Goal: Task Accomplishment & Management: Manage account settings

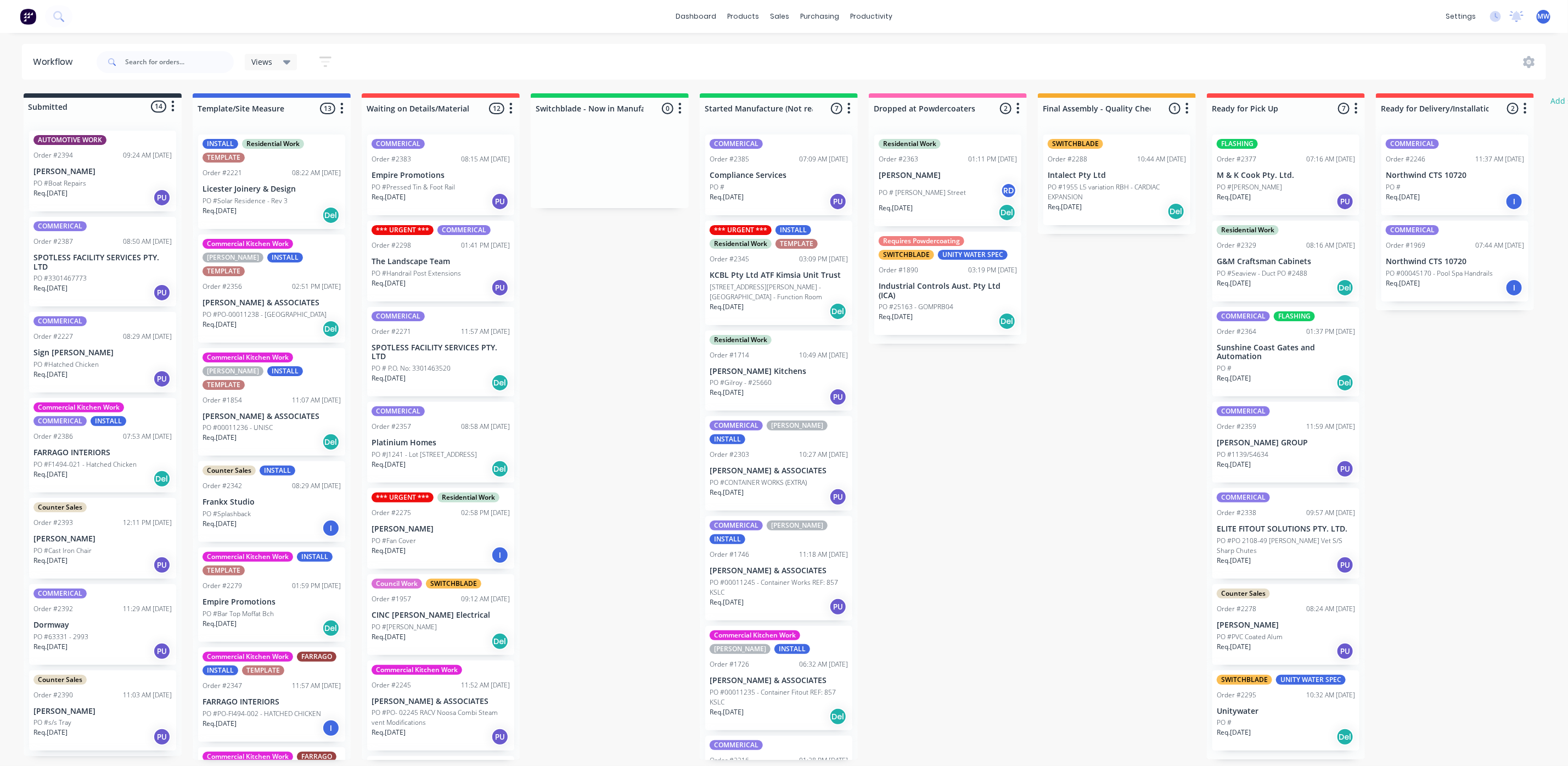
click at [783, 180] on p "Compliance Services" at bounding box center [779, 175] width 139 height 9
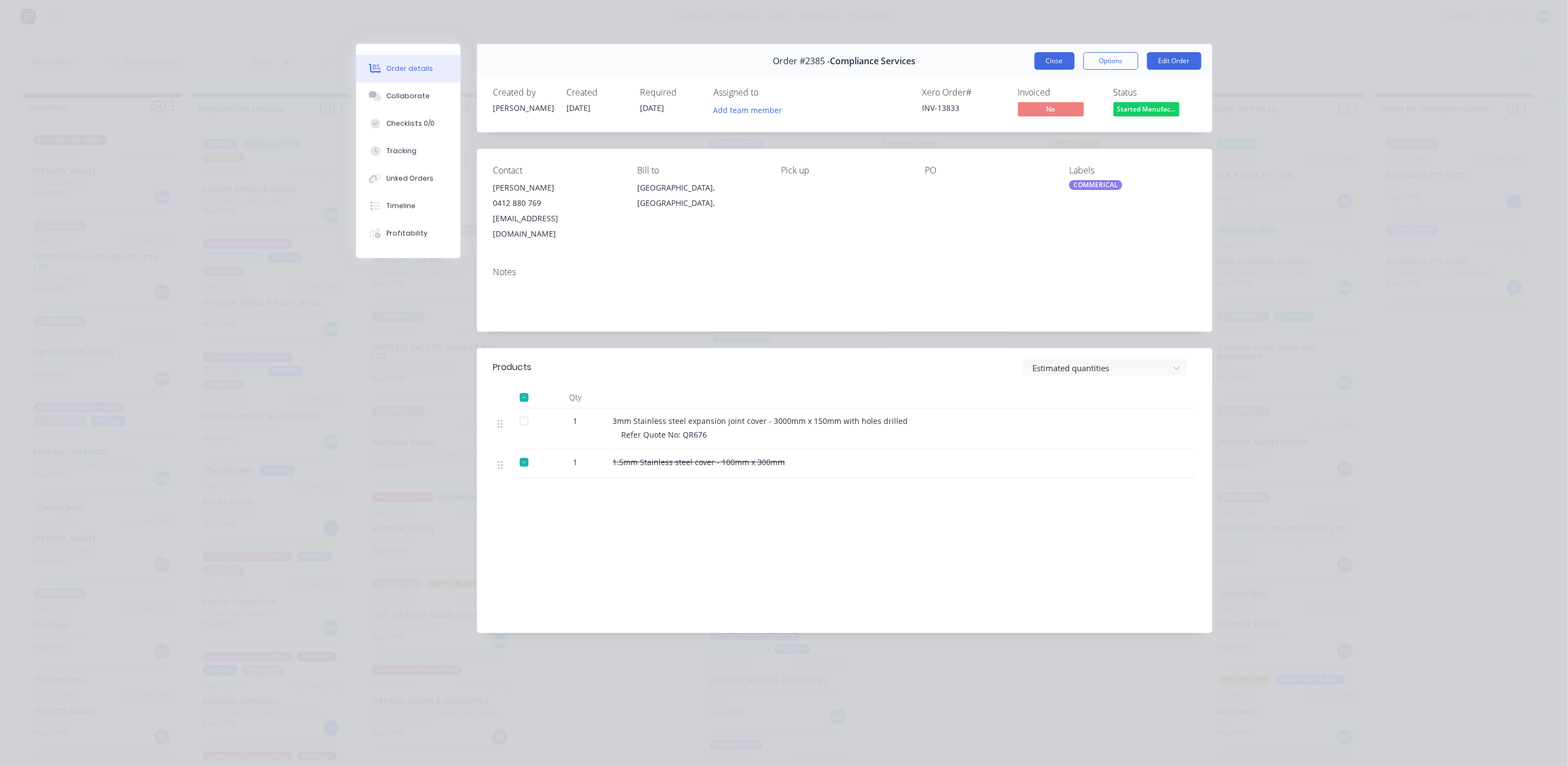
click at [1046, 63] on button "Close" at bounding box center [1055, 61] width 40 height 17
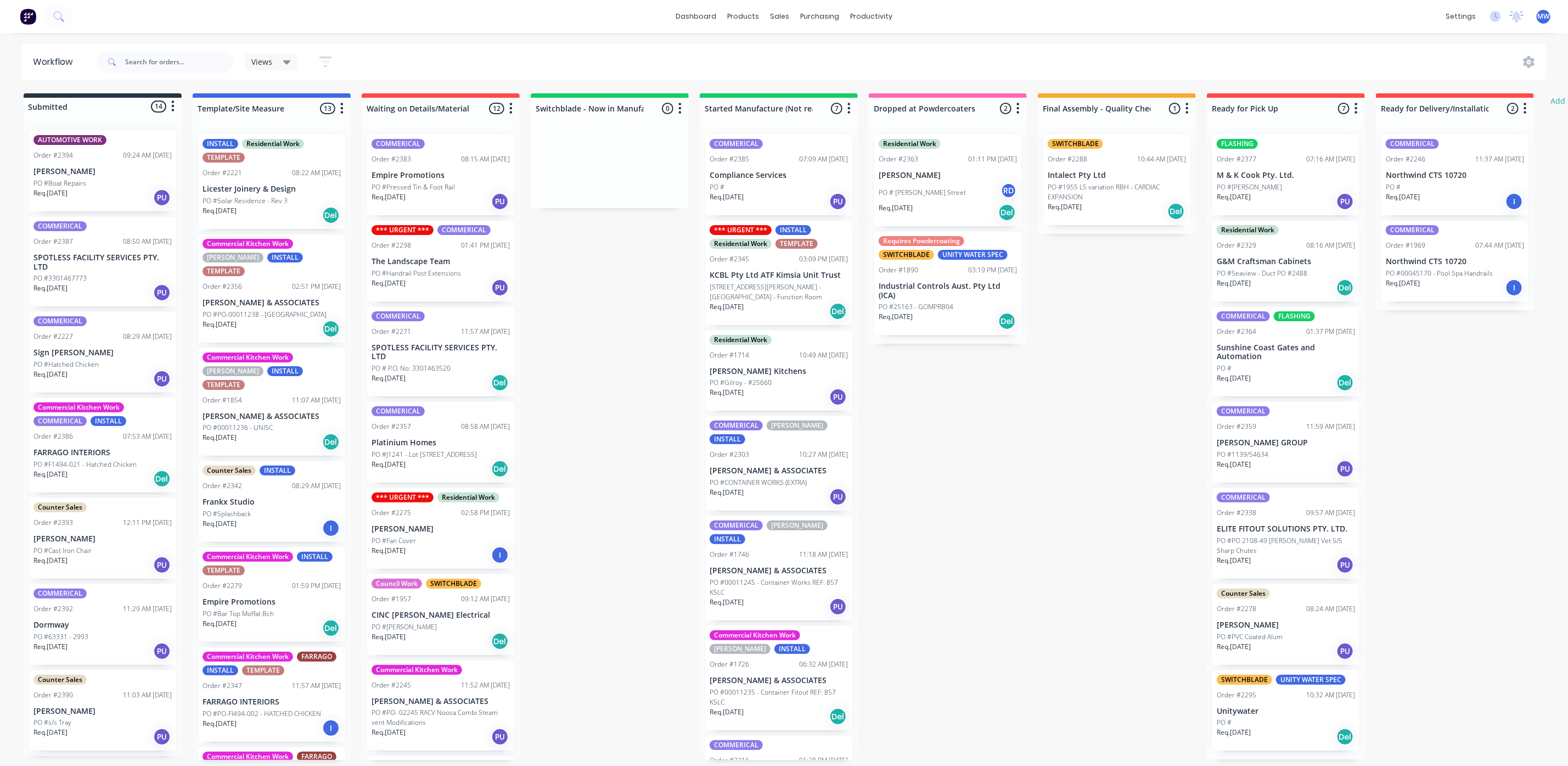
click at [784, 183] on div "PO #" at bounding box center [779, 186] width 139 height 10
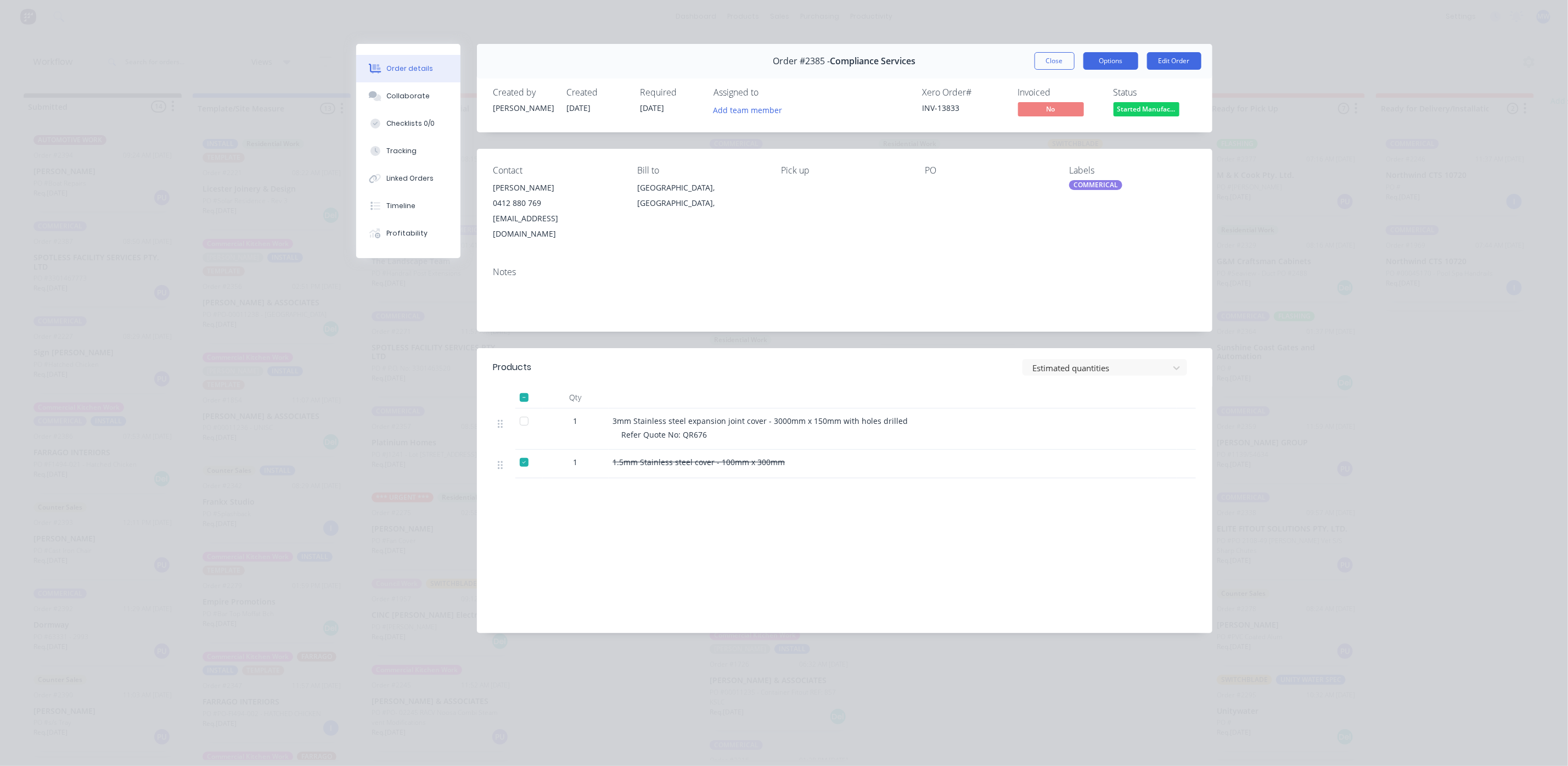
click at [1107, 63] on button "Options" at bounding box center [1110, 61] width 55 height 17
click at [1062, 137] on div "Delivery Docket" at bounding box center [1081, 133] width 96 height 16
click at [1054, 135] on div "Standard" at bounding box center [1081, 133] width 96 height 16
click at [1042, 64] on button "Close" at bounding box center [1055, 61] width 40 height 17
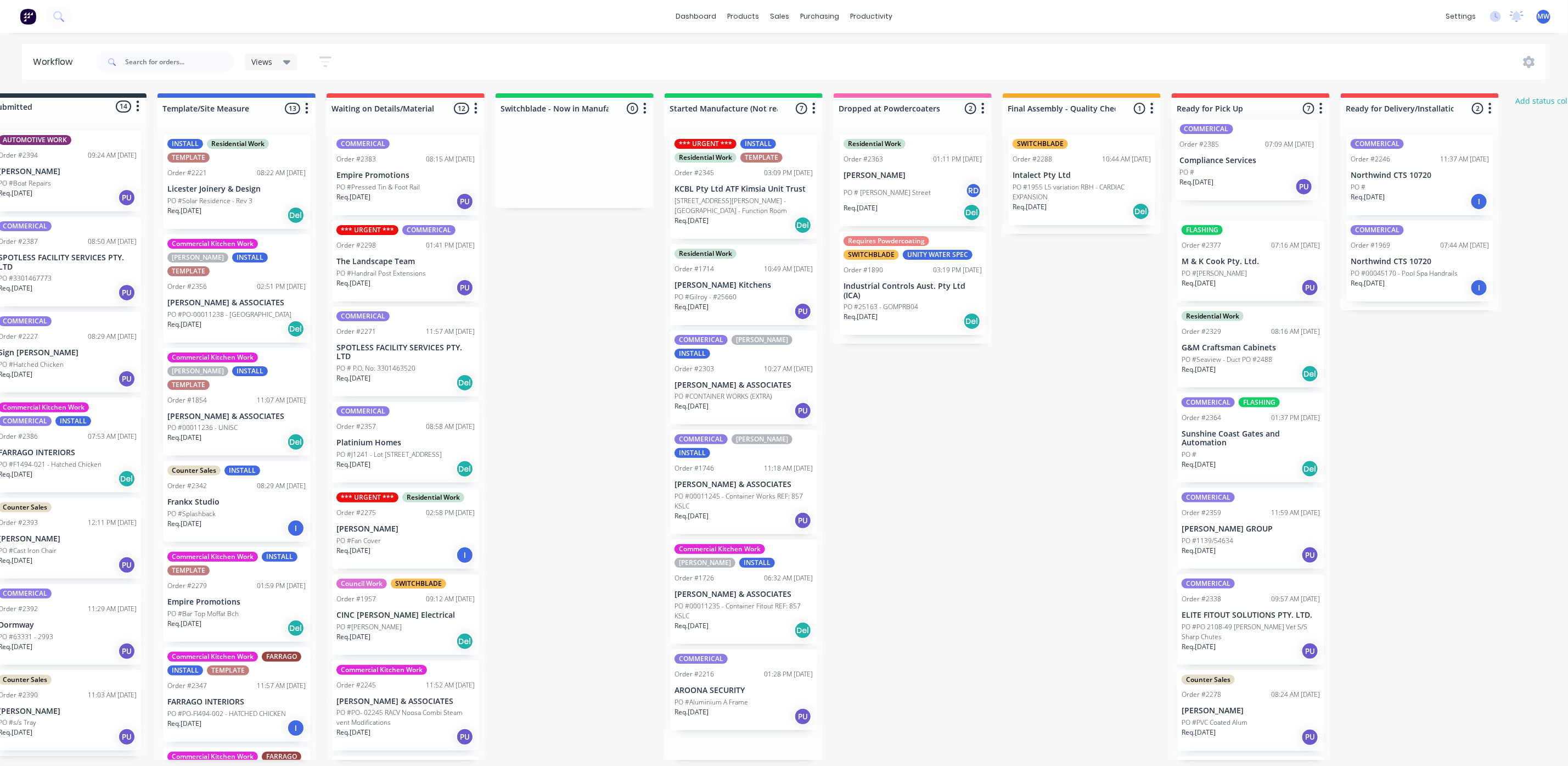
drag, startPoint x: 772, startPoint y: 186, endPoint x: 1247, endPoint y: 171, distance: 475.2
click at [1247, 171] on div "Submitted 14 Status colour #273444 hex #273444 Save Cancel Summaries Total orde…" at bounding box center [872, 427] width 1831 height 666
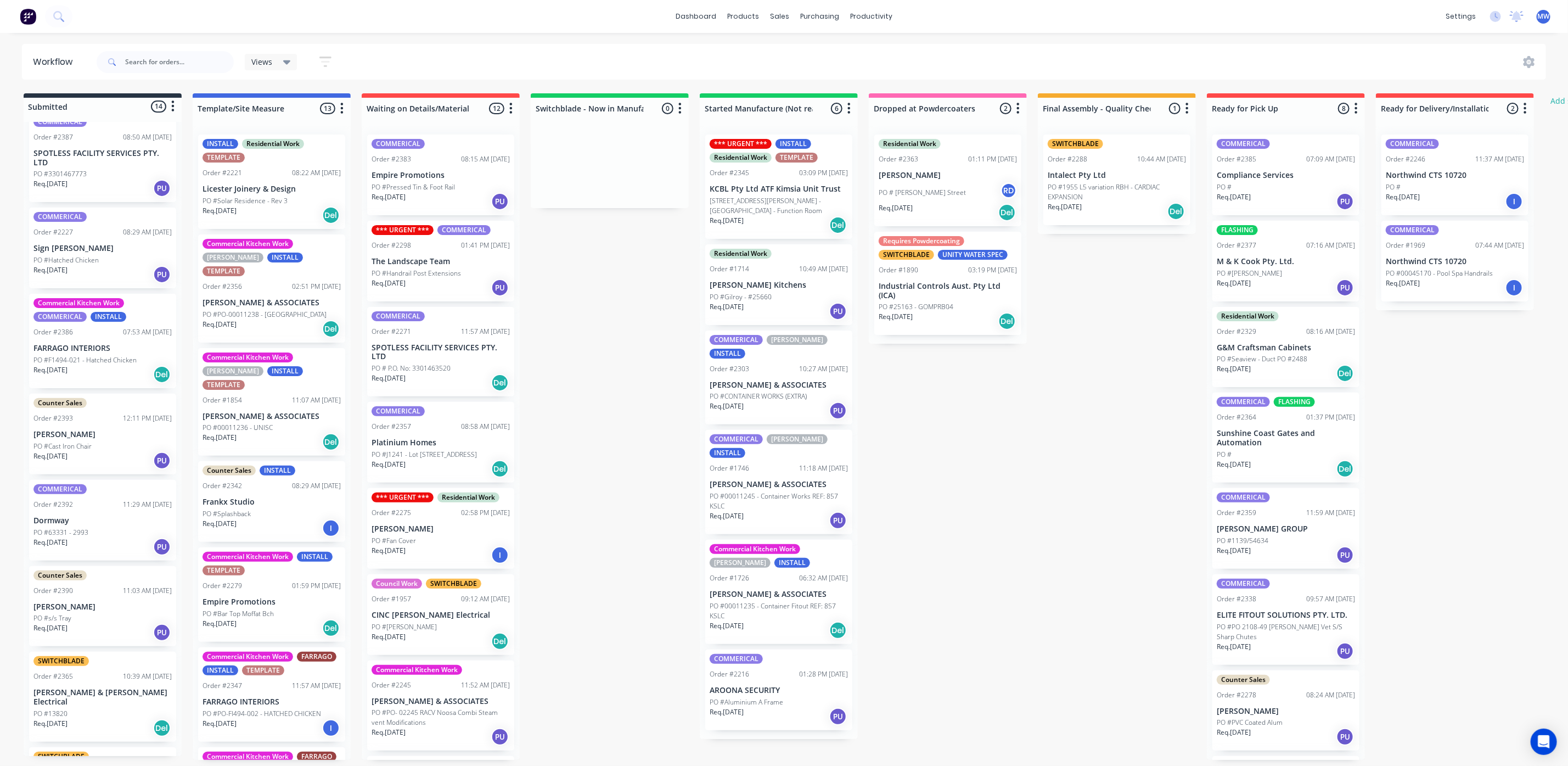
scroll to position [165, 0]
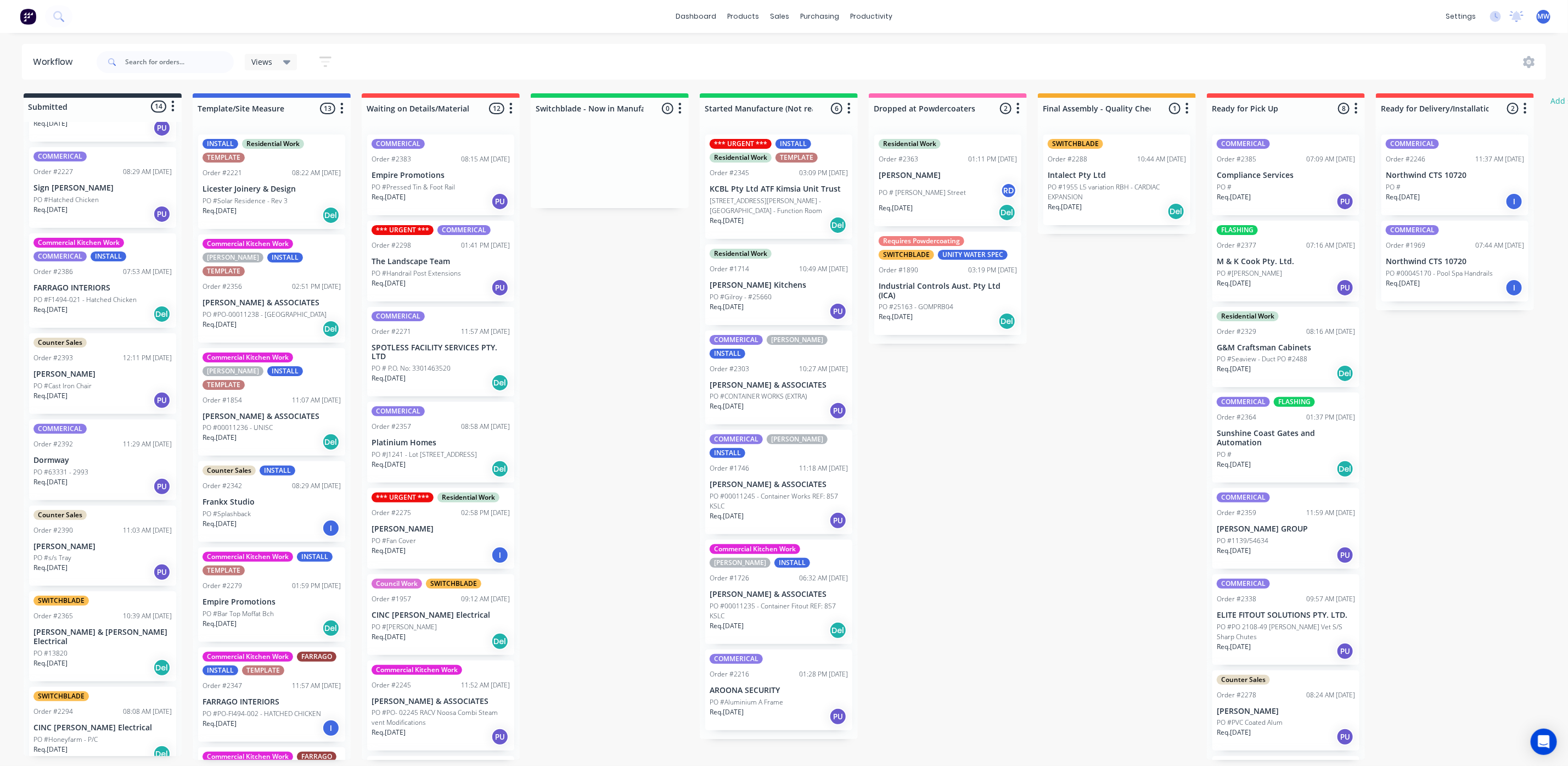
click at [73, 201] on p "PO #Hatched Chicken" at bounding box center [66, 199] width 65 height 10
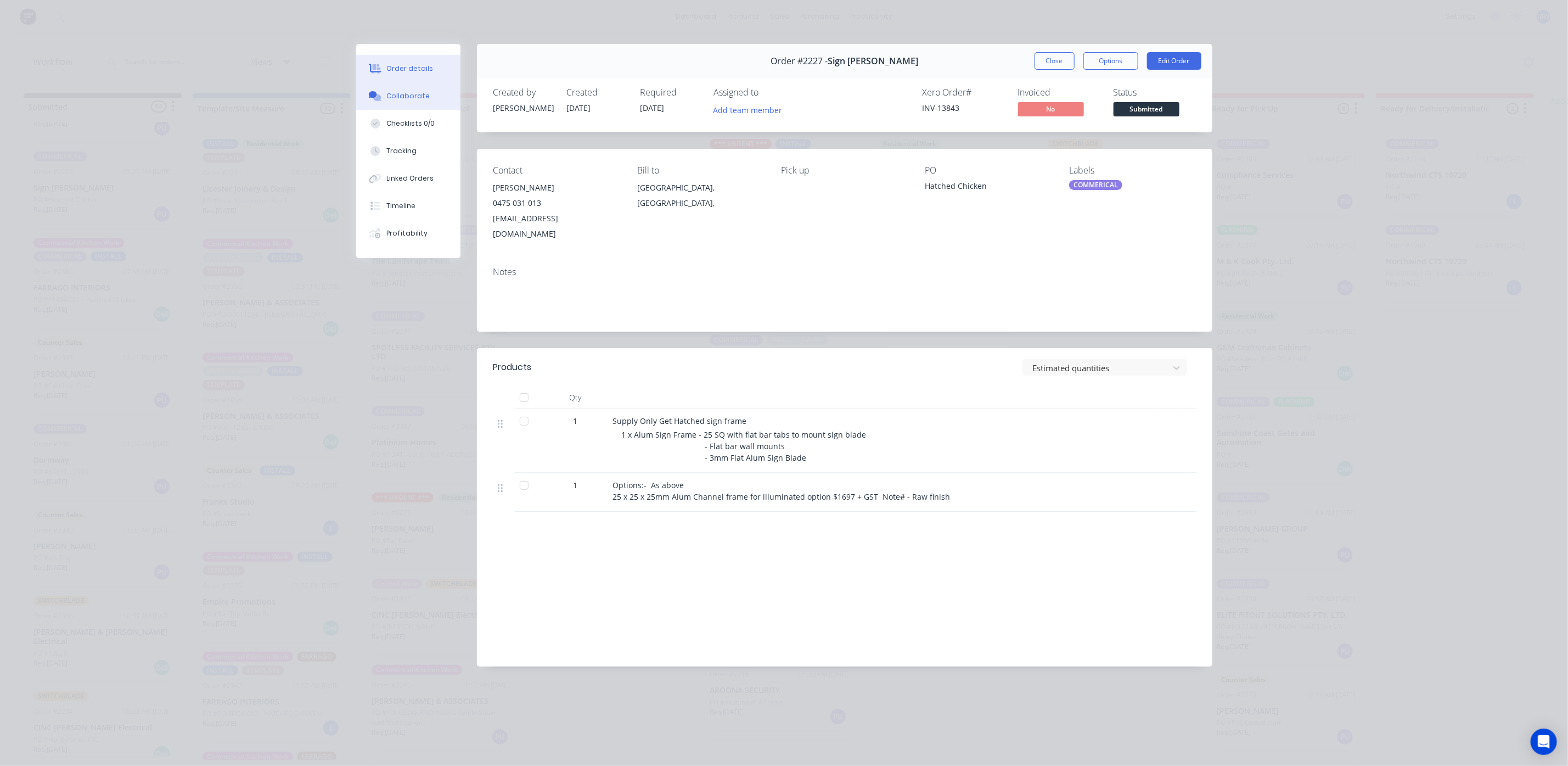
click at [413, 97] on div "Collaborate" at bounding box center [408, 96] width 43 height 10
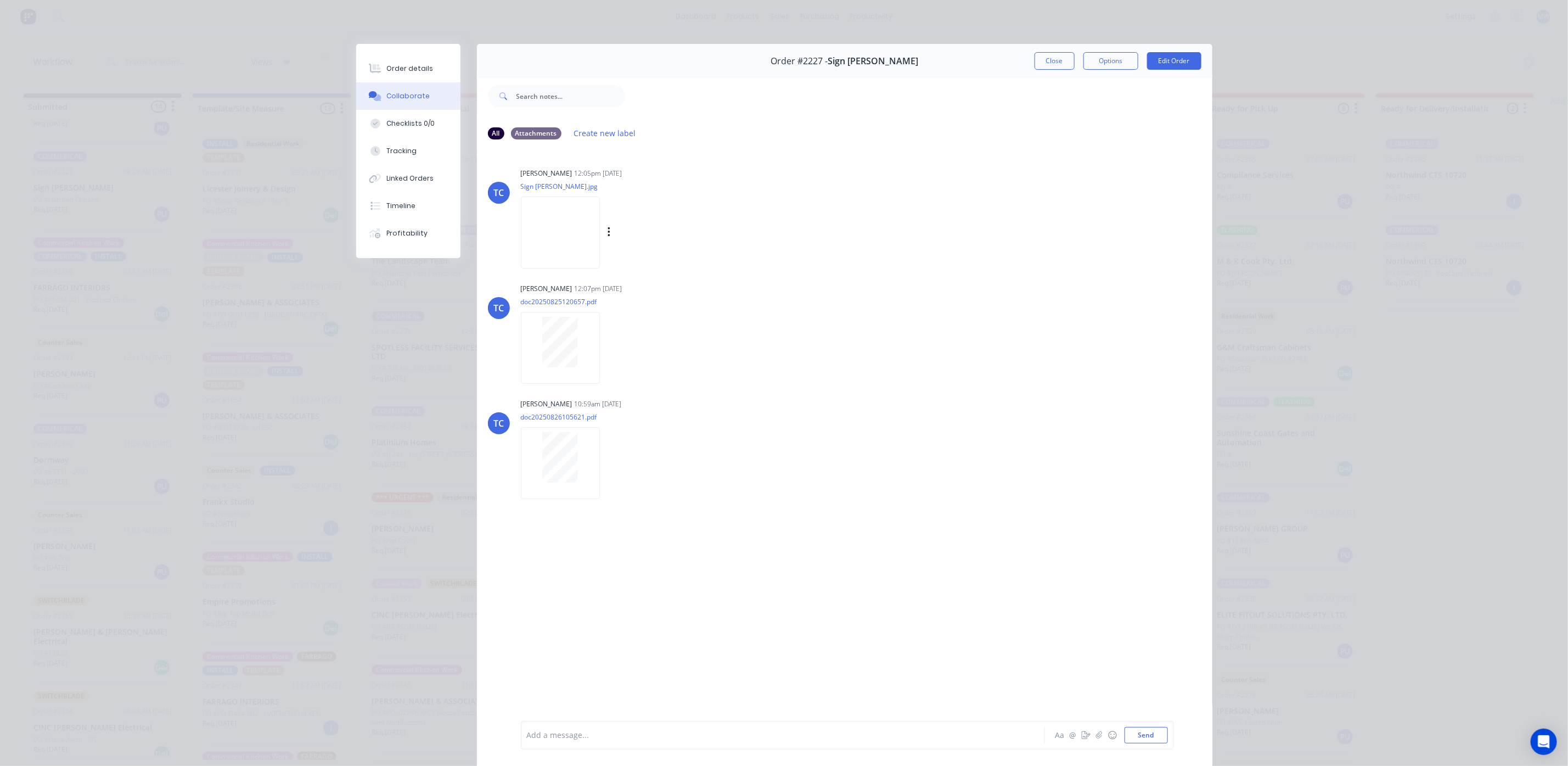
click at [544, 264] on img at bounding box center [561, 232] width 79 height 72
click at [1036, 55] on button "Close" at bounding box center [1055, 61] width 40 height 17
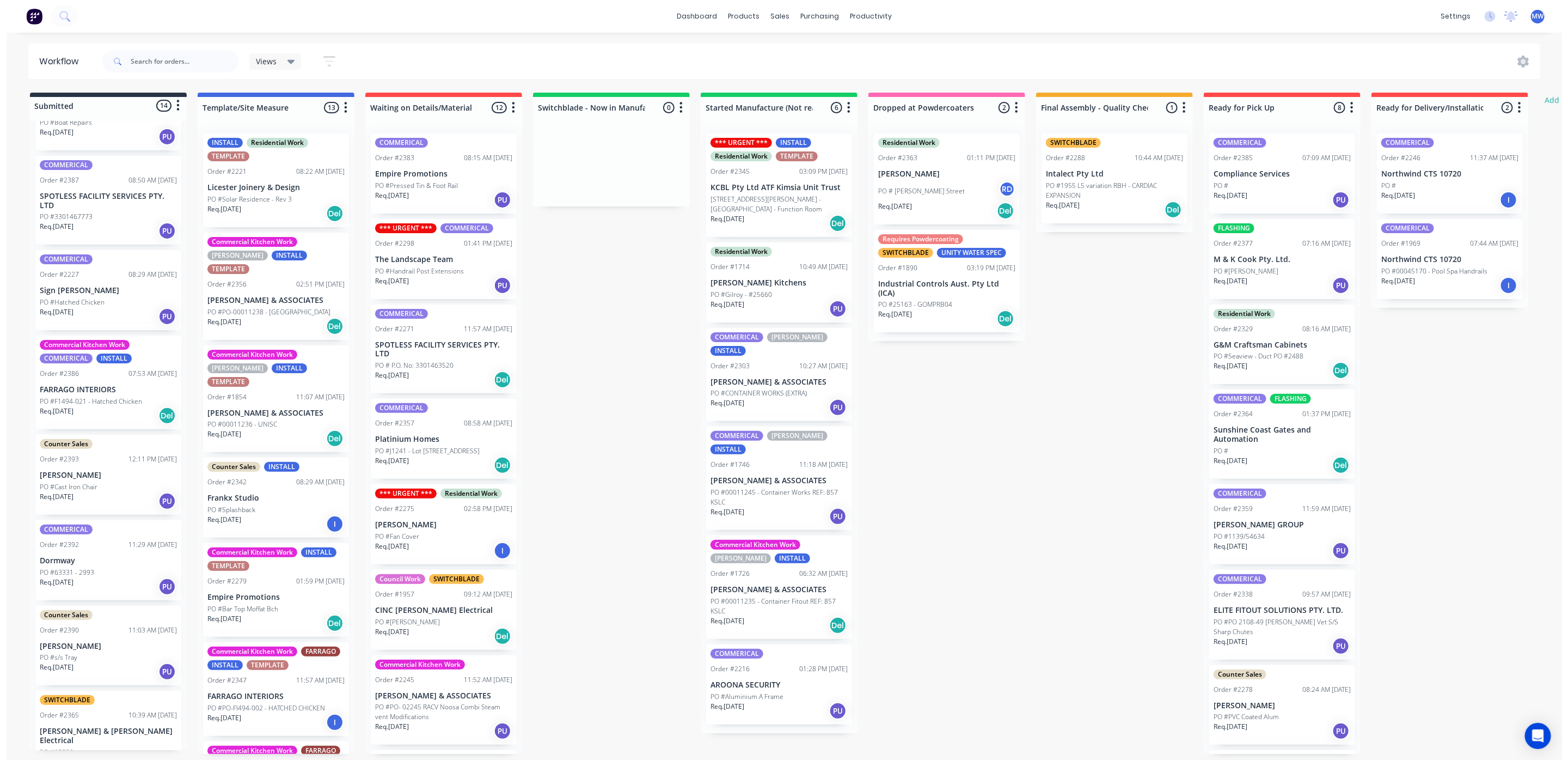
scroll to position [0, 0]
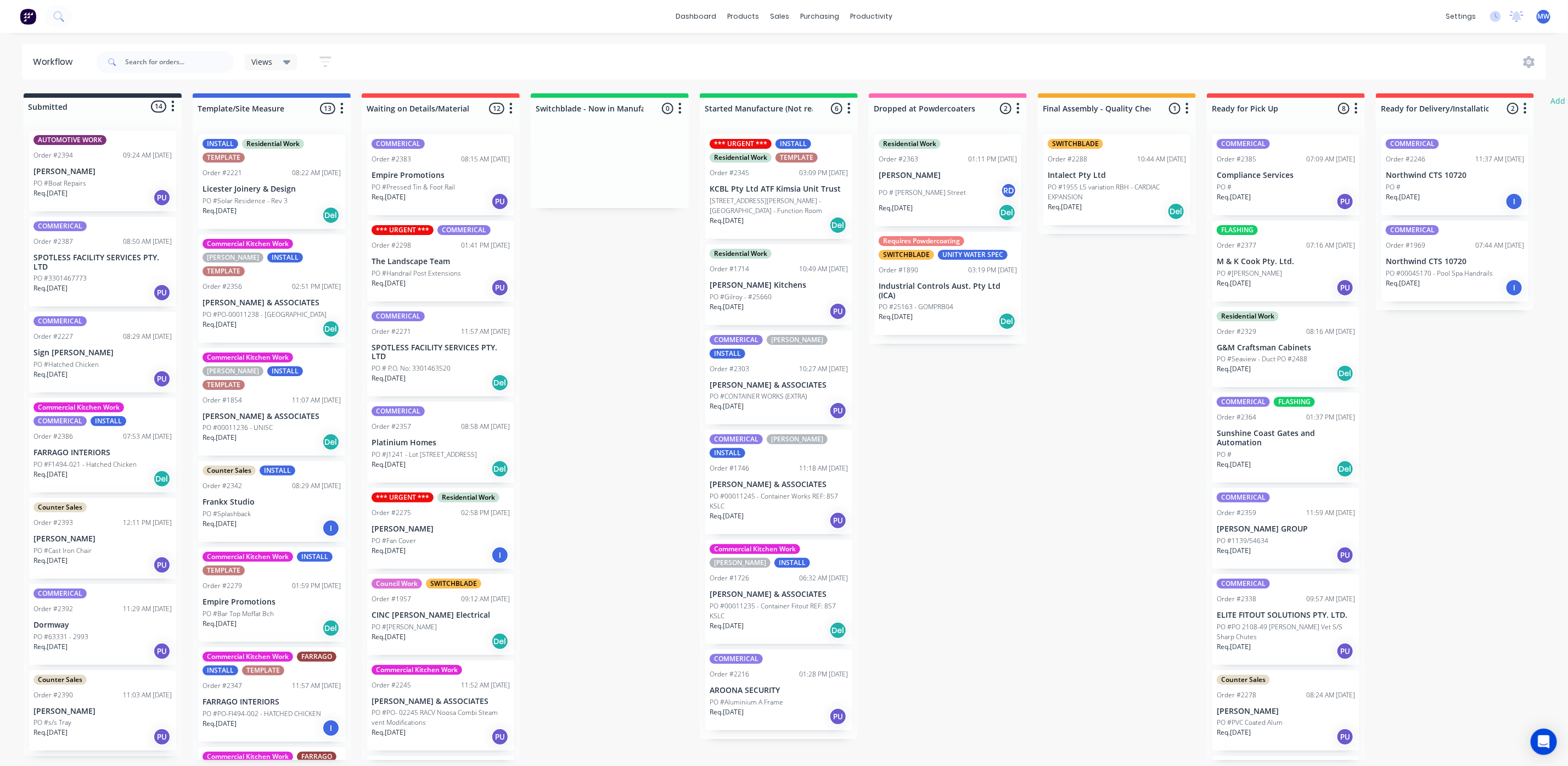
click at [442, 196] on div "Req. 31/10/25 PU" at bounding box center [440, 201] width 139 height 19
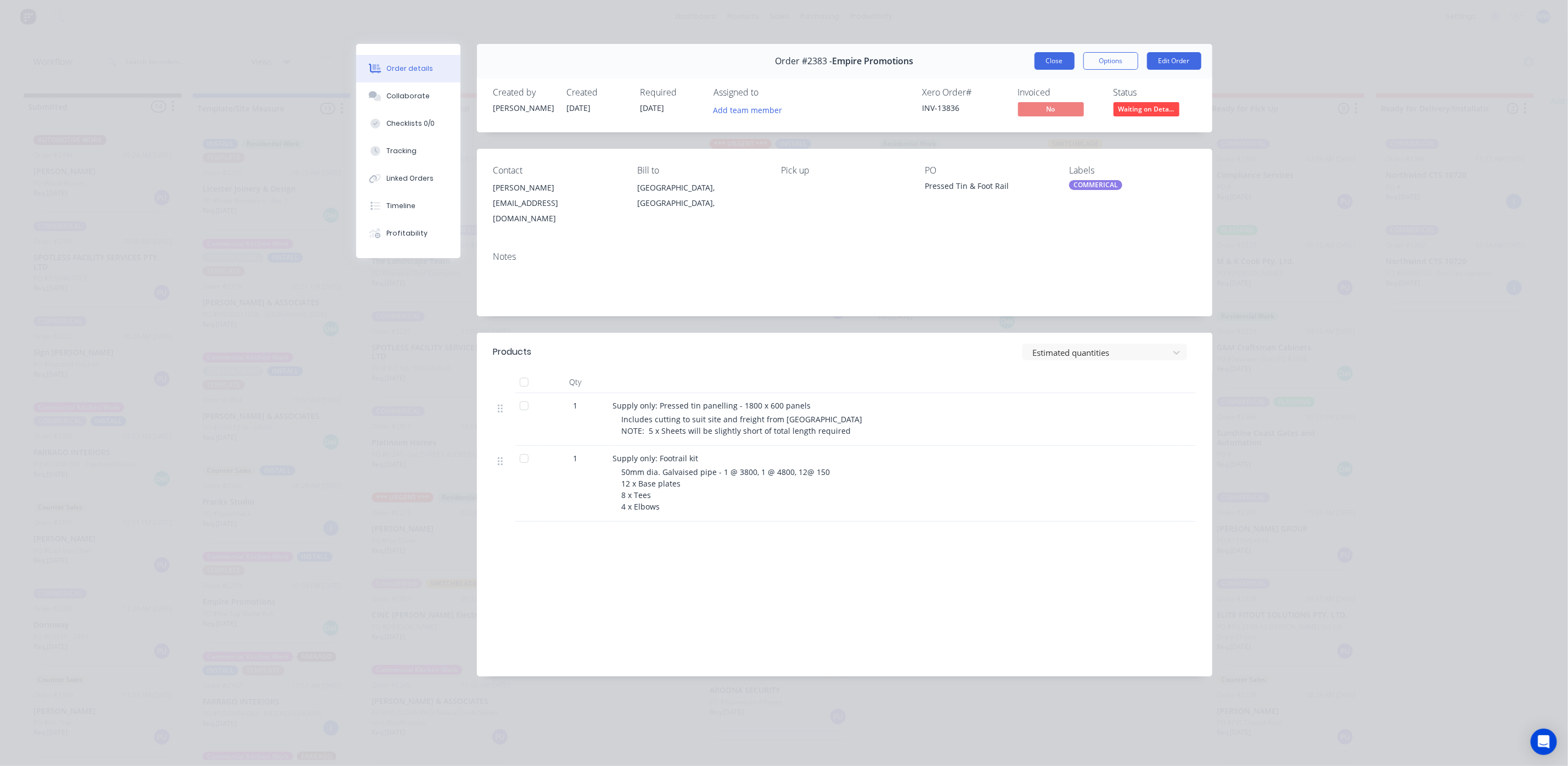
click at [1062, 52] on button "Close" at bounding box center [1055, 61] width 40 height 17
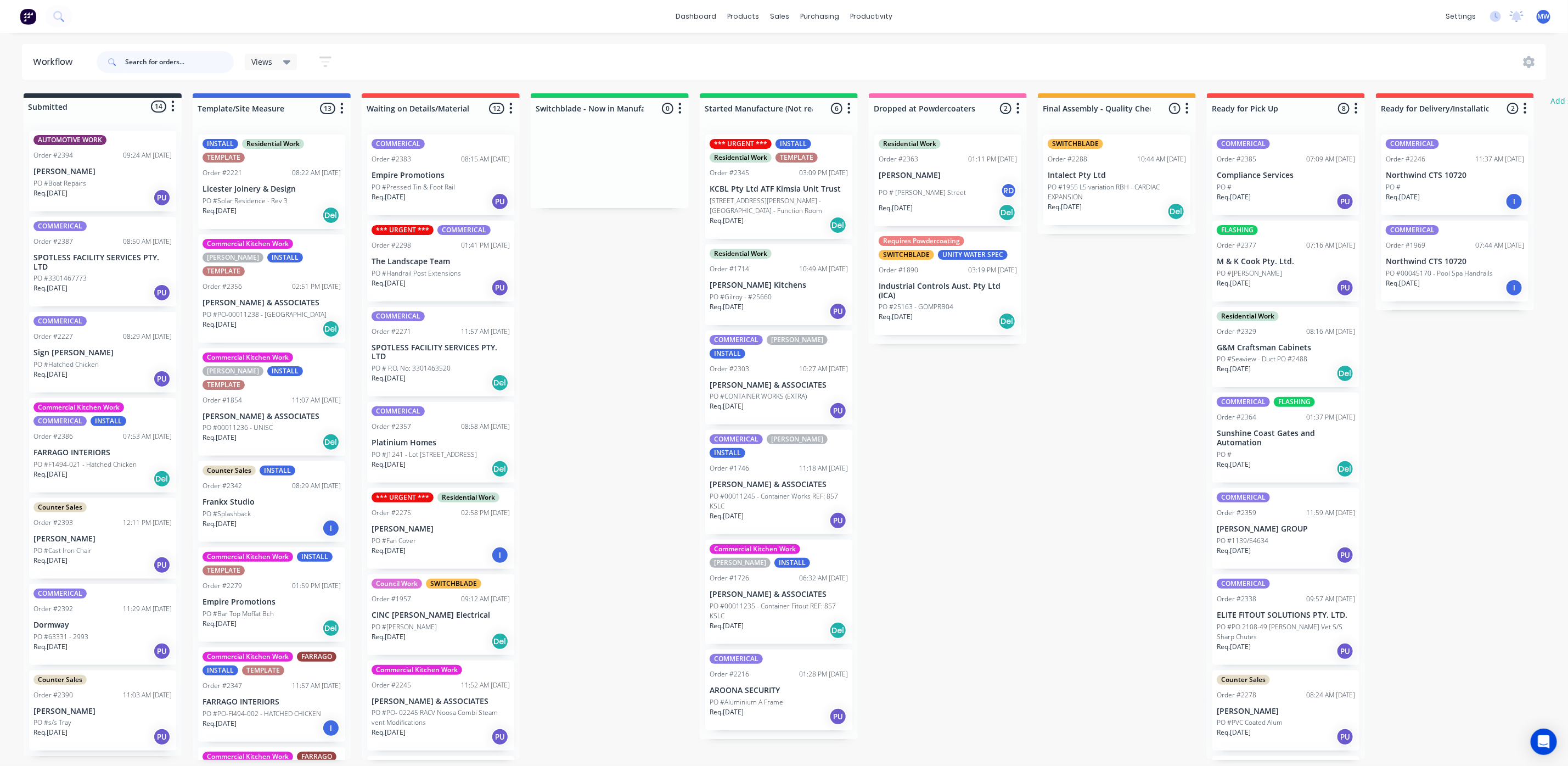
click at [140, 58] on input "text" at bounding box center [179, 61] width 109 height 22
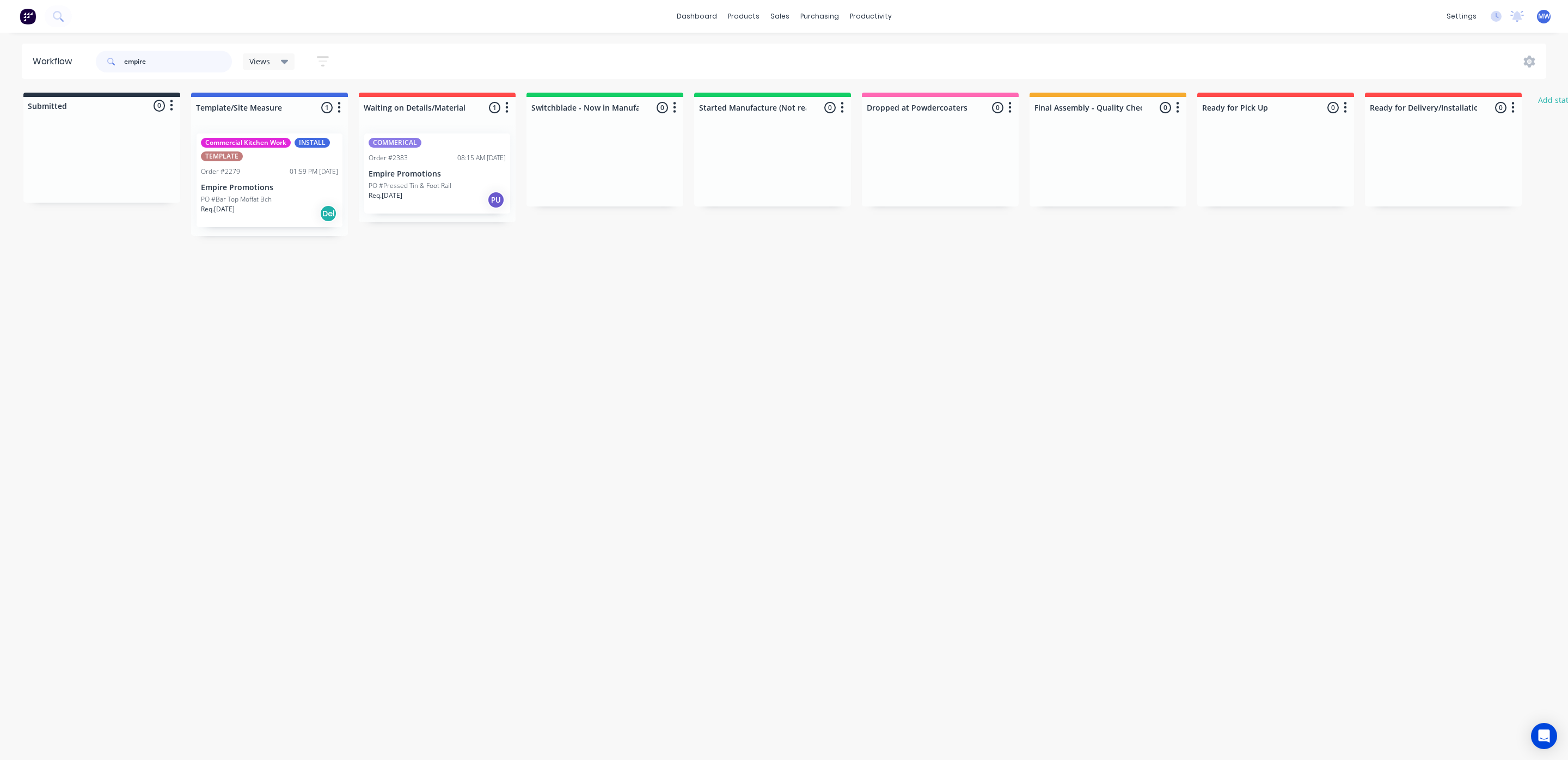
type input "empire"
click at [266, 208] on div "Req. 09/10/25 Del" at bounding box center [269, 213] width 137 height 19
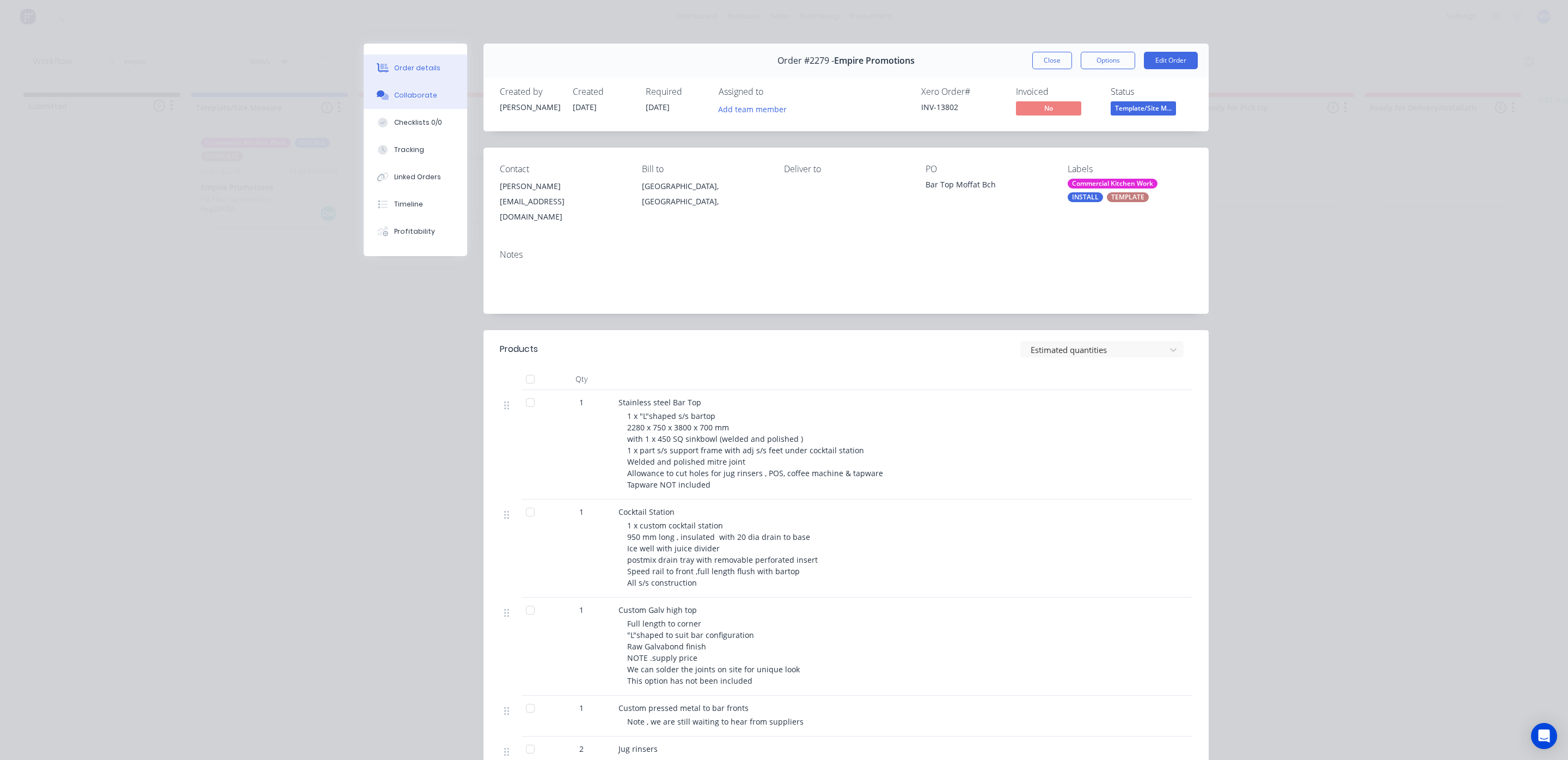
click at [419, 103] on button "Collaborate" at bounding box center [415, 95] width 103 height 27
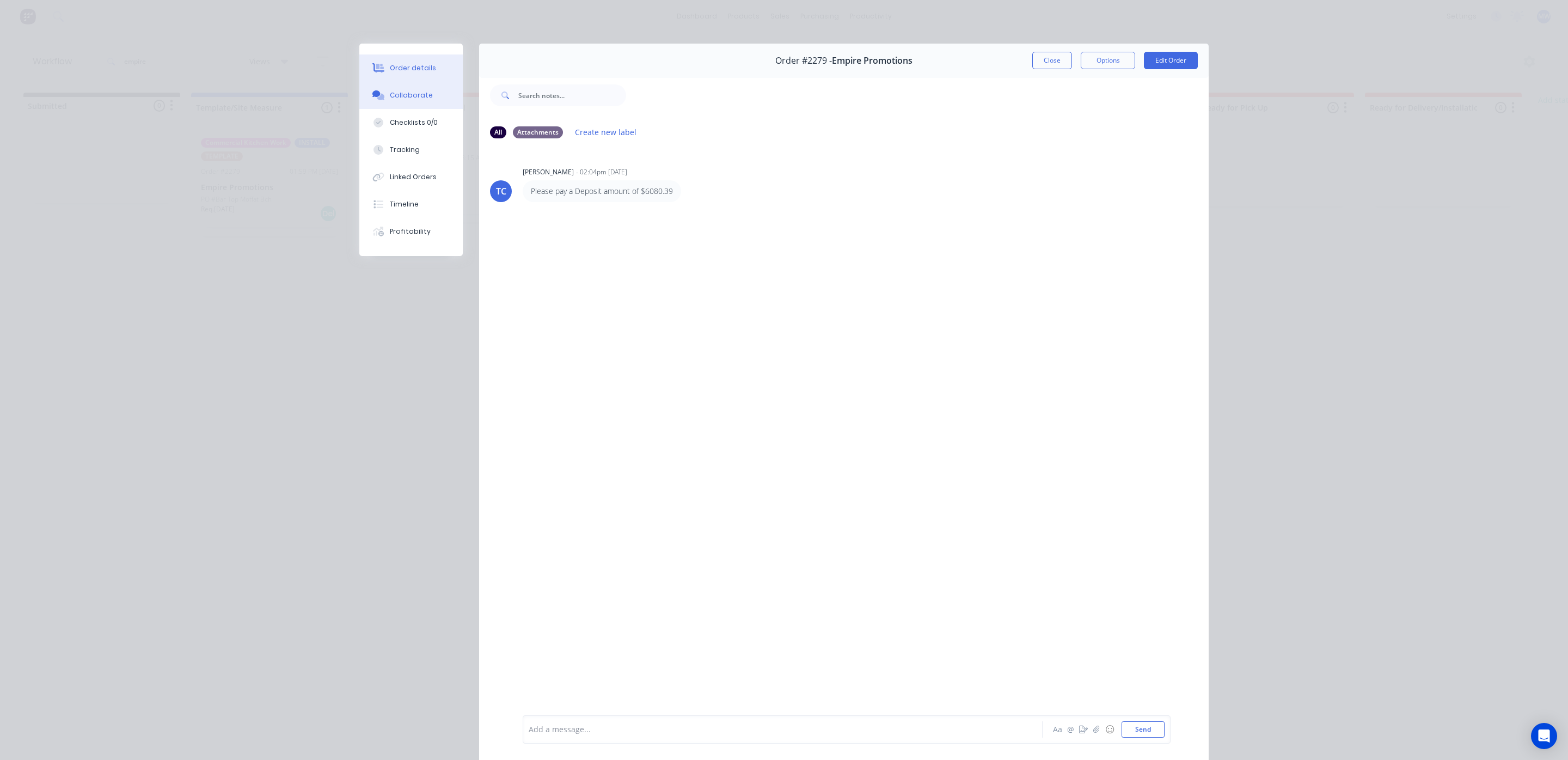
click at [404, 69] on div "Order details" at bounding box center [413, 68] width 46 height 10
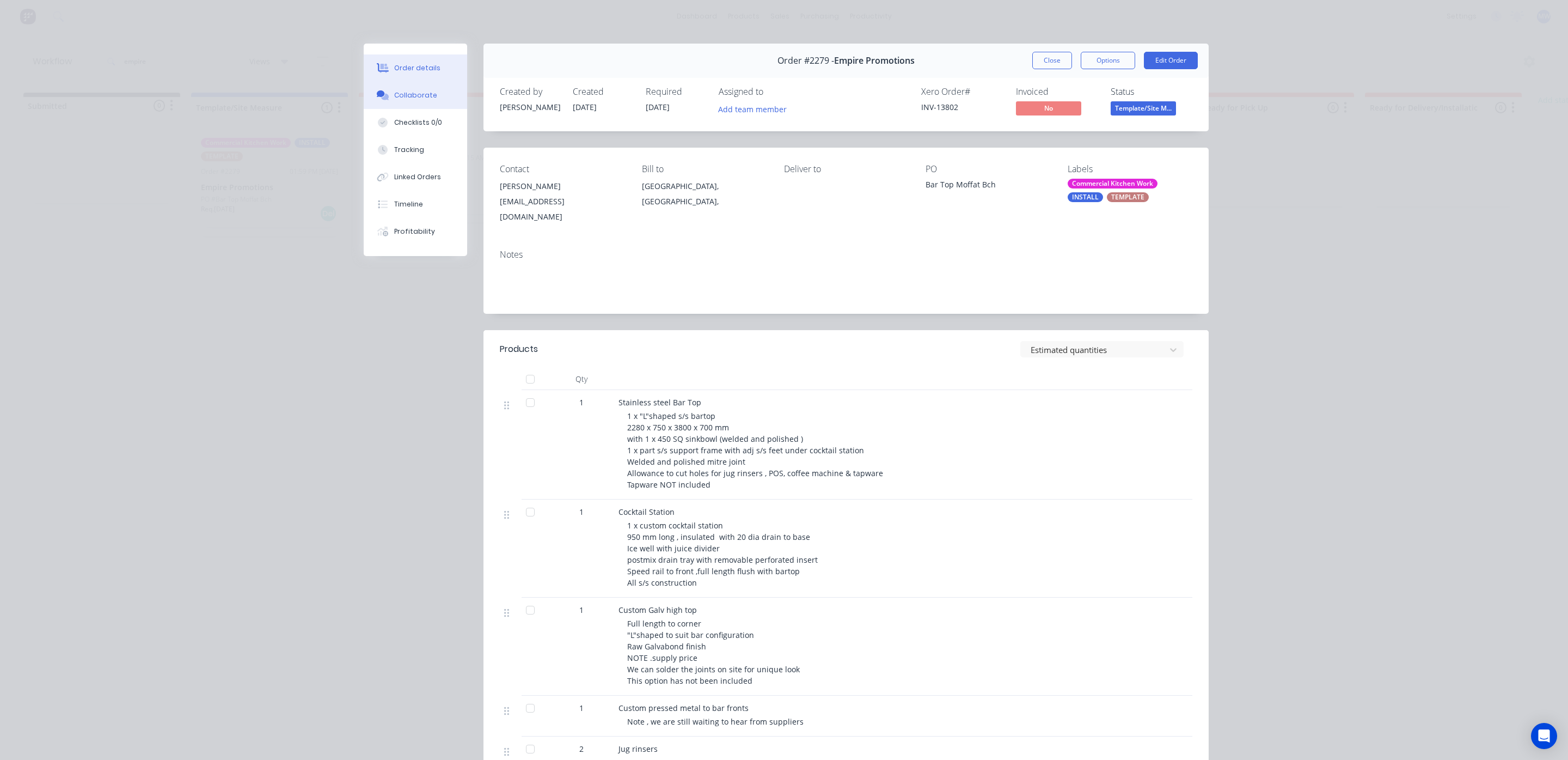
click at [415, 97] on div "Collaborate" at bounding box center [416, 95] width 43 height 10
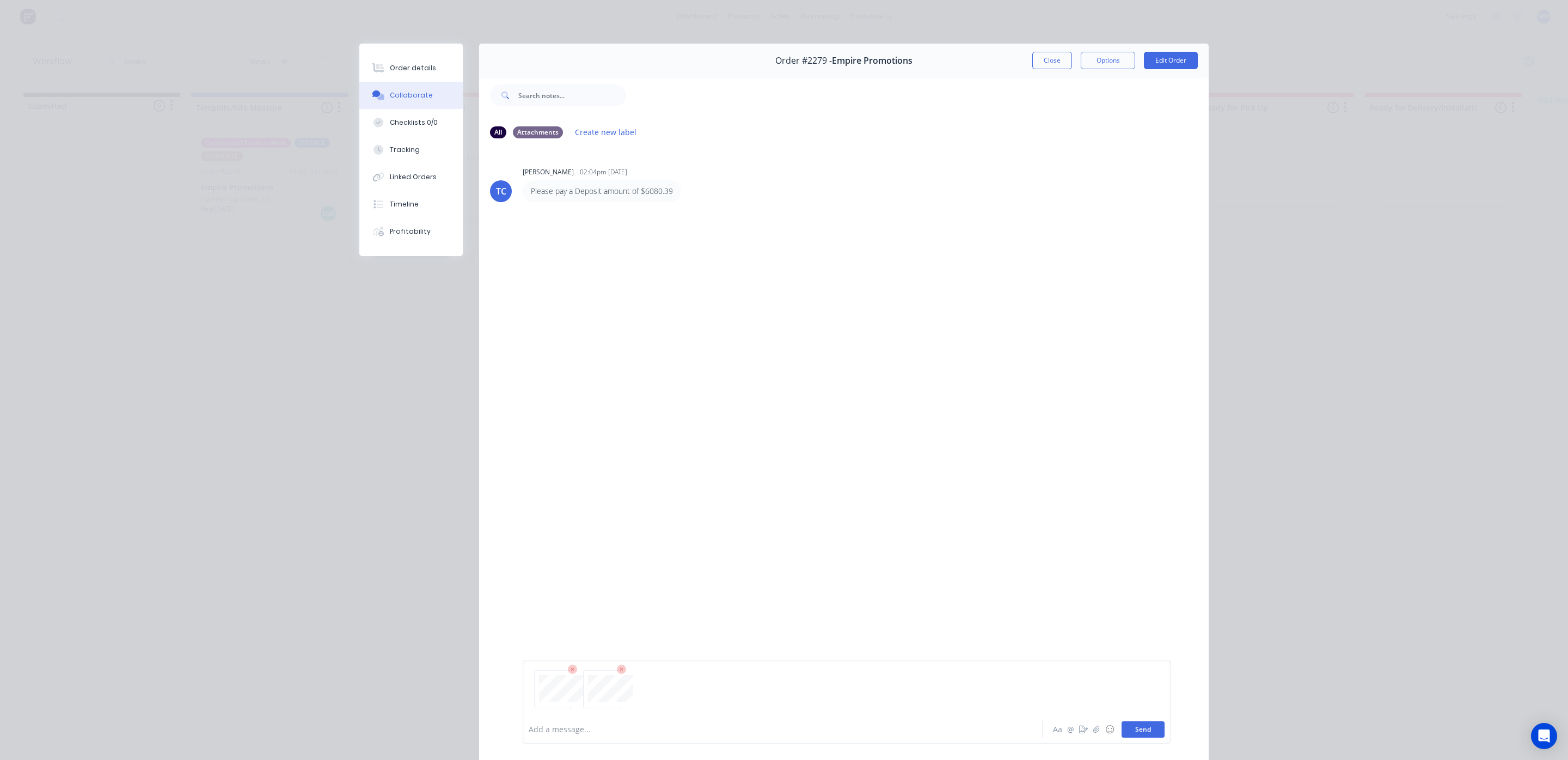
click at [1143, 731] on button "Send" at bounding box center [1143, 730] width 43 height 16
click at [569, 730] on div at bounding box center [767, 729] width 476 height 11
click at [1151, 722] on button "Send" at bounding box center [1143, 730] width 43 height 16
click at [747, 522] on div "TC Tracy Corbett - 02:04pm 18/09/25 Please pay a Deposit amount of $6080.39 Lab…" at bounding box center [844, 431] width 729 height 566
click at [1044, 56] on button "Close" at bounding box center [1053, 60] width 40 height 17
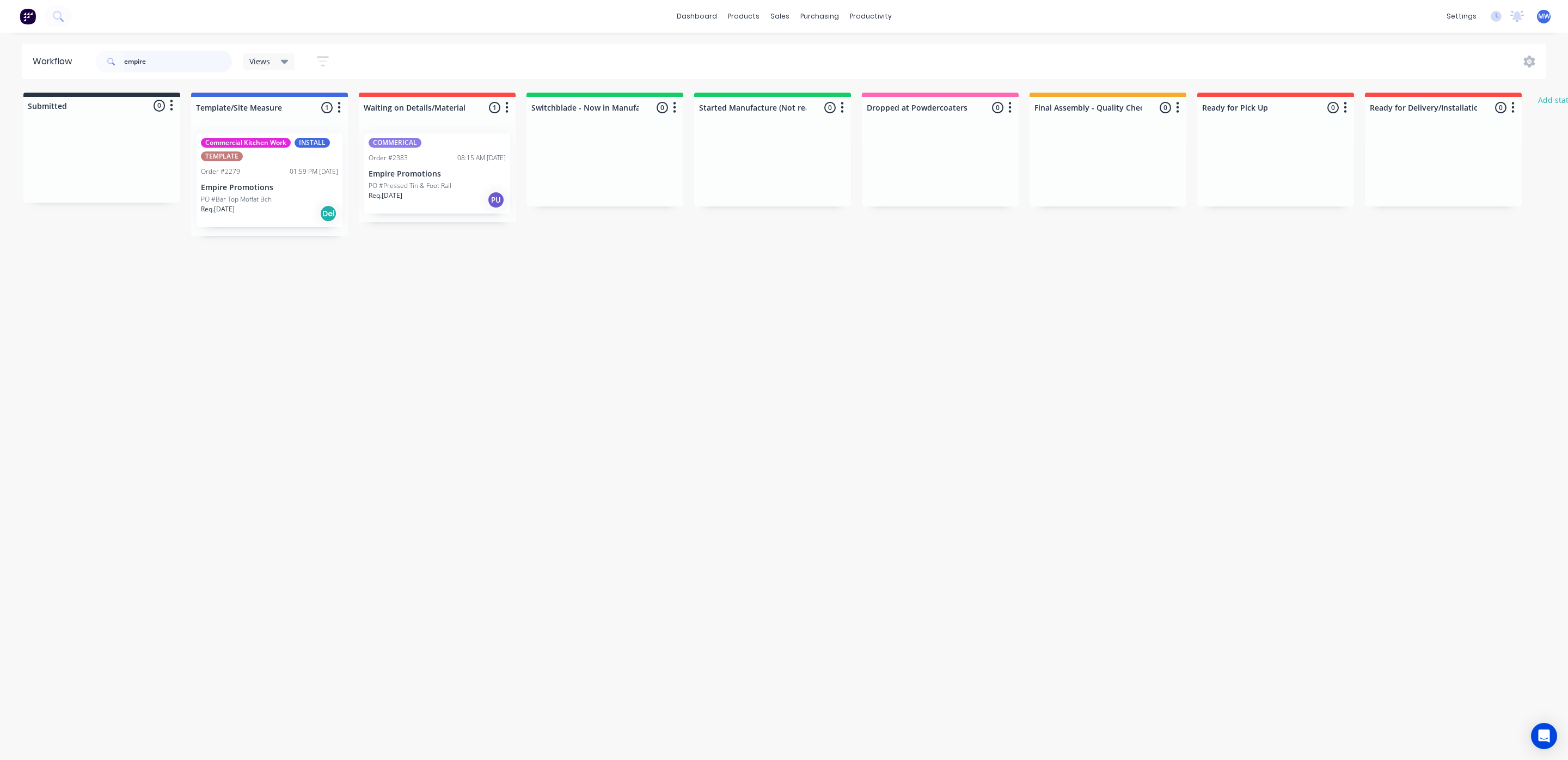
drag, startPoint x: 97, startPoint y: 57, endPoint x: 68, endPoint y: 56, distance: 29.0
click at [68, 56] on header "Workflow empire Views Save new view None (Default) edit SCSM - MAIN edit SUNCOA…" at bounding box center [784, 62] width 1525 height 36
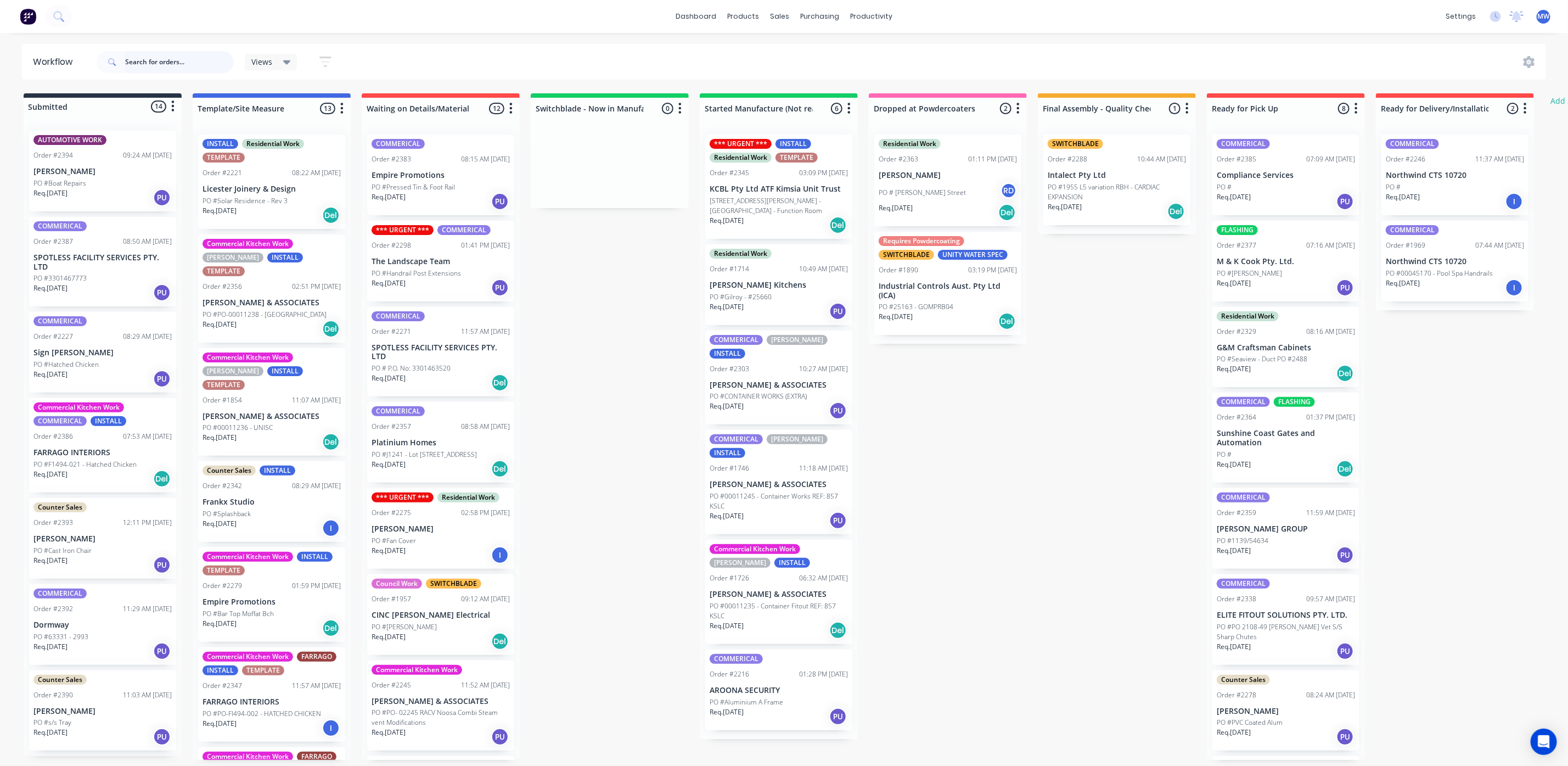
scroll to position [1, 0]
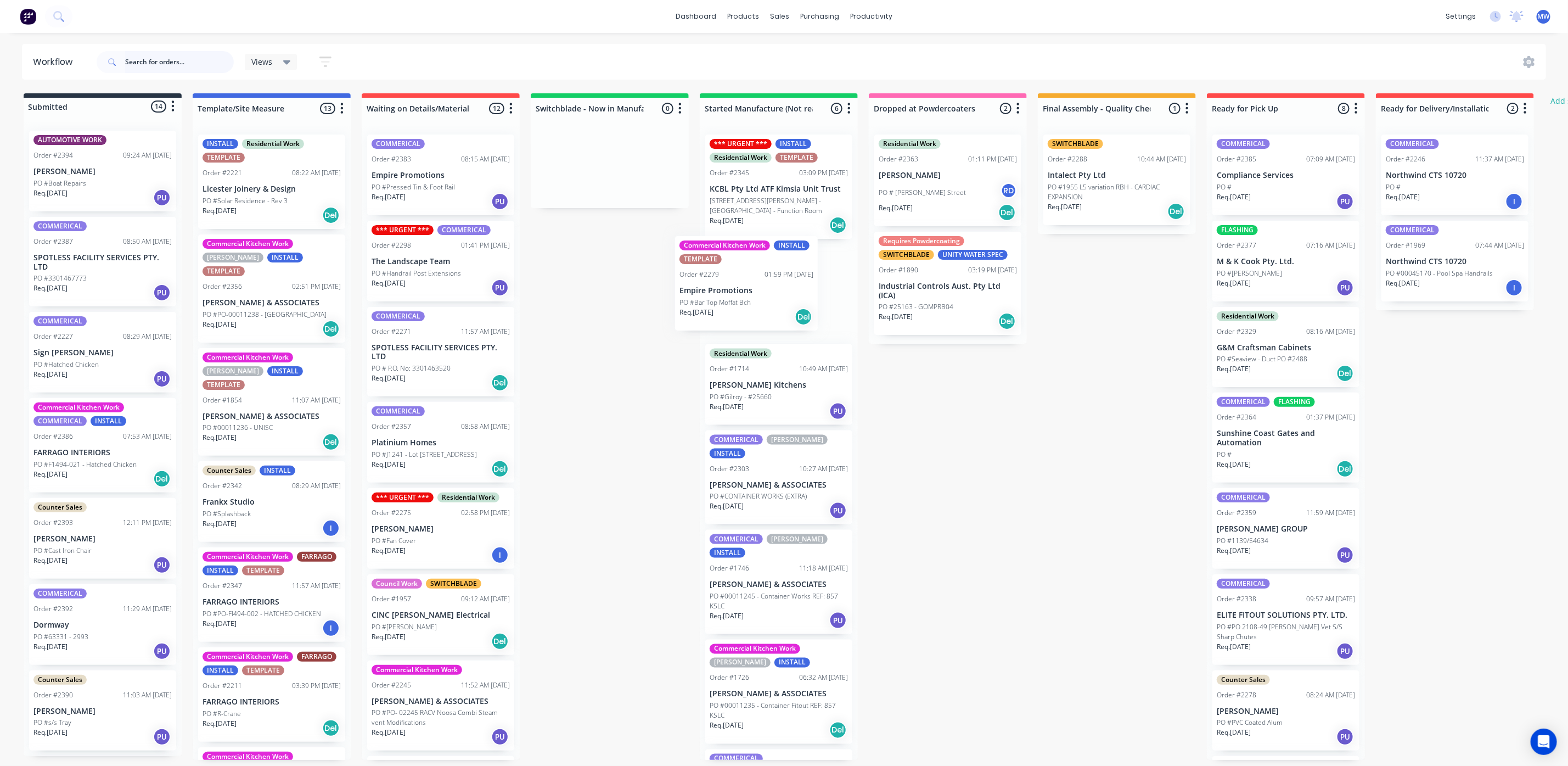
drag, startPoint x: 249, startPoint y: 593, endPoint x: 733, endPoint y: 309, distance: 561.2
click at [733, 309] on div "Submitted 14 Status colour #273444 hex #273444 Save Cancel Summaries Total orde…" at bounding box center [907, 427] width 1831 height 666
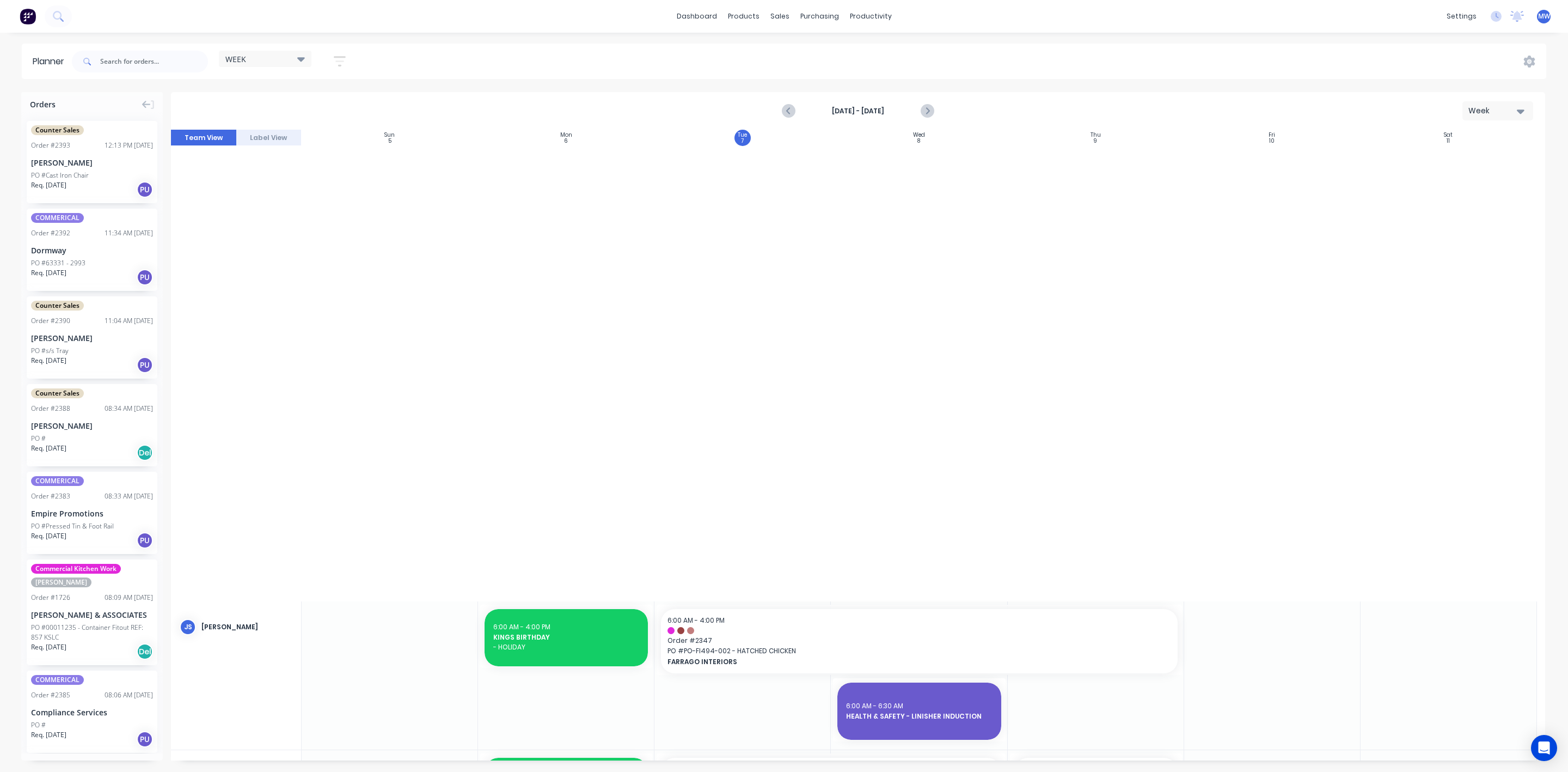
scroll to position [1042, 0]
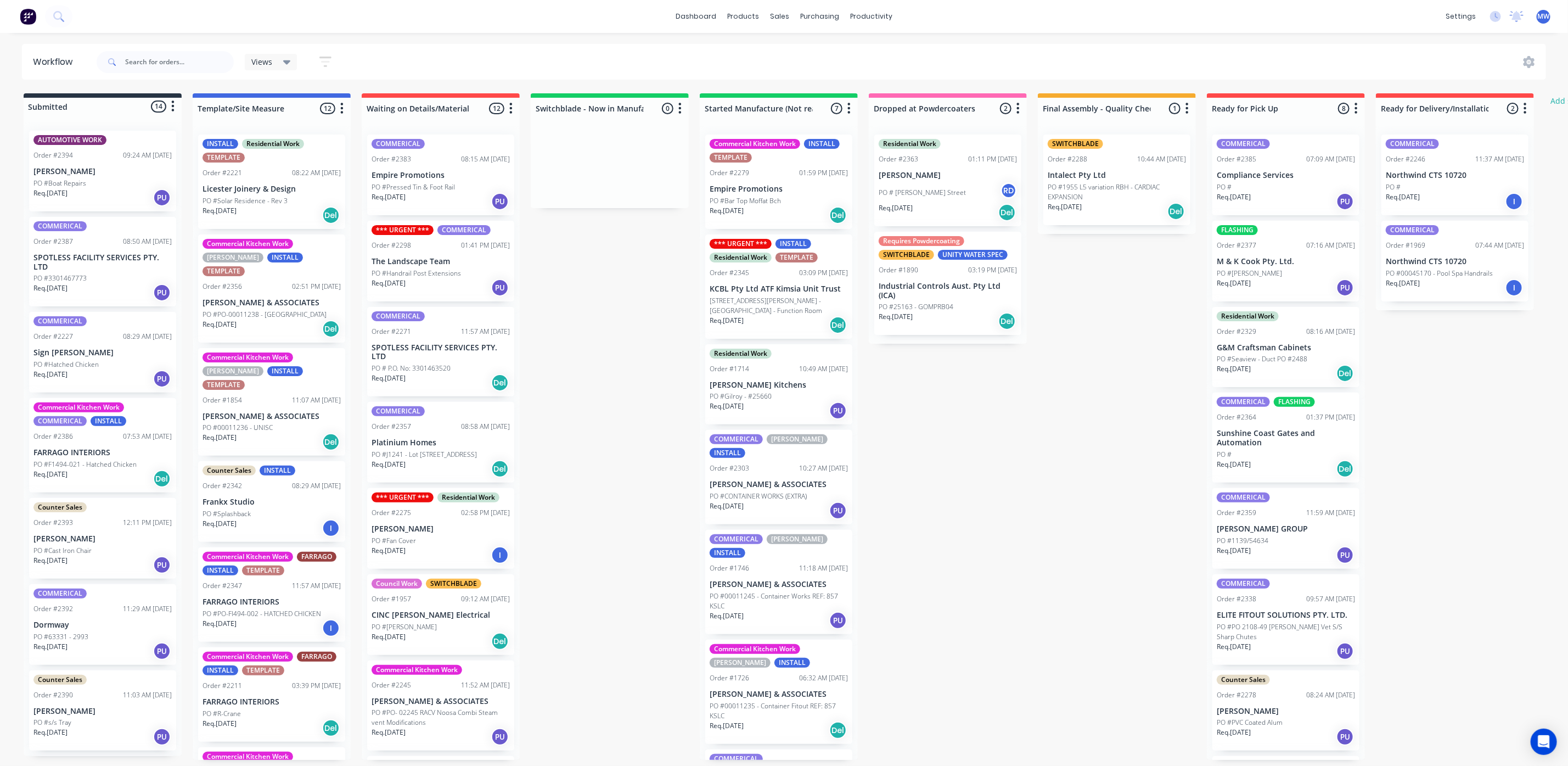
click at [111, 457] on div "Commercial Kitchen Work COMMERICAL INSTALL Order #2386 07:53 AM 07/10/25 FARRAG…" at bounding box center [103, 445] width 147 height 94
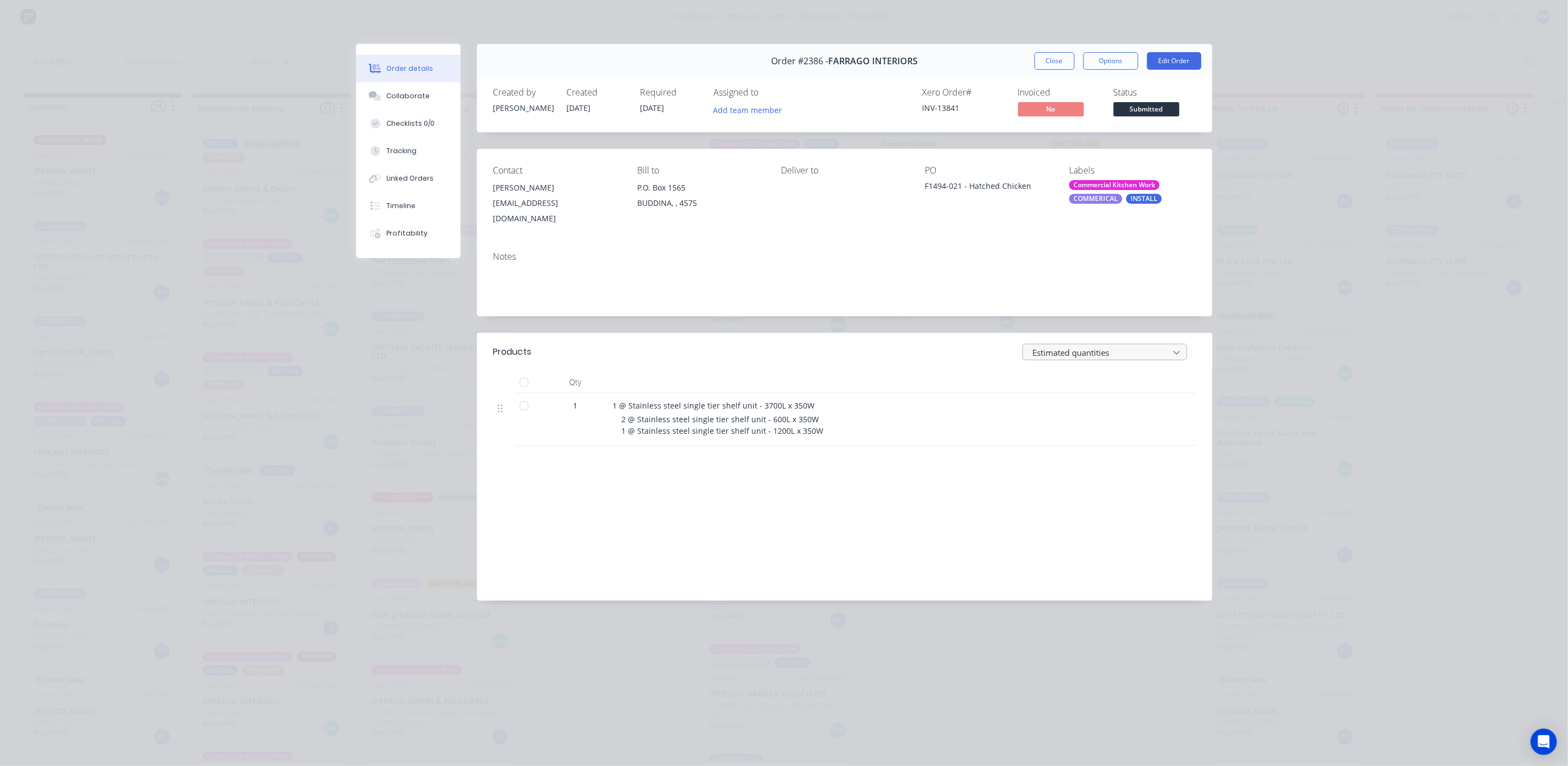
click at [1182, 344] on div at bounding box center [1176, 352] width 19 height 17
click at [1084, 488] on div "Labour $0.00 Sub total $2,790.00 Tax $279.00 Total $3,069.00" at bounding box center [1100, 532] width 192 height 103
click at [1084, 484] on div "Labour $0.00 Sub total $2,790.00 Tax $279.00 Total $3,069.00" at bounding box center [1100, 532] width 192 height 103
click at [1051, 59] on button "Close" at bounding box center [1055, 61] width 40 height 17
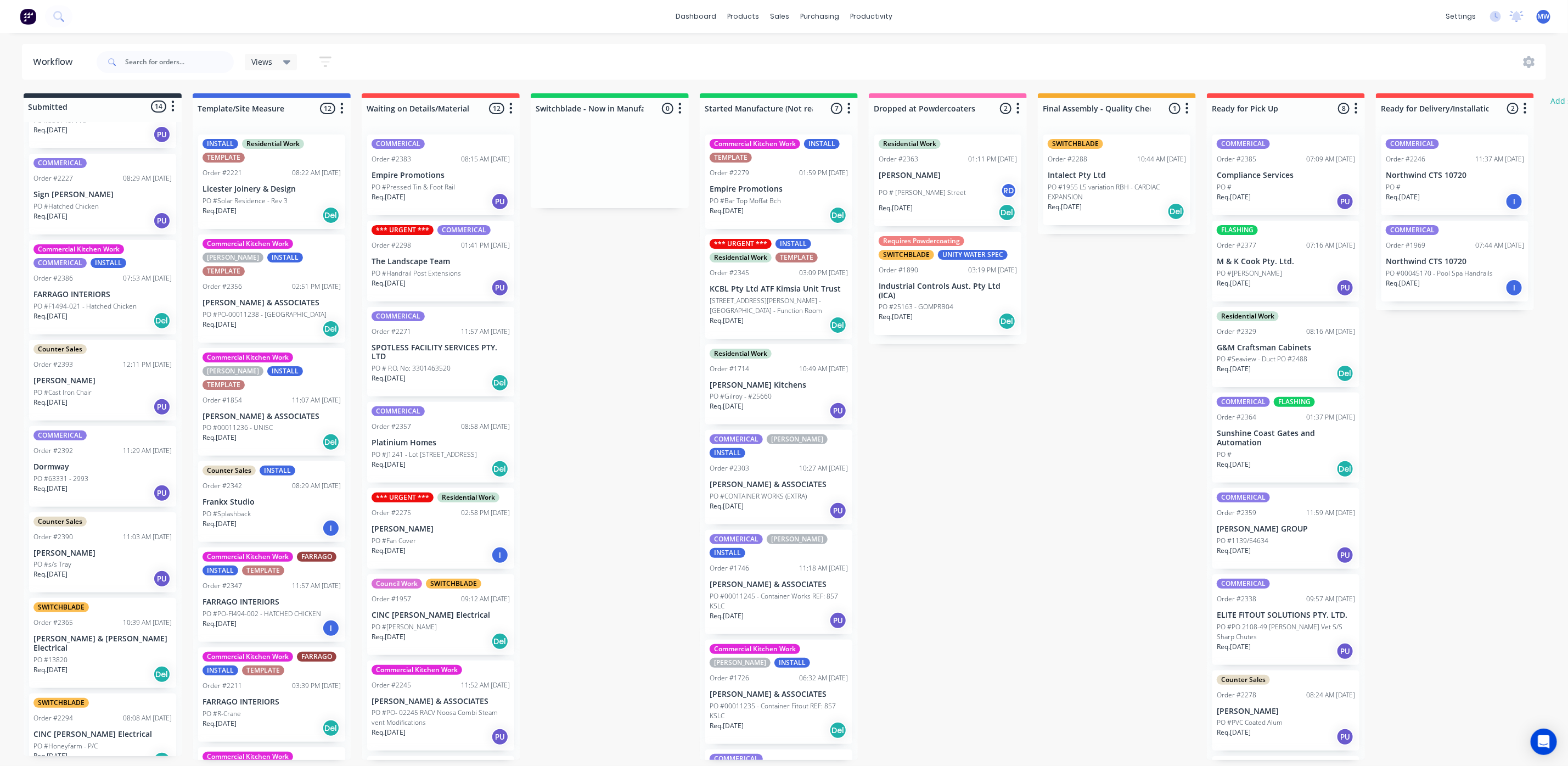
scroll to position [165, 0]
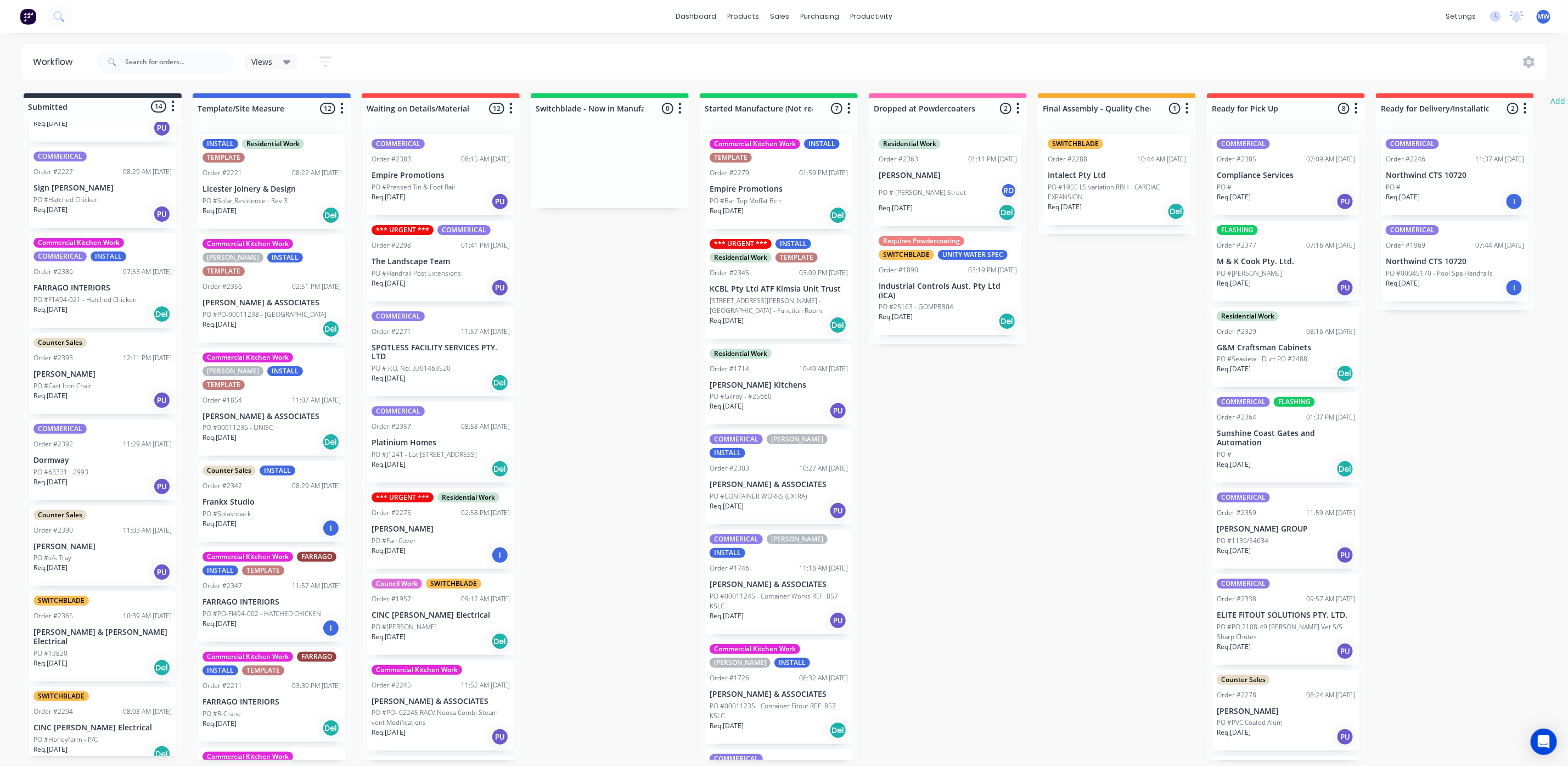
click at [82, 473] on p "PO #63331 - 2993" at bounding box center [61, 472] width 55 height 10
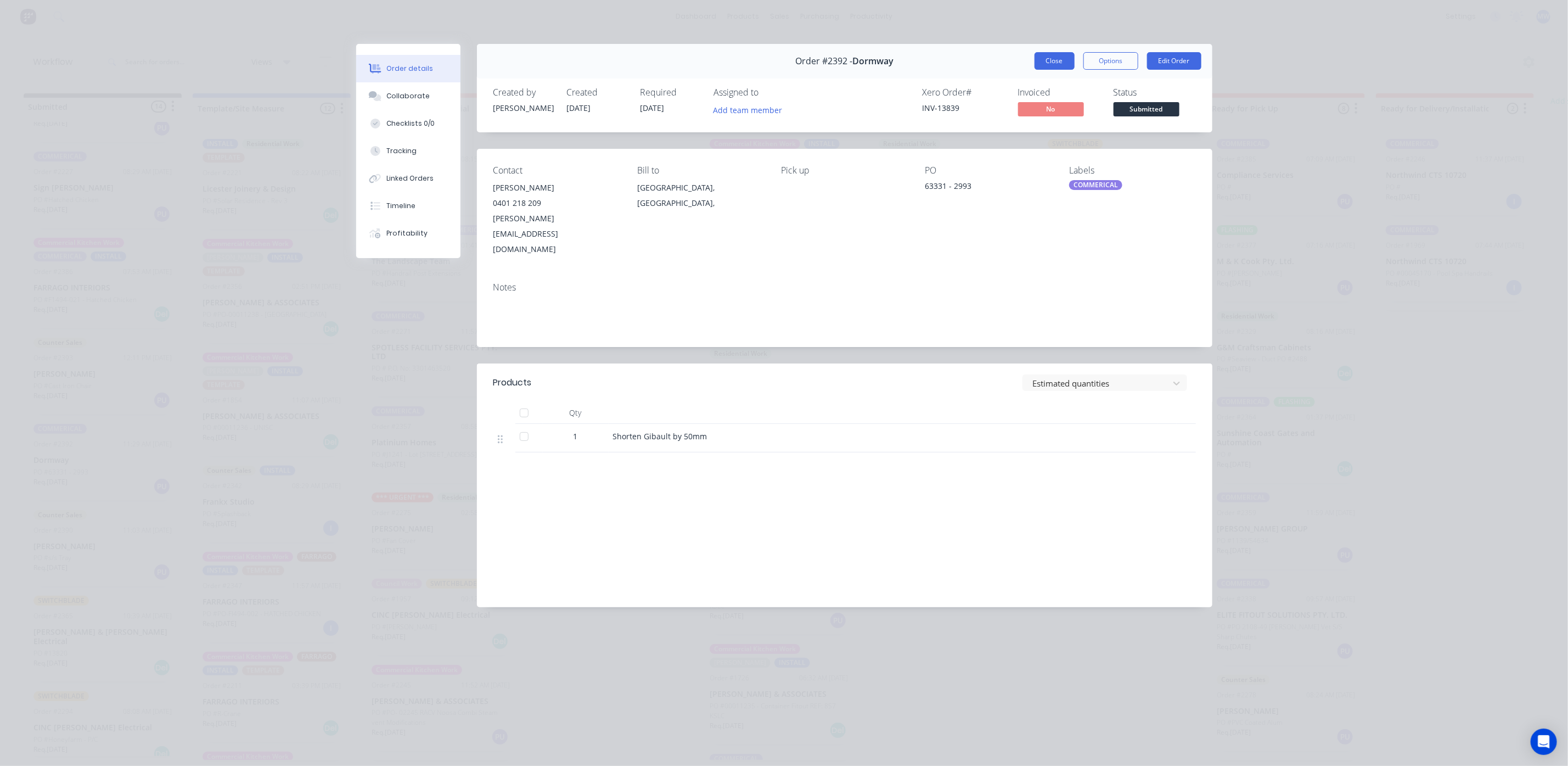
click at [1057, 61] on button "Close" at bounding box center [1055, 61] width 40 height 17
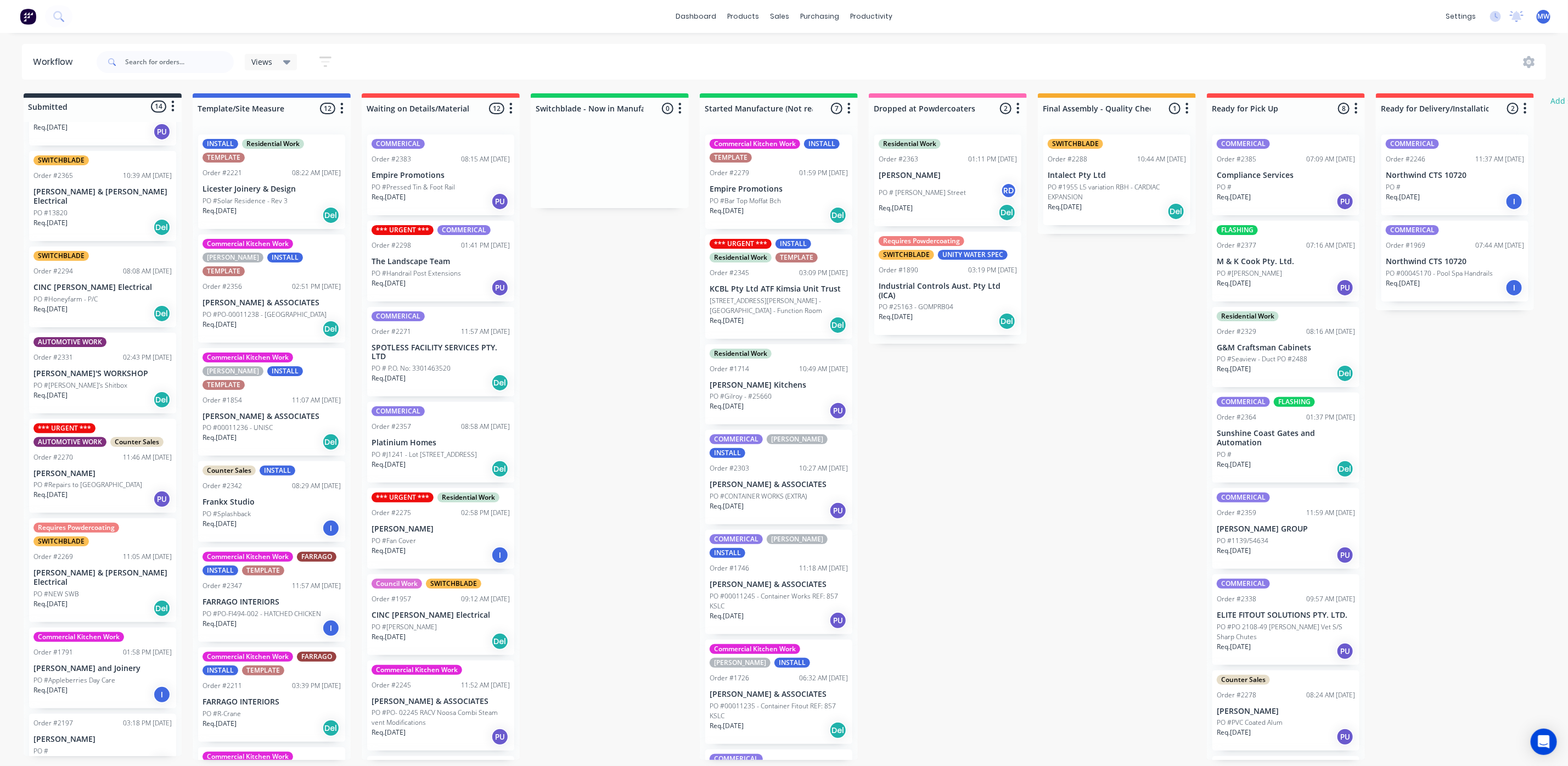
scroll to position [7, 0]
click at [122, 746] on div "PO #" at bounding box center [103, 750] width 139 height 10
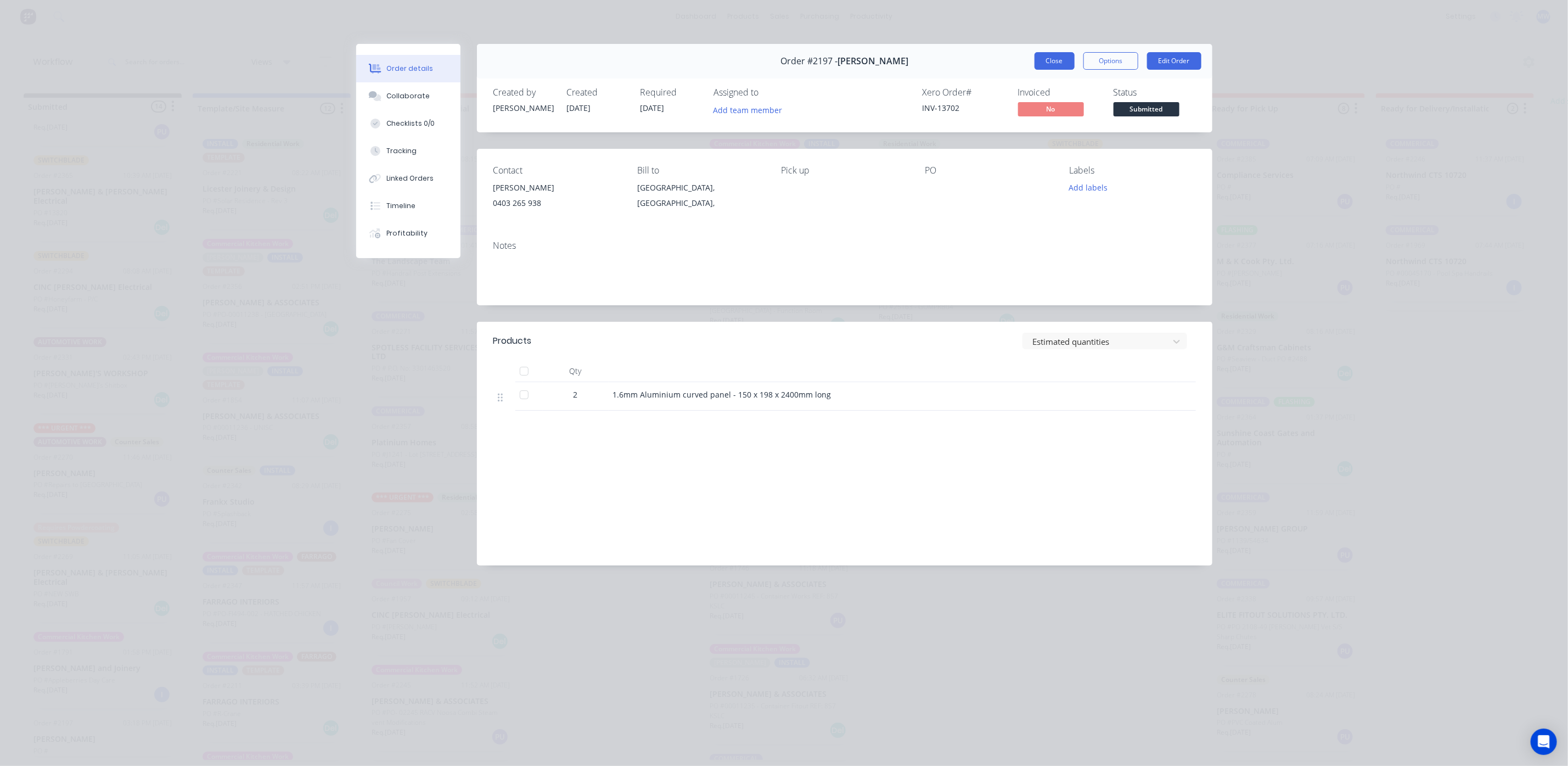
click at [1056, 64] on button "Close" at bounding box center [1055, 61] width 40 height 17
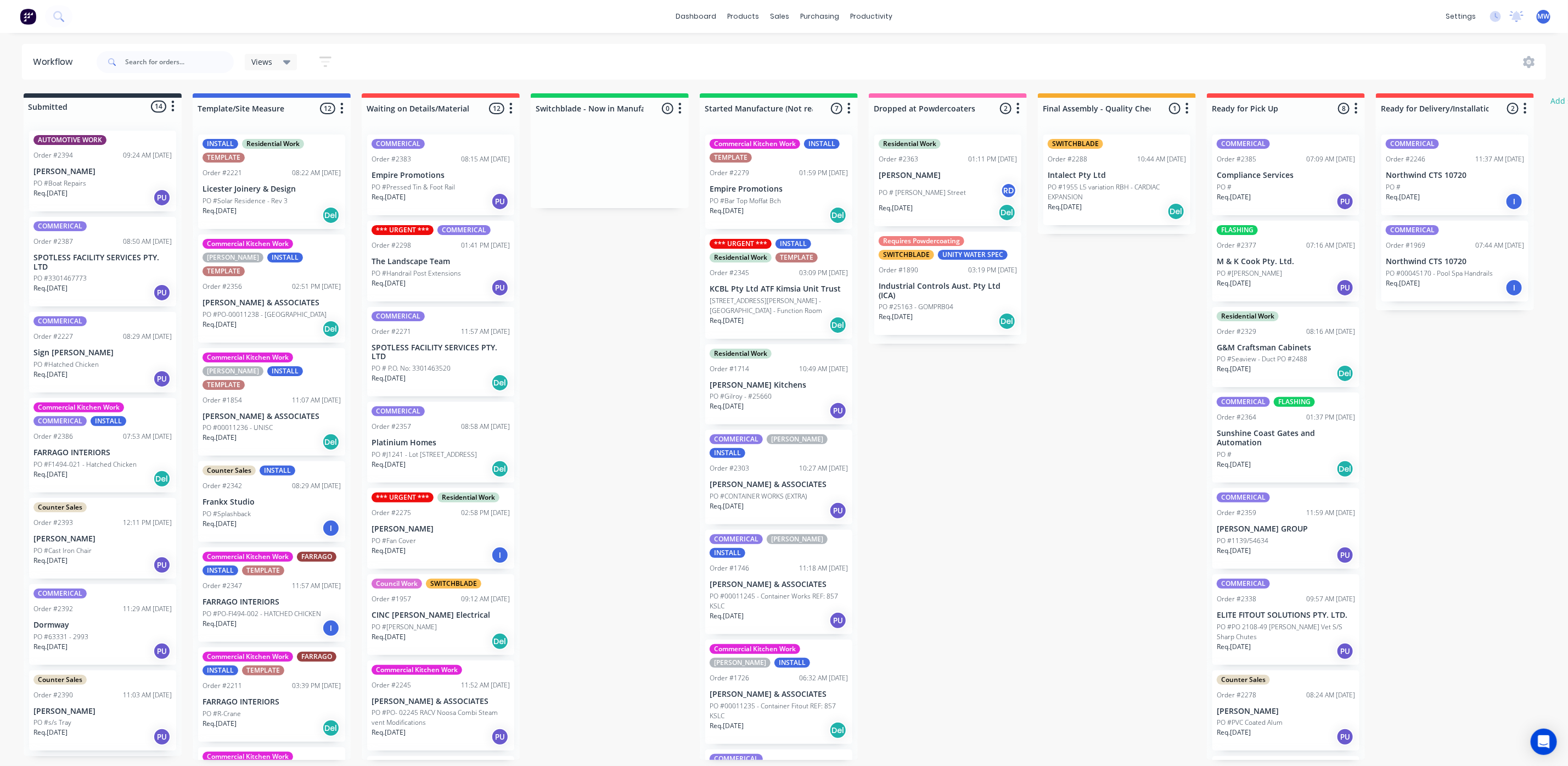
scroll to position [38, 0]
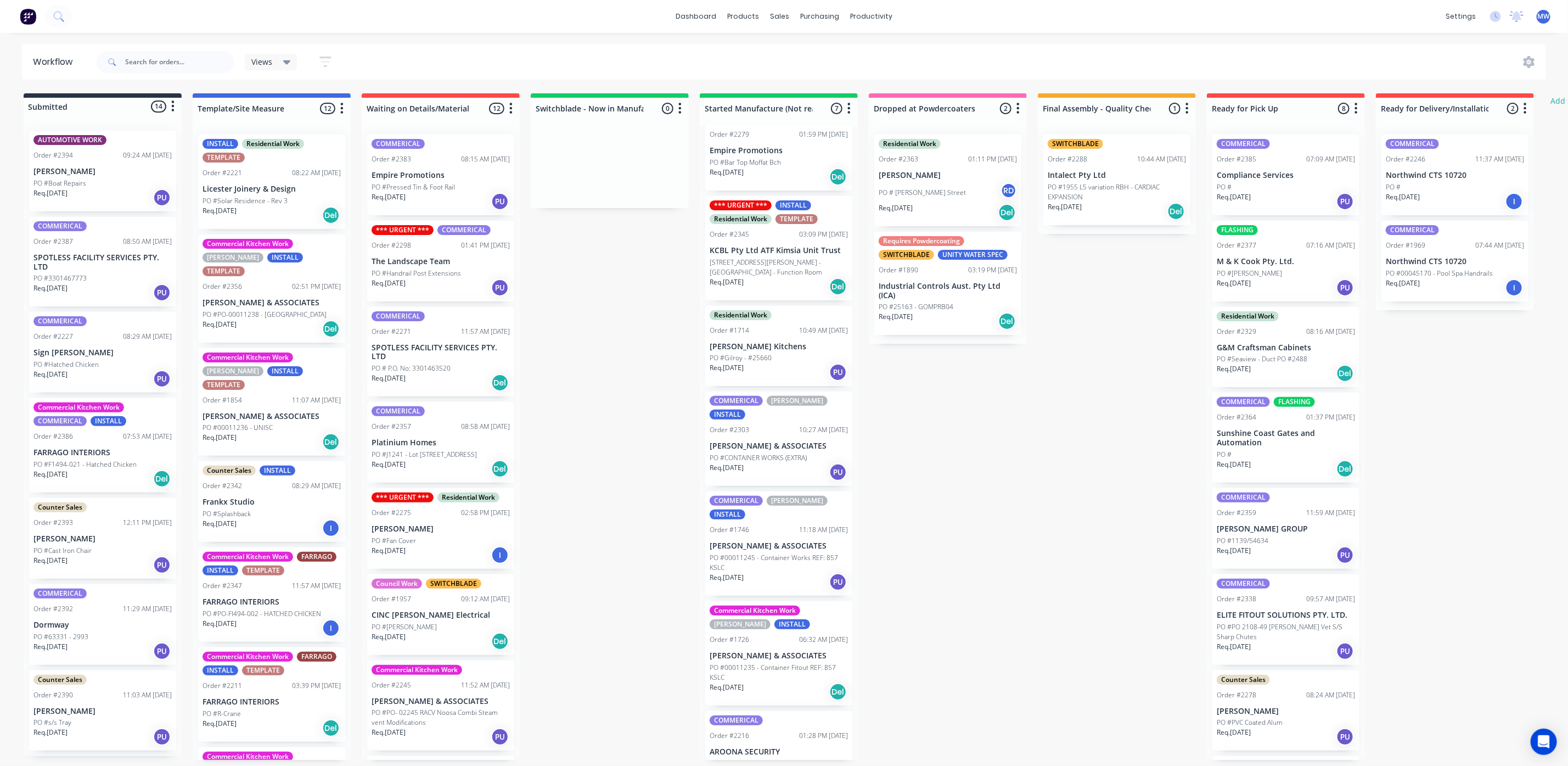
click at [771, 155] on div "Commercial Kitchen Work INSTALL TEMPLATE Order #2279 01:59 PM 18/09/25 Empire P…" at bounding box center [779, 143] width 147 height 94
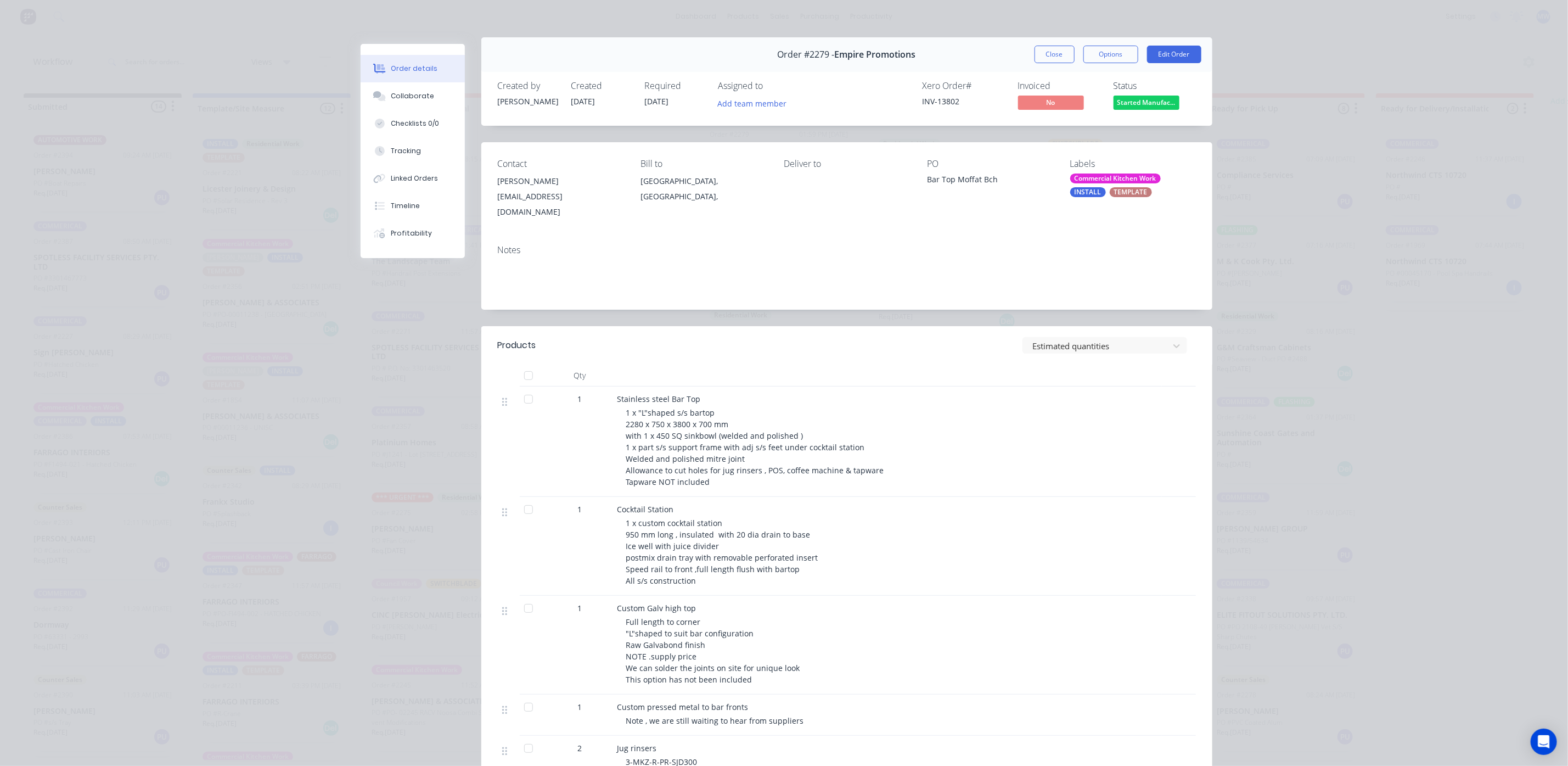
scroll to position [0, 0]
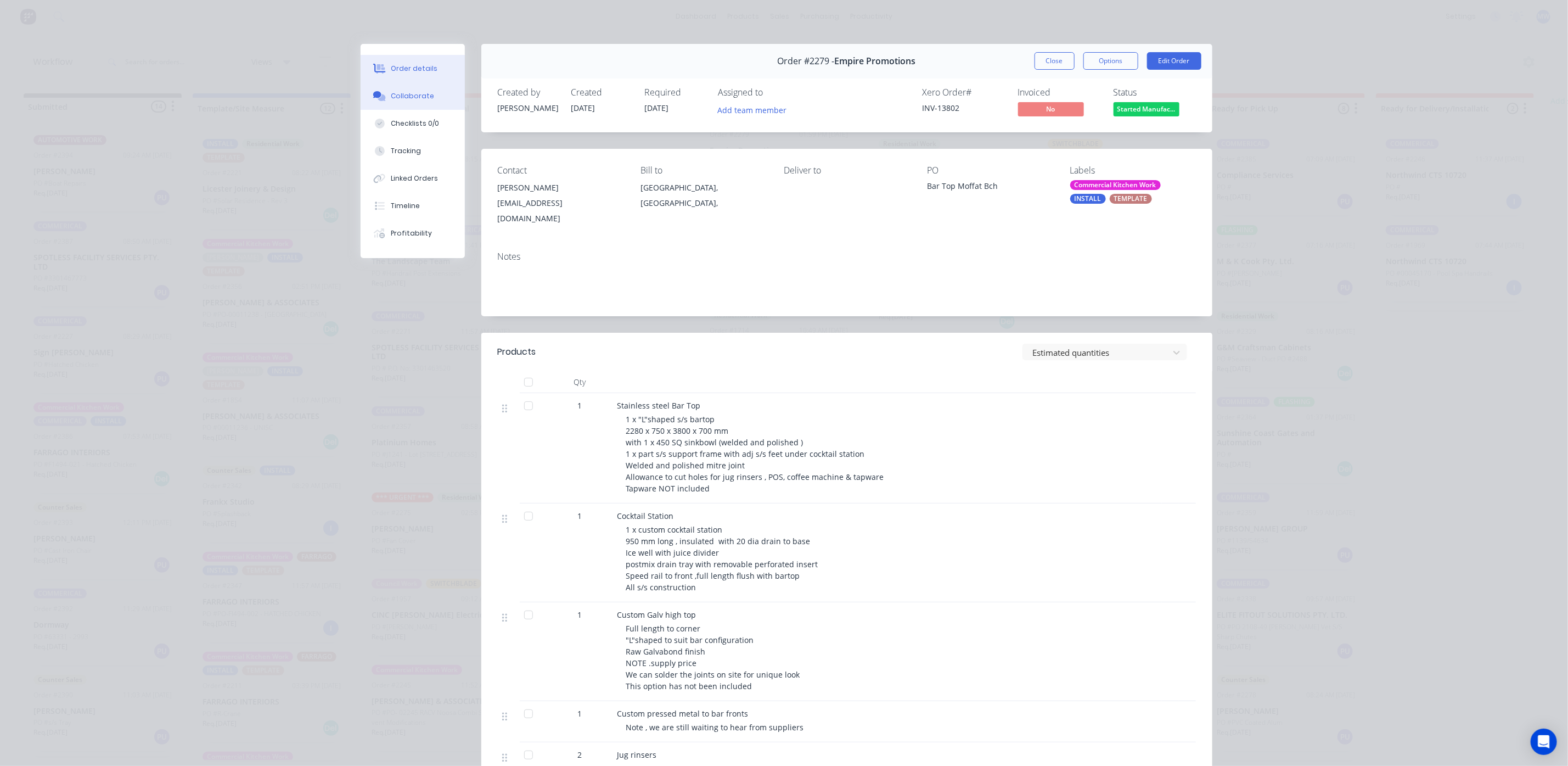
click at [414, 100] on div "Collaborate" at bounding box center [413, 96] width 43 height 10
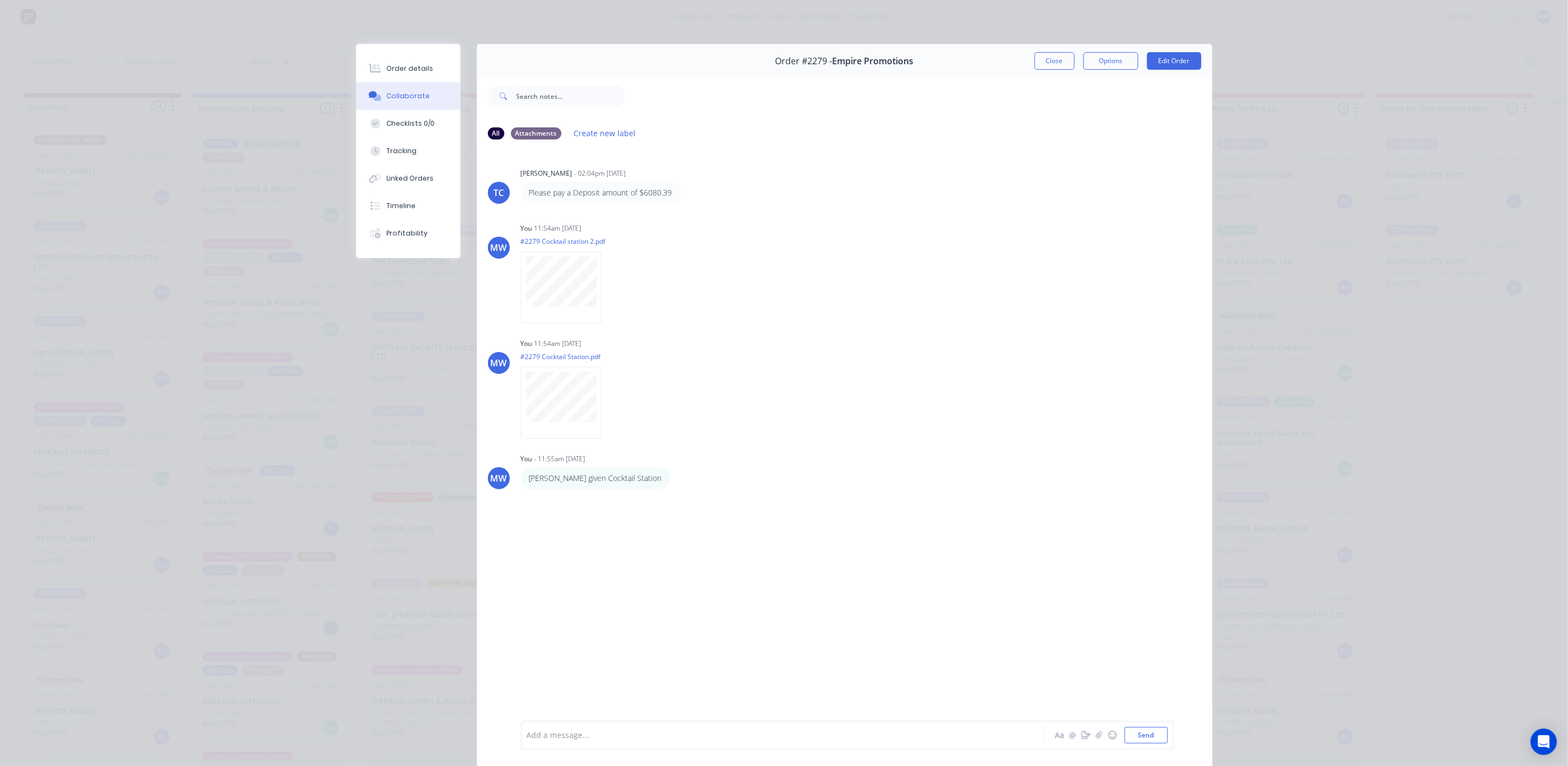
click at [1035, 64] on button "Close" at bounding box center [1055, 61] width 40 height 17
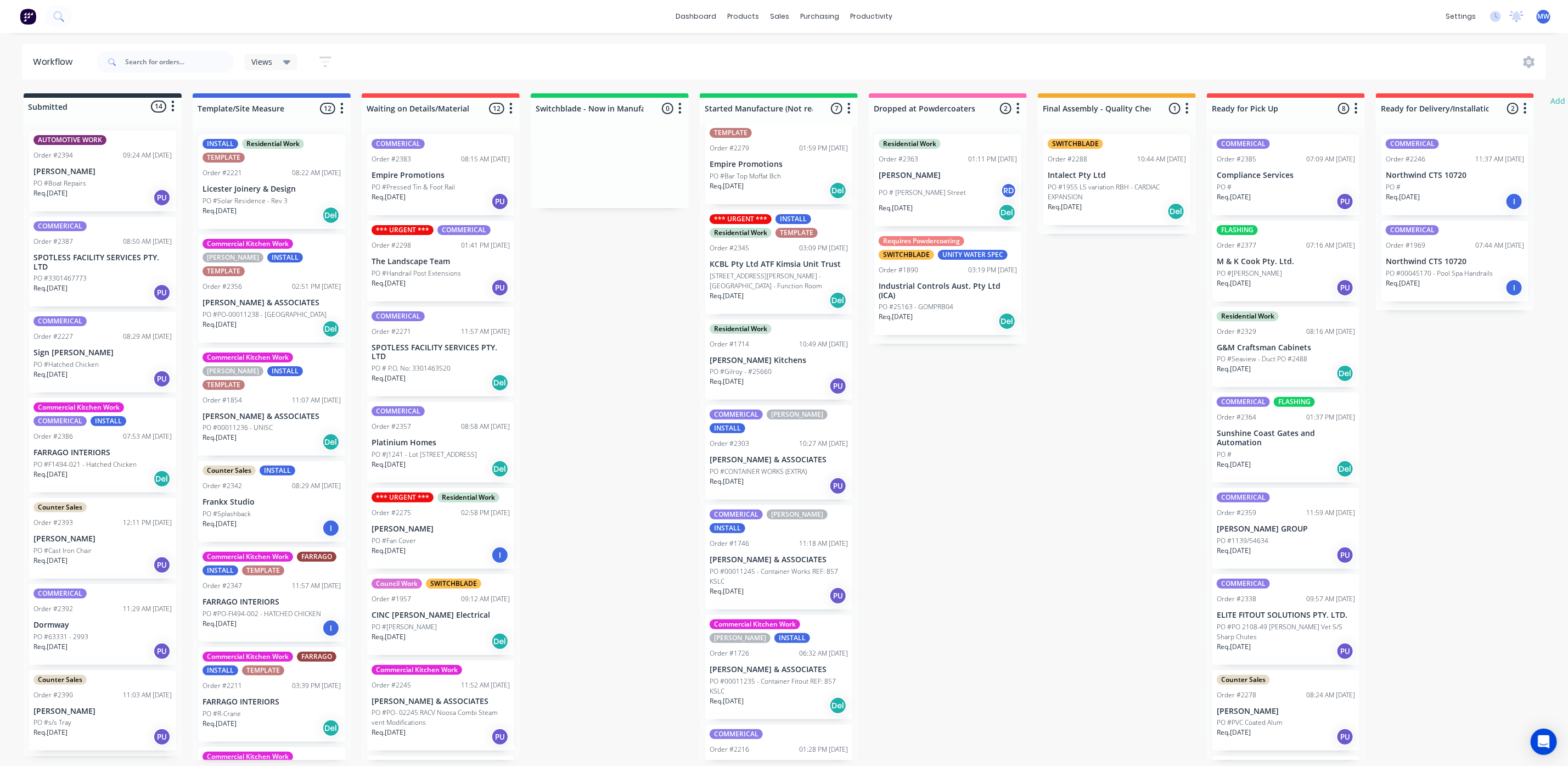
scroll to position [38, 0]
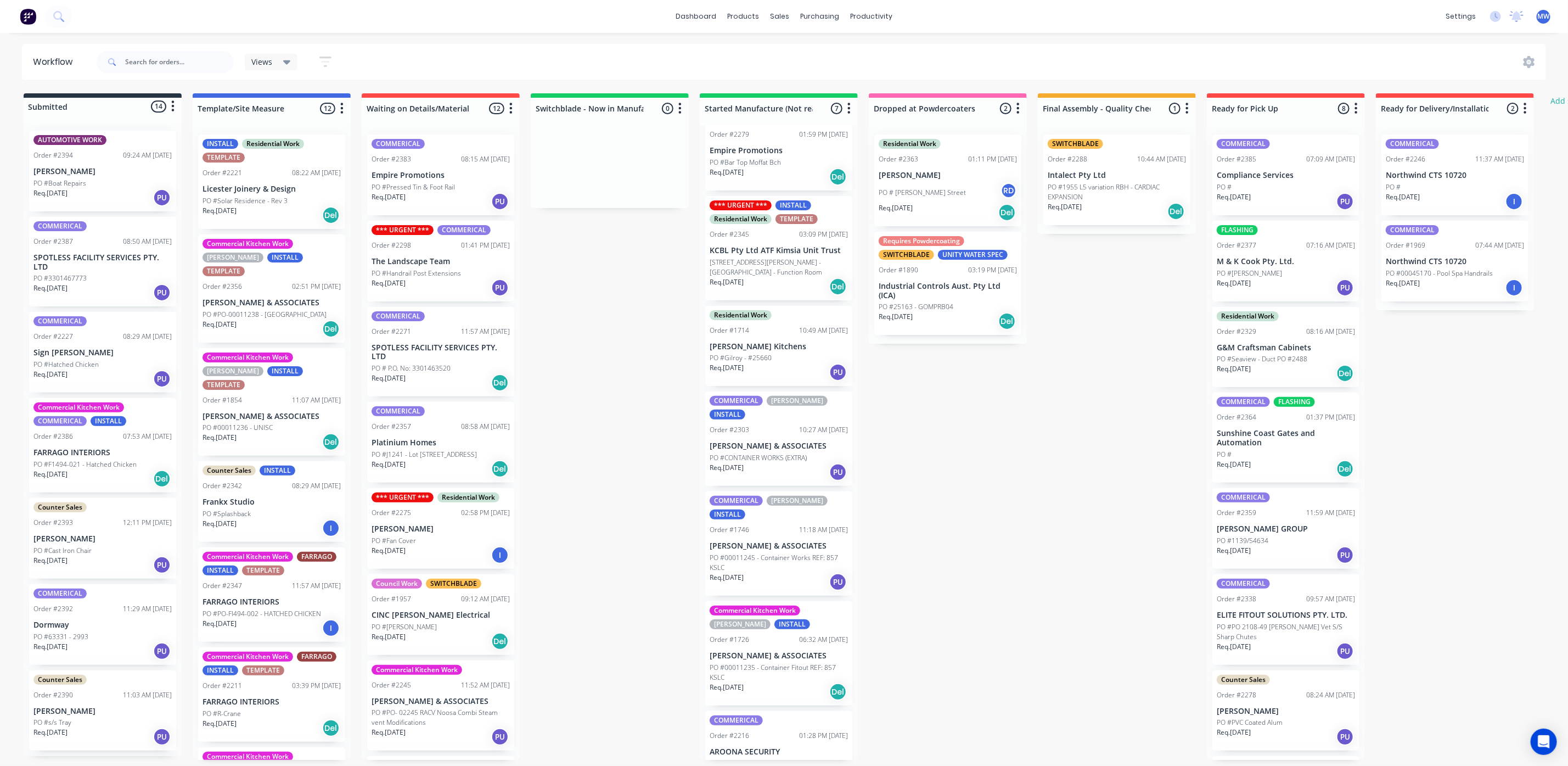
click at [778, 353] on div "PO #Gilroy - #25660" at bounding box center [779, 357] width 139 height 10
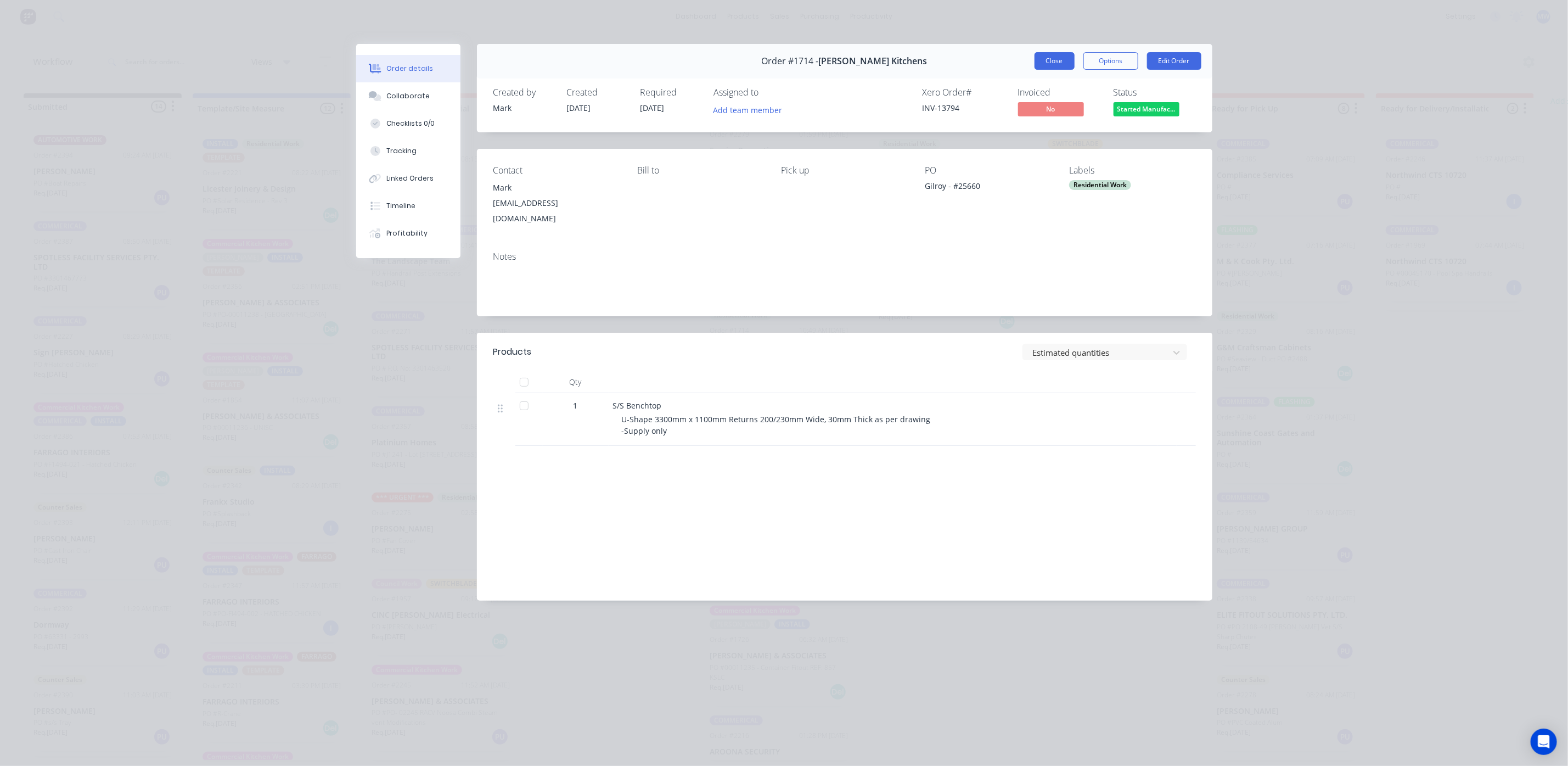
click at [1060, 61] on button "Close" at bounding box center [1055, 61] width 40 height 17
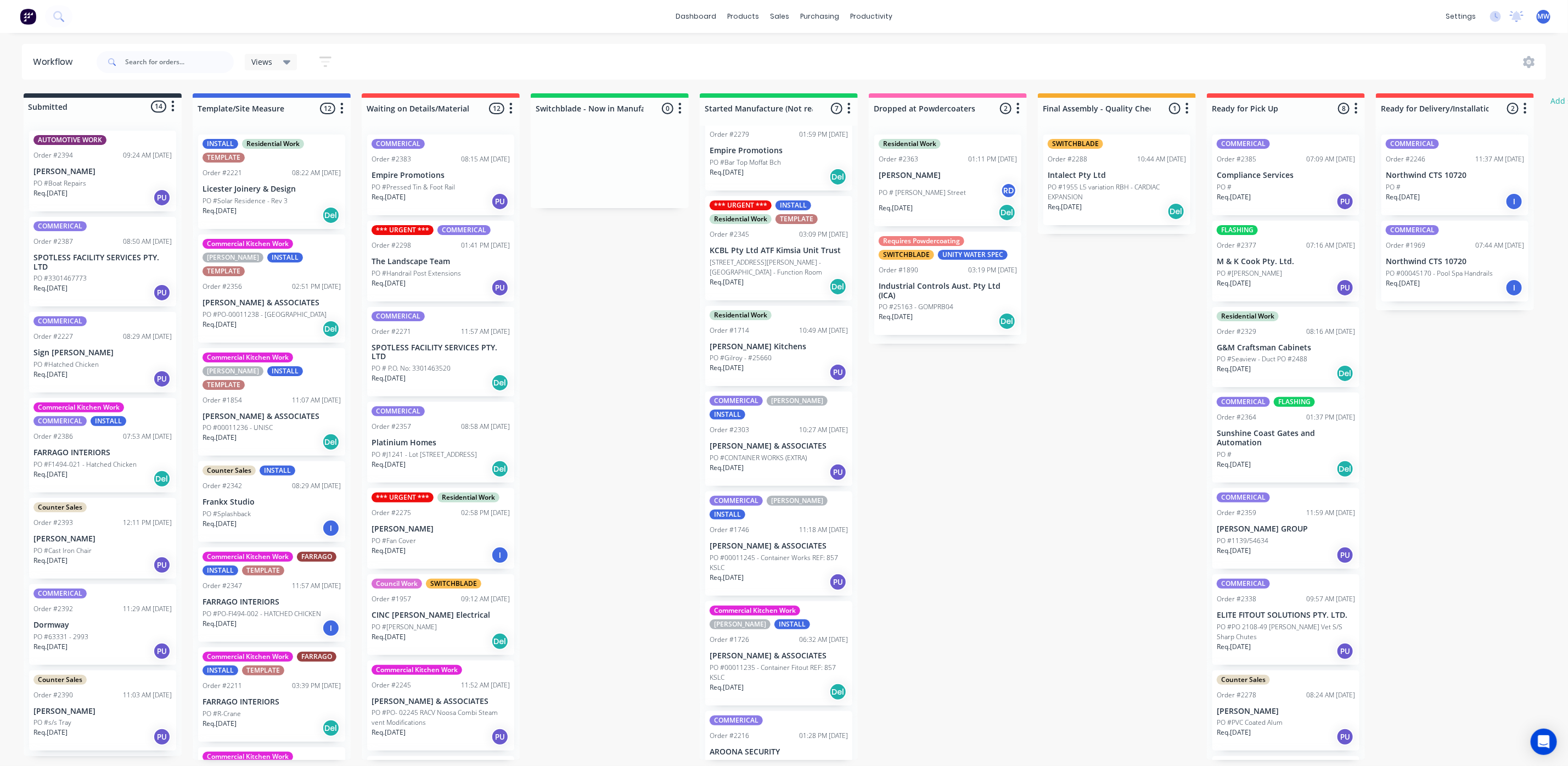
click at [406, 285] on p "Req. 14/10/25" at bounding box center [388, 283] width 34 height 10
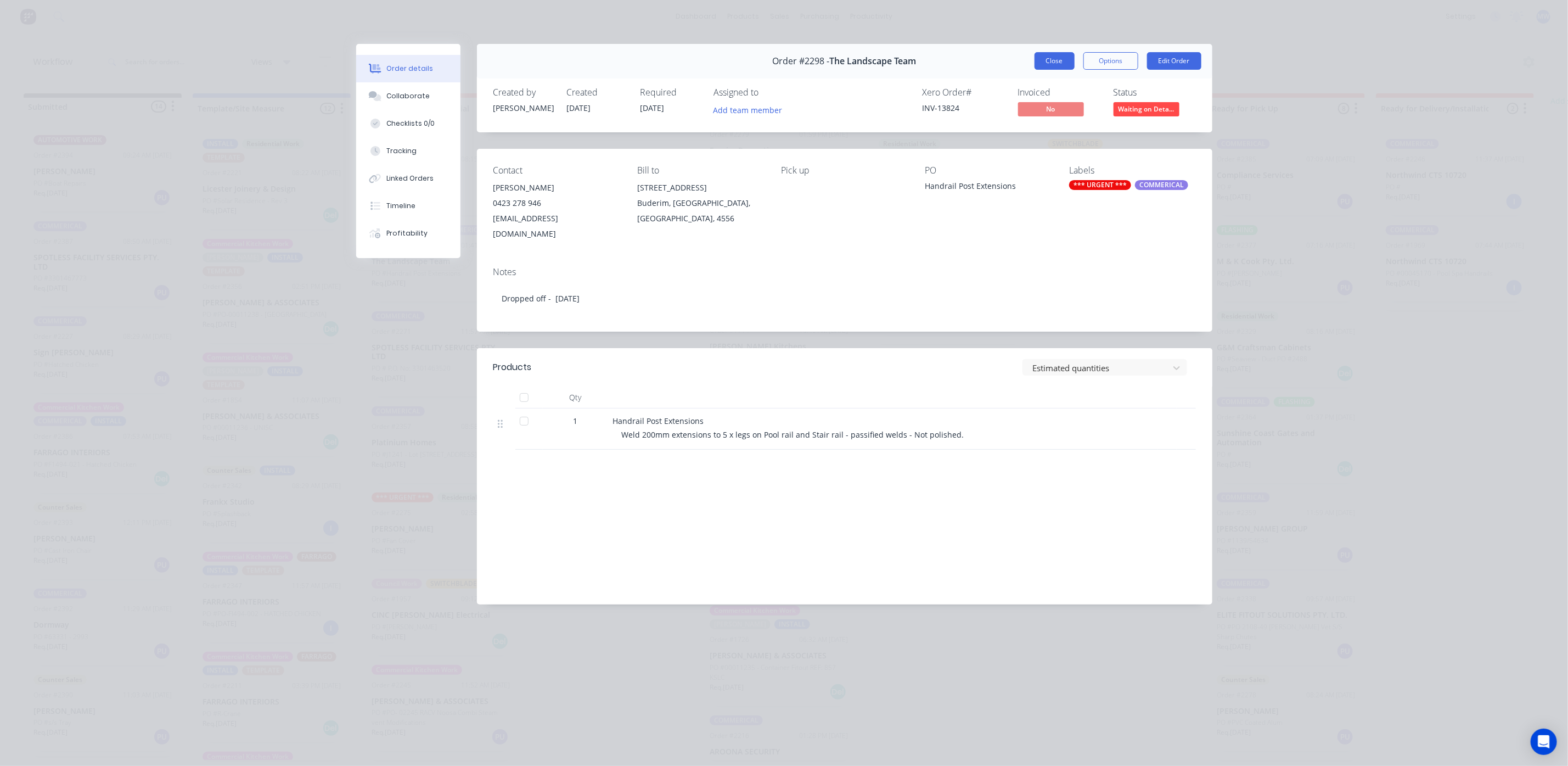
click at [1061, 63] on button "Close" at bounding box center [1055, 61] width 40 height 17
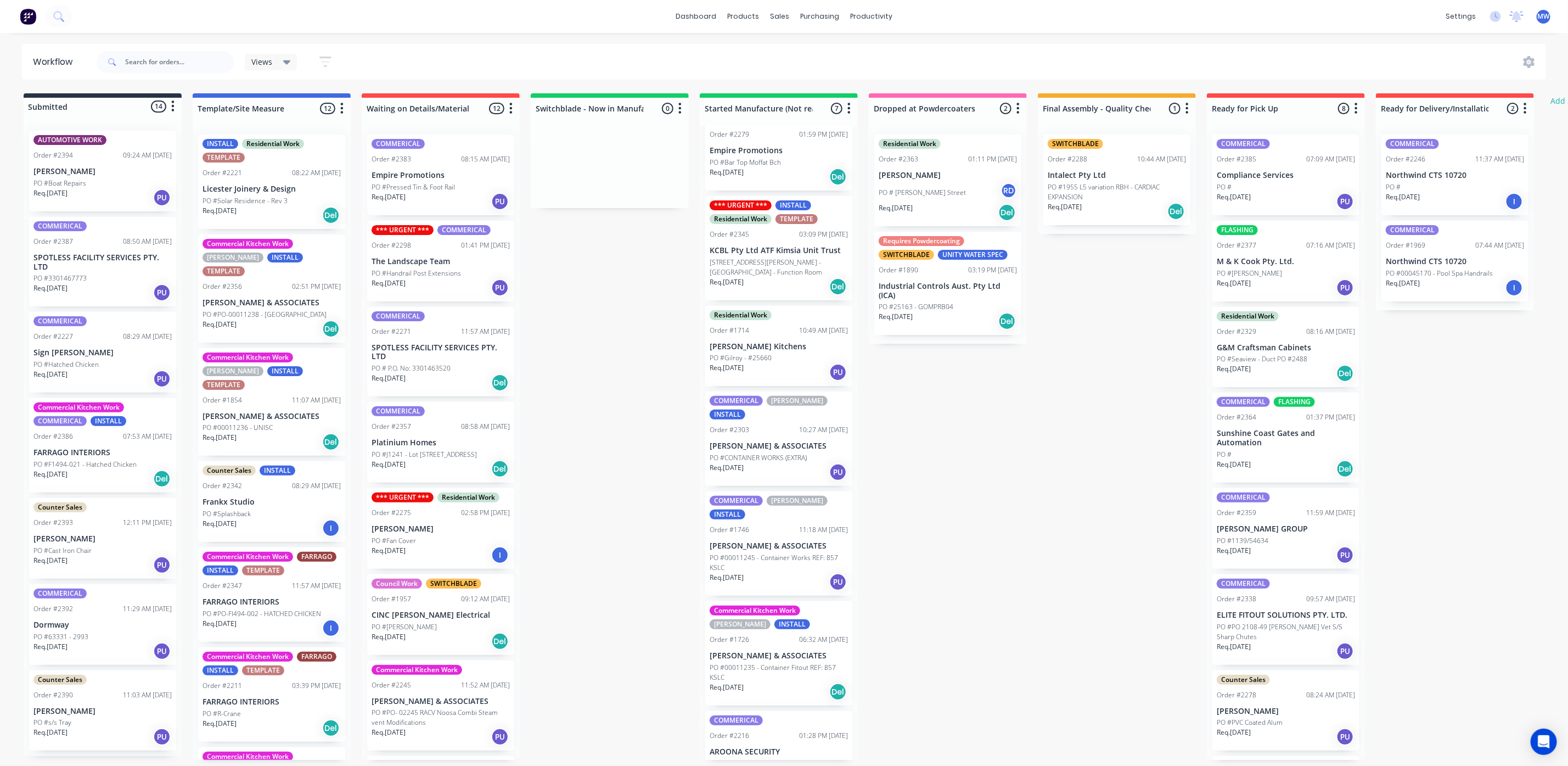
click at [93, 292] on div "Req. 31/10/25 PU" at bounding box center [103, 292] width 139 height 19
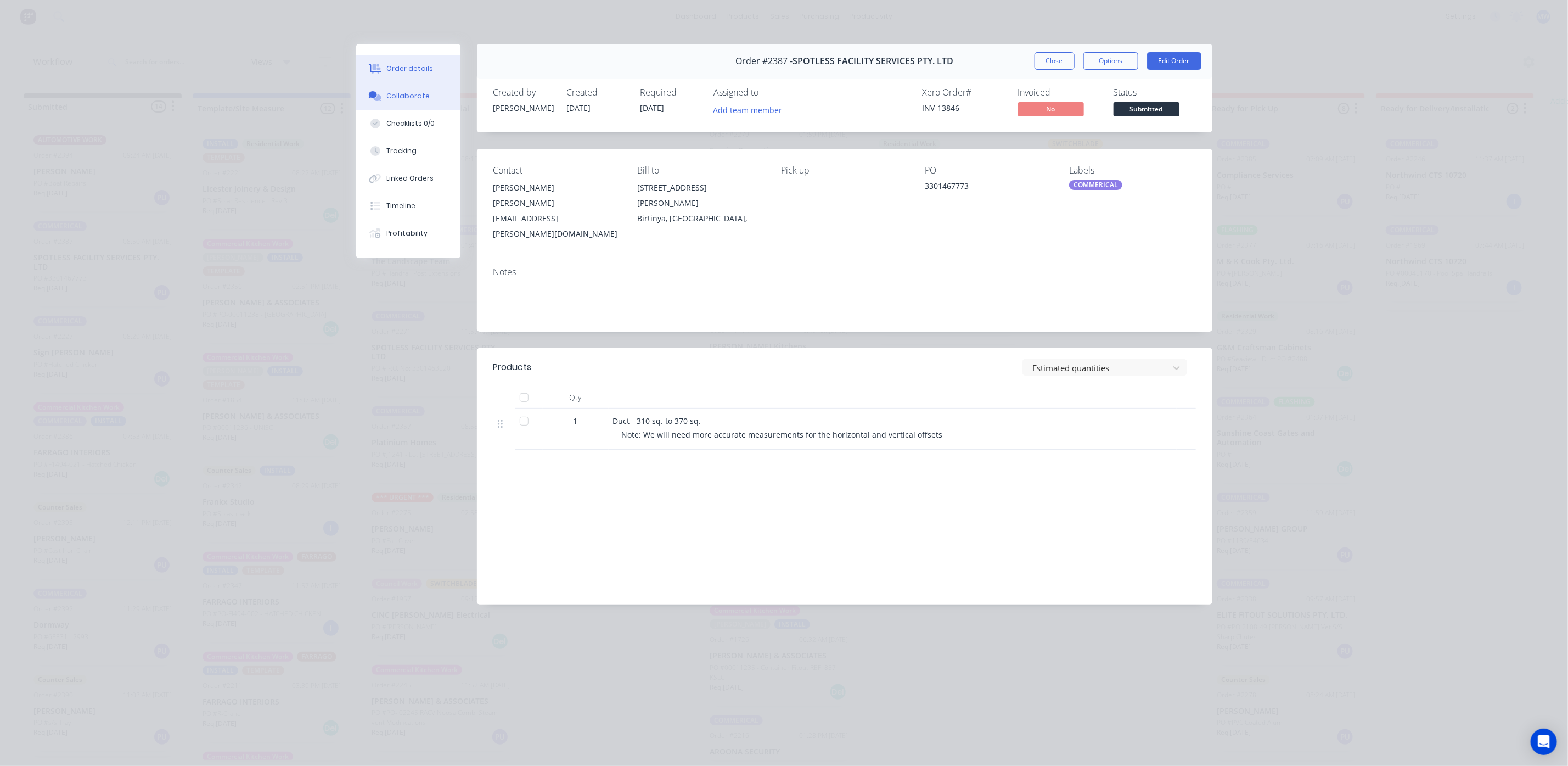
click at [412, 94] on div "Collaborate" at bounding box center [408, 96] width 43 height 10
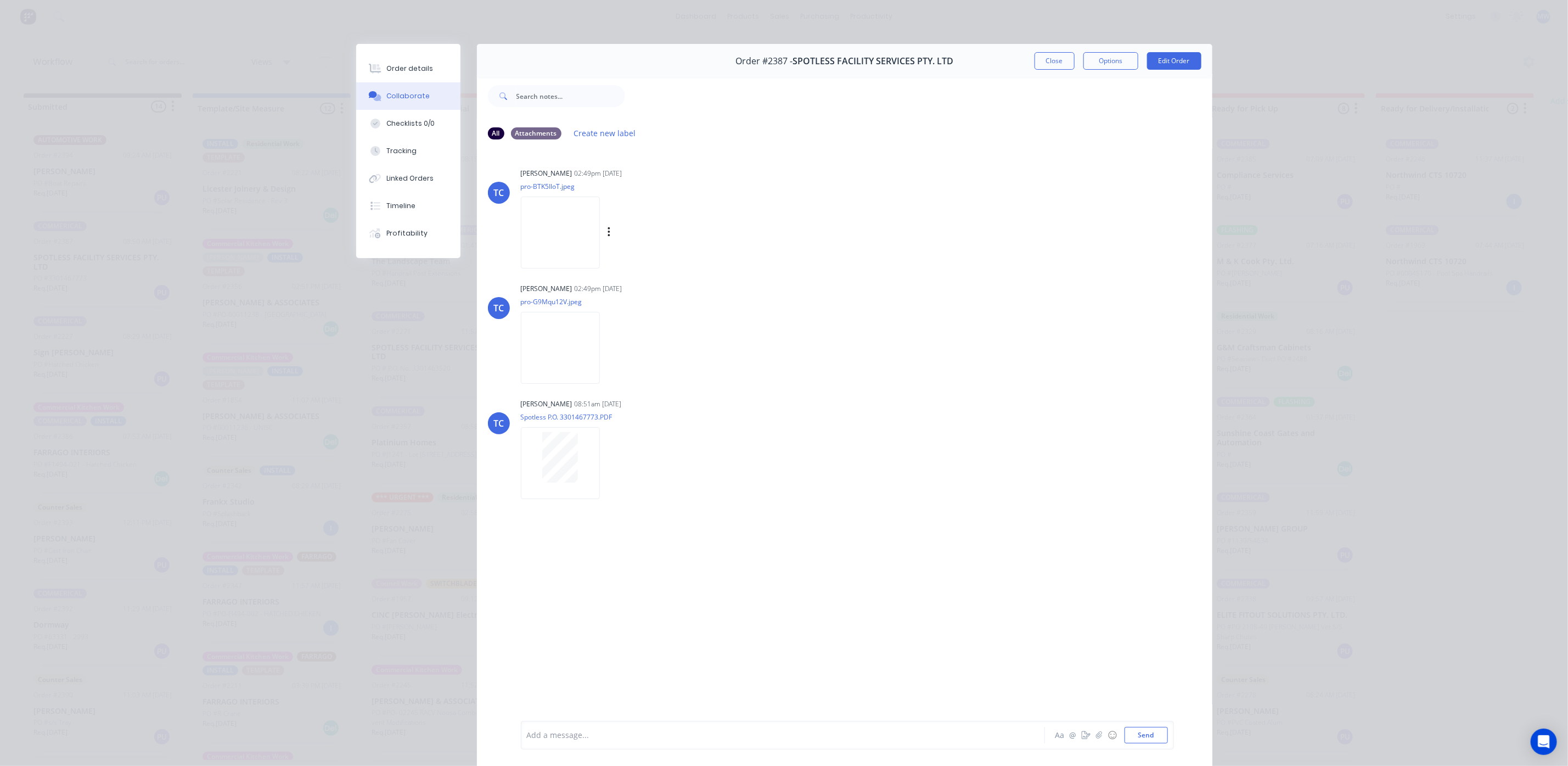
click at [575, 237] on img at bounding box center [561, 232] width 79 height 72
click at [568, 369] on img at bounding box center [561, 347] width 79 height 72
click at [1035, 51] on div "Order #2387 - SPOTLESS FACILITY SERVICES PTY. LTD Close Options Edit Order" at bounding box center [845, 61] width 735 height 34
click at [1036, 58] on button "Close" at bounding box center [1055, 61] width 40 height 17
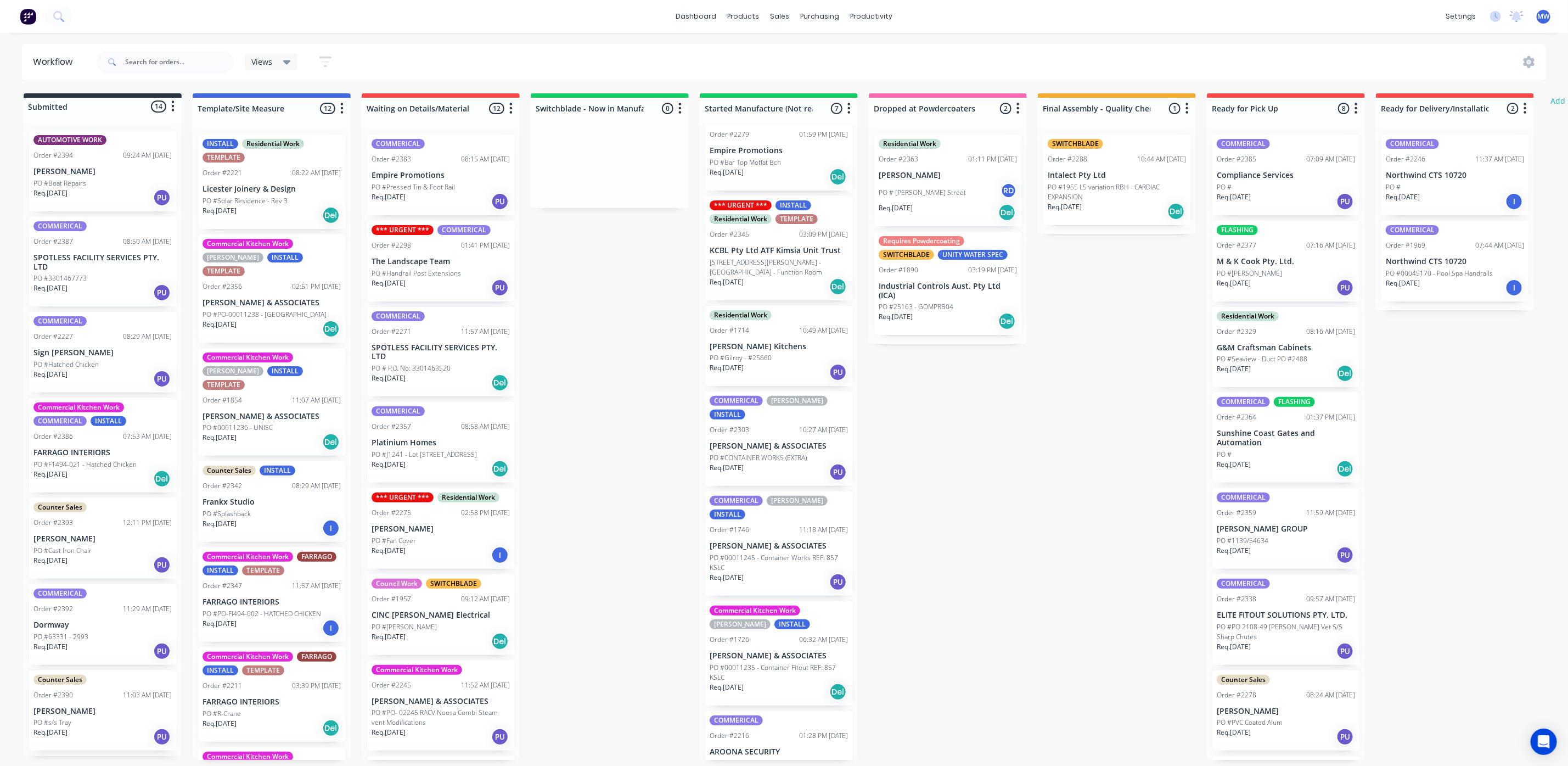
click at [422, 188] on p "PO #Pressed Tin & Foot Rail" at bounding box center [413, 186] width 83 height 10
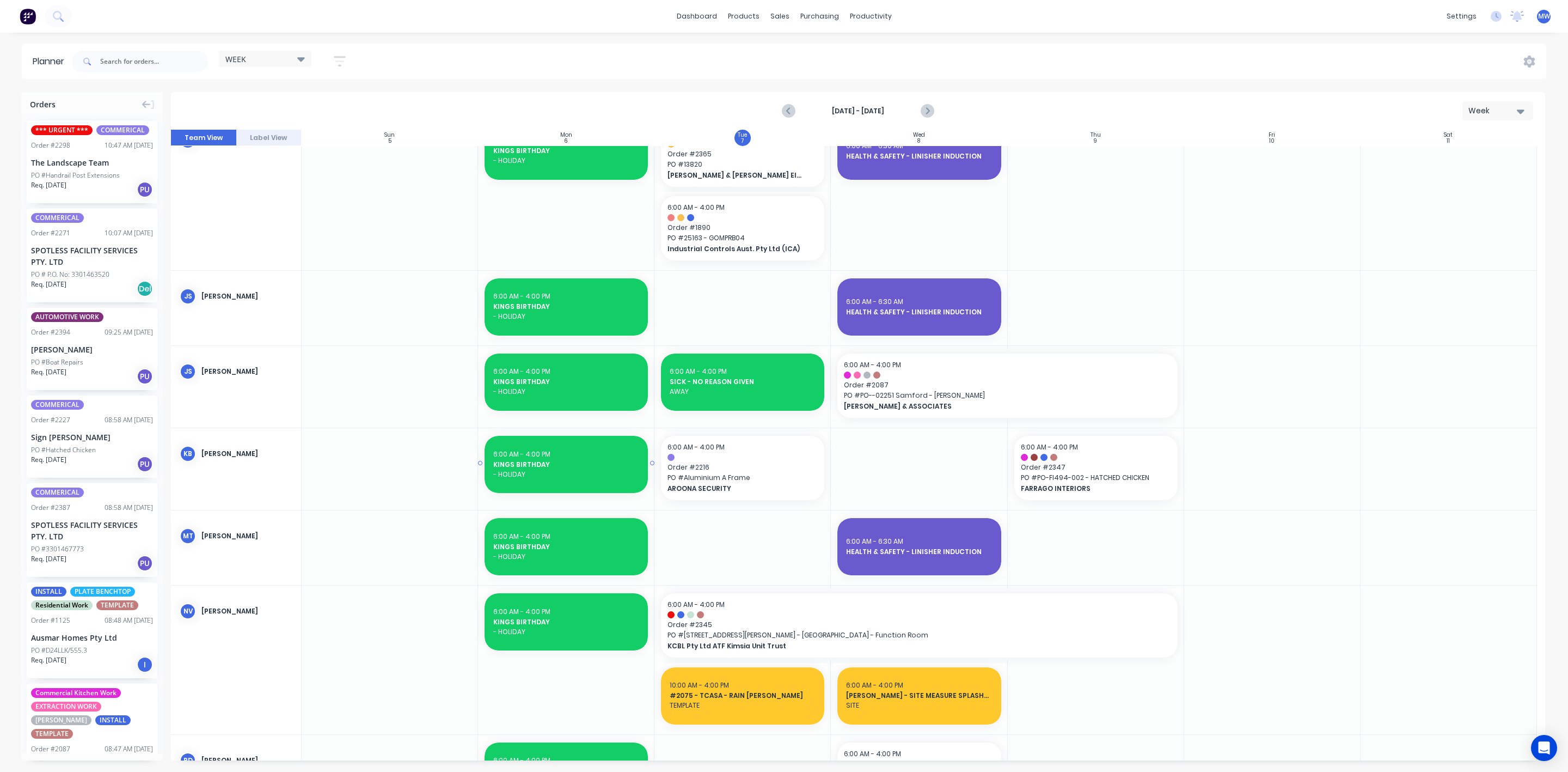
scroll to position [327, 0]
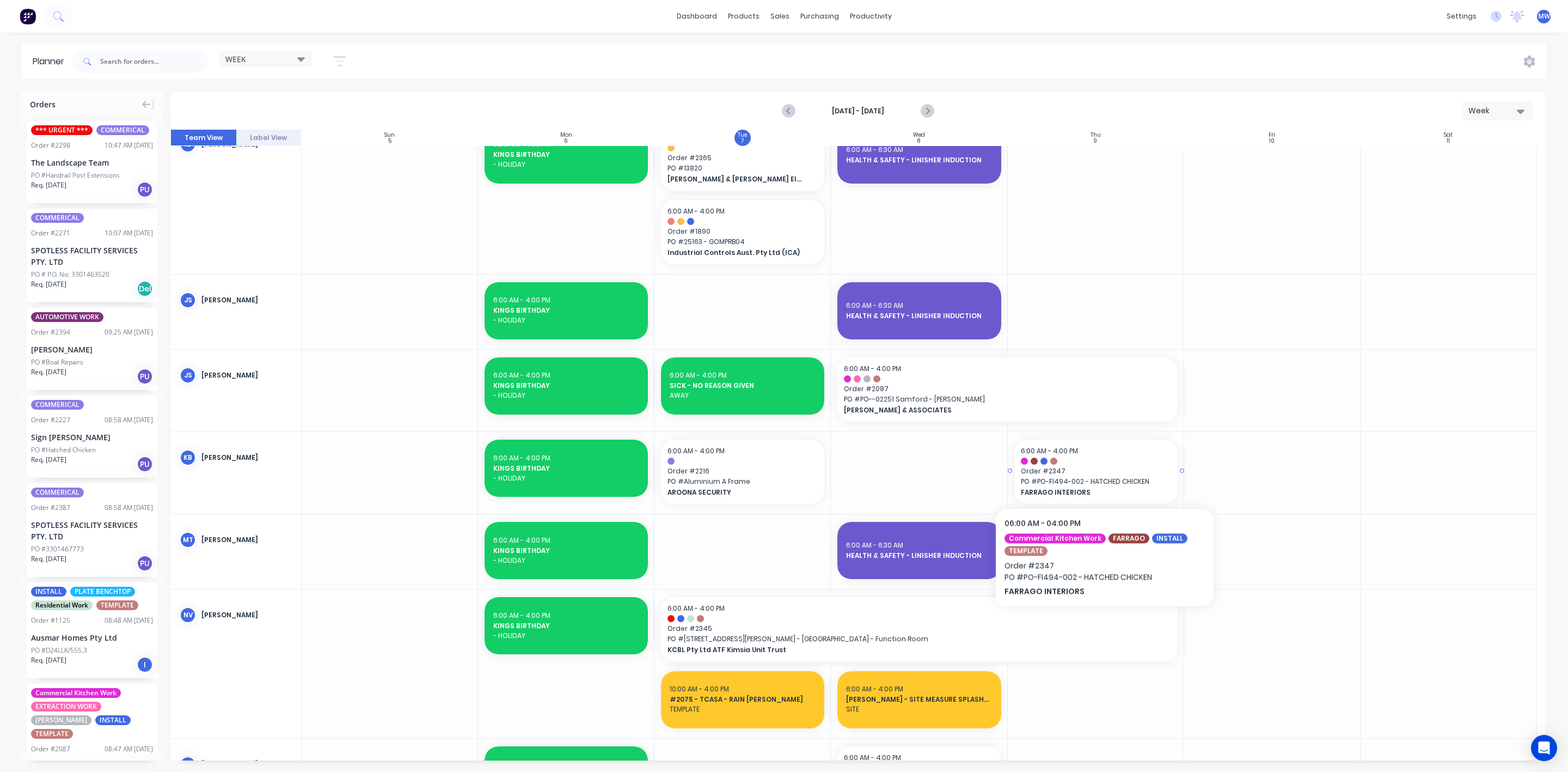
click at [1105, 471] on span "Order # 2347" at bounding box center [1096, 470] width 150 height 10
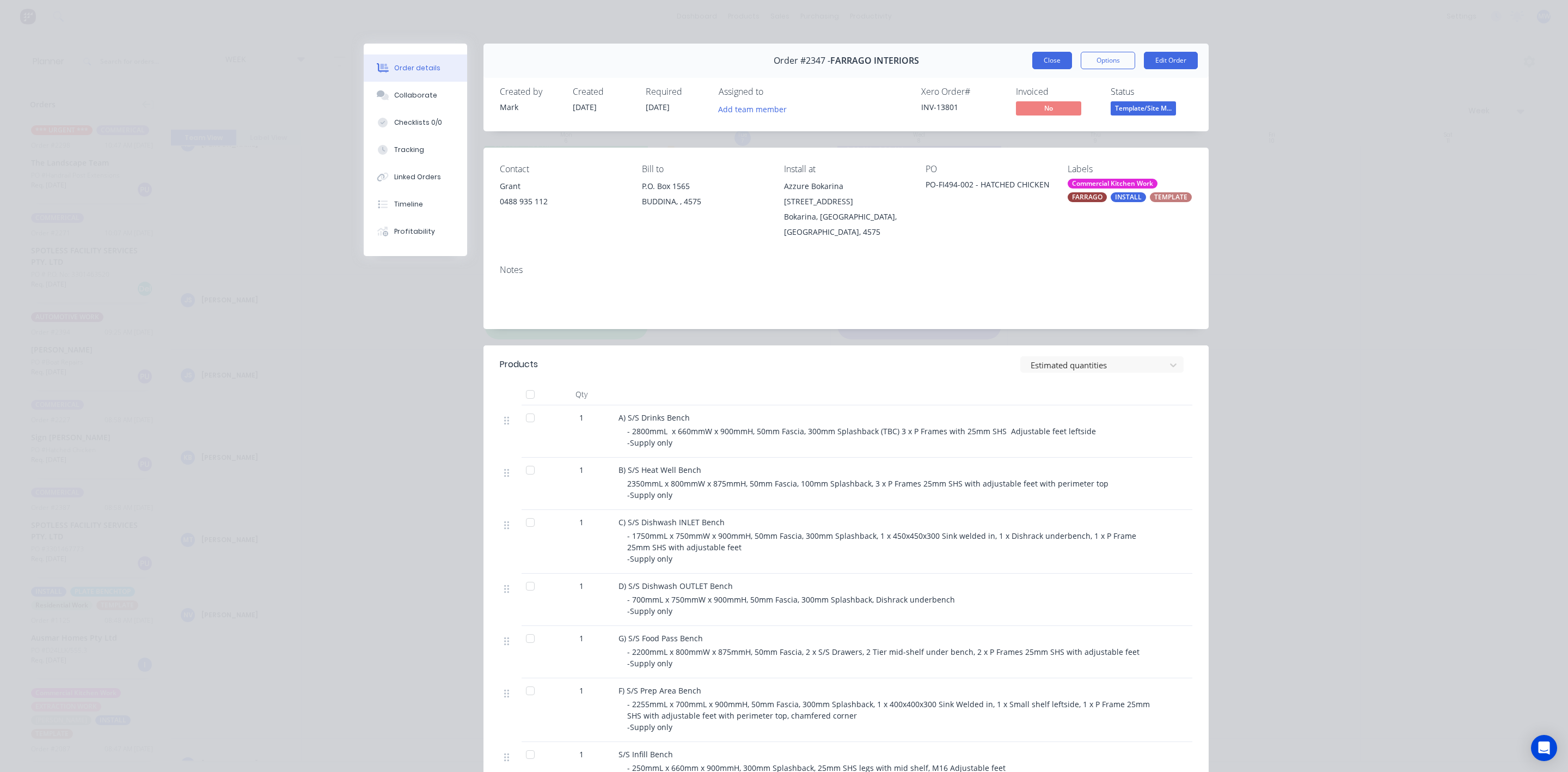
click at [1035, 54] on button "Close" at bounding box center [1053, 60] width 40 height 17
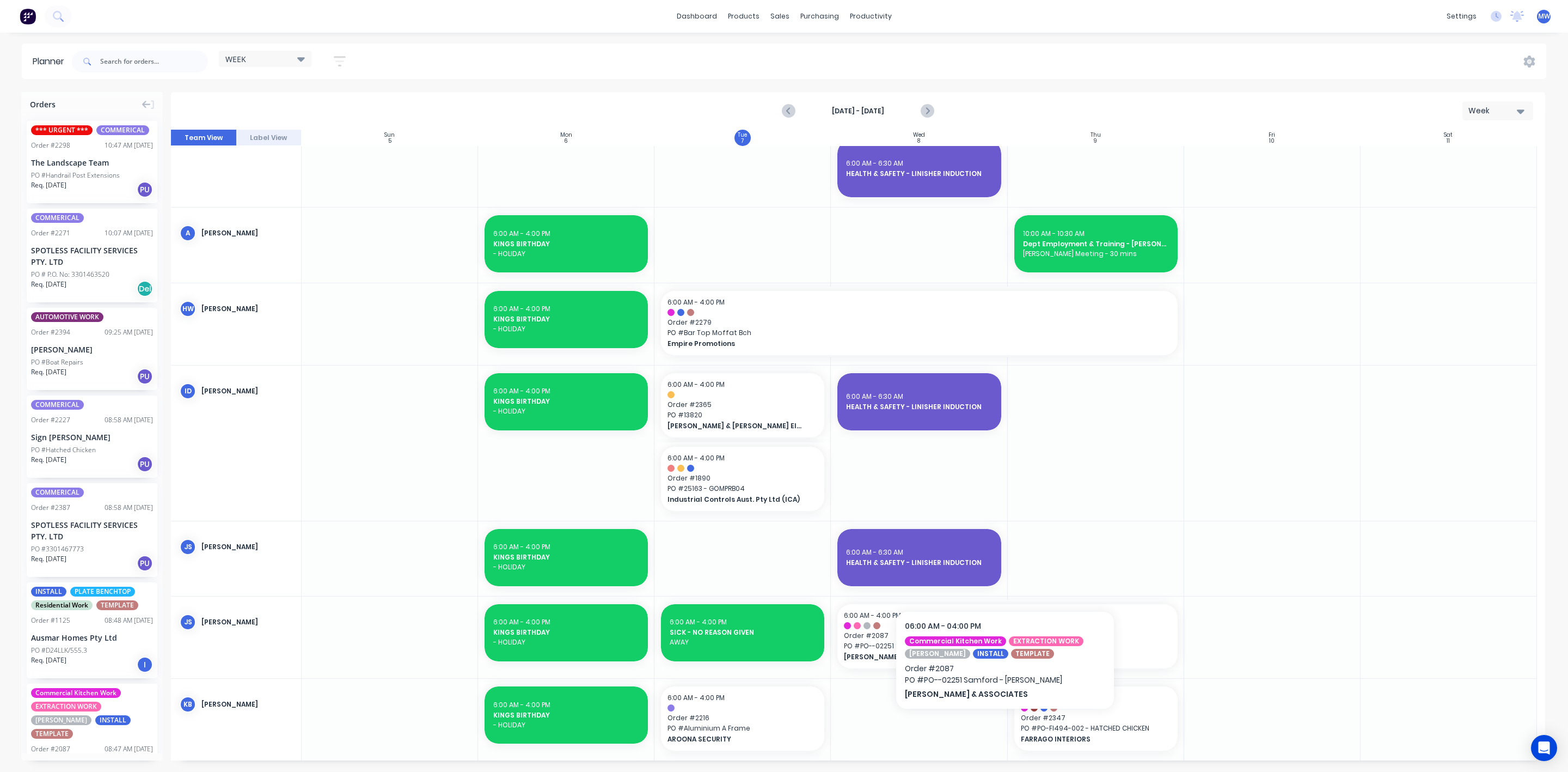
scroll to position [0, 0]
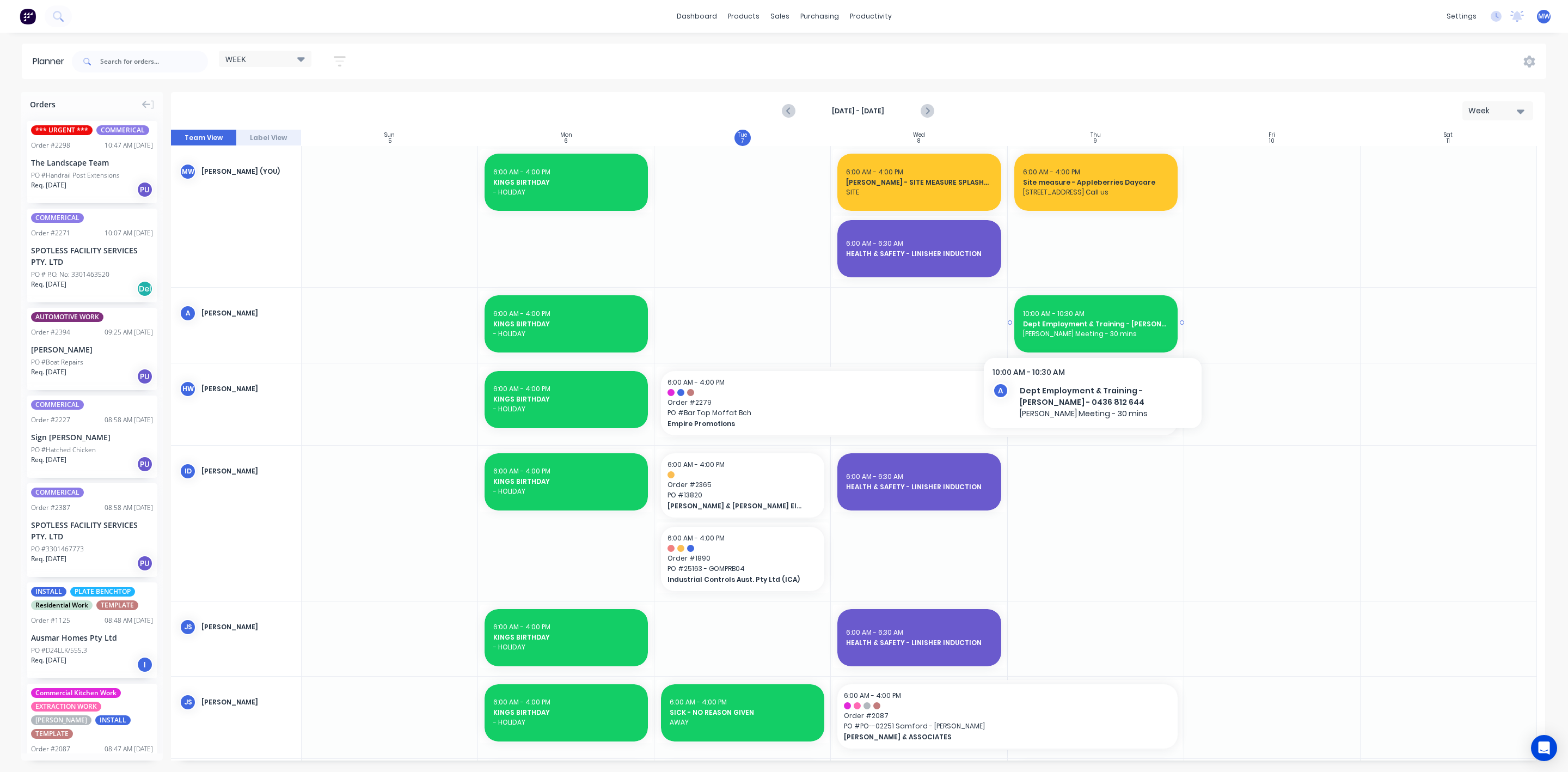
click at [1105, 330] on span "[PERSON_NAME] Meeting - 30 mins" at bounding box center [1096, 334] width 146 height 10
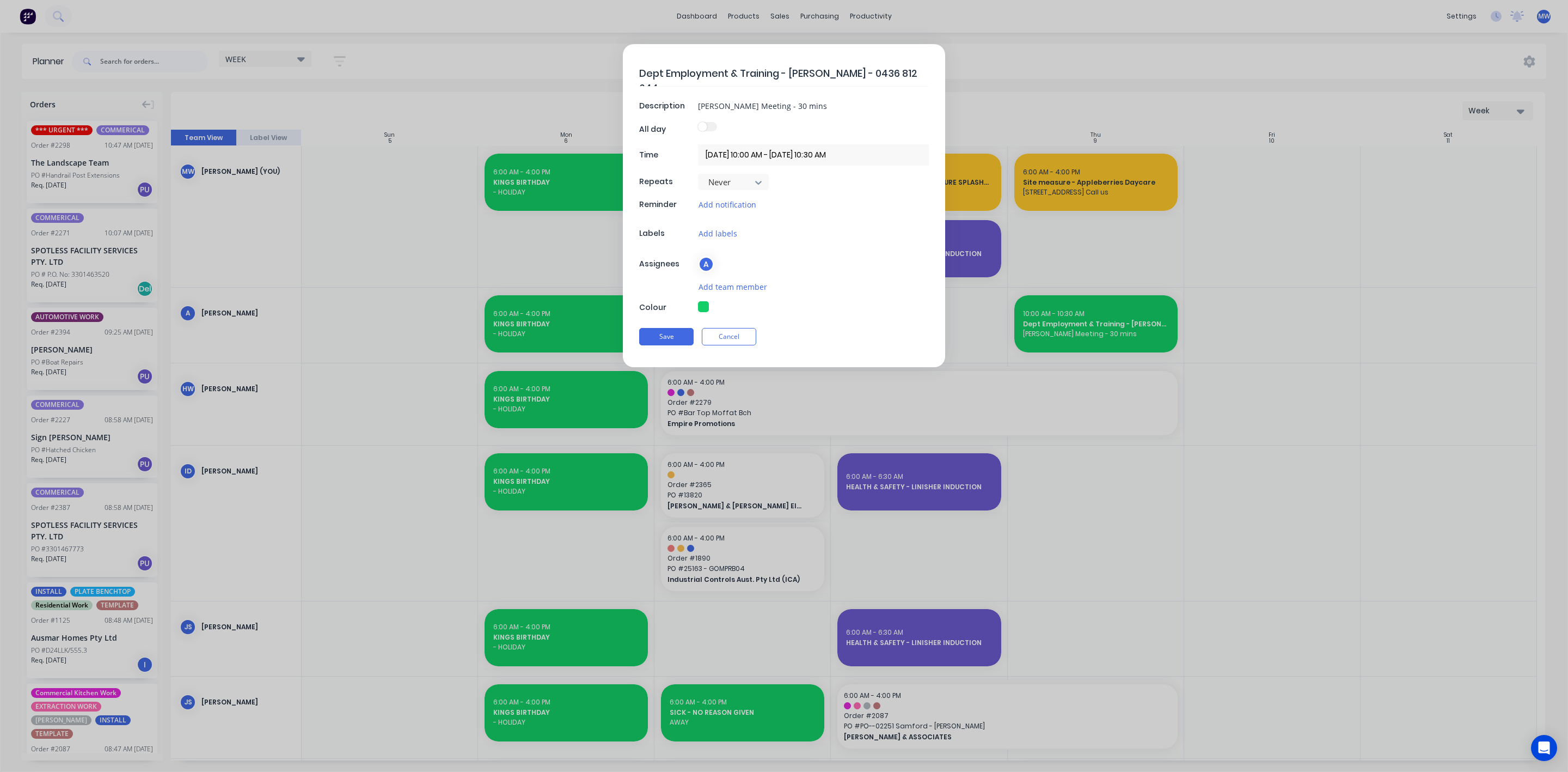
type textarea "x"
click at [747, 338] on button "Cancel" at bounding box center [729, 336] width 54 height 17
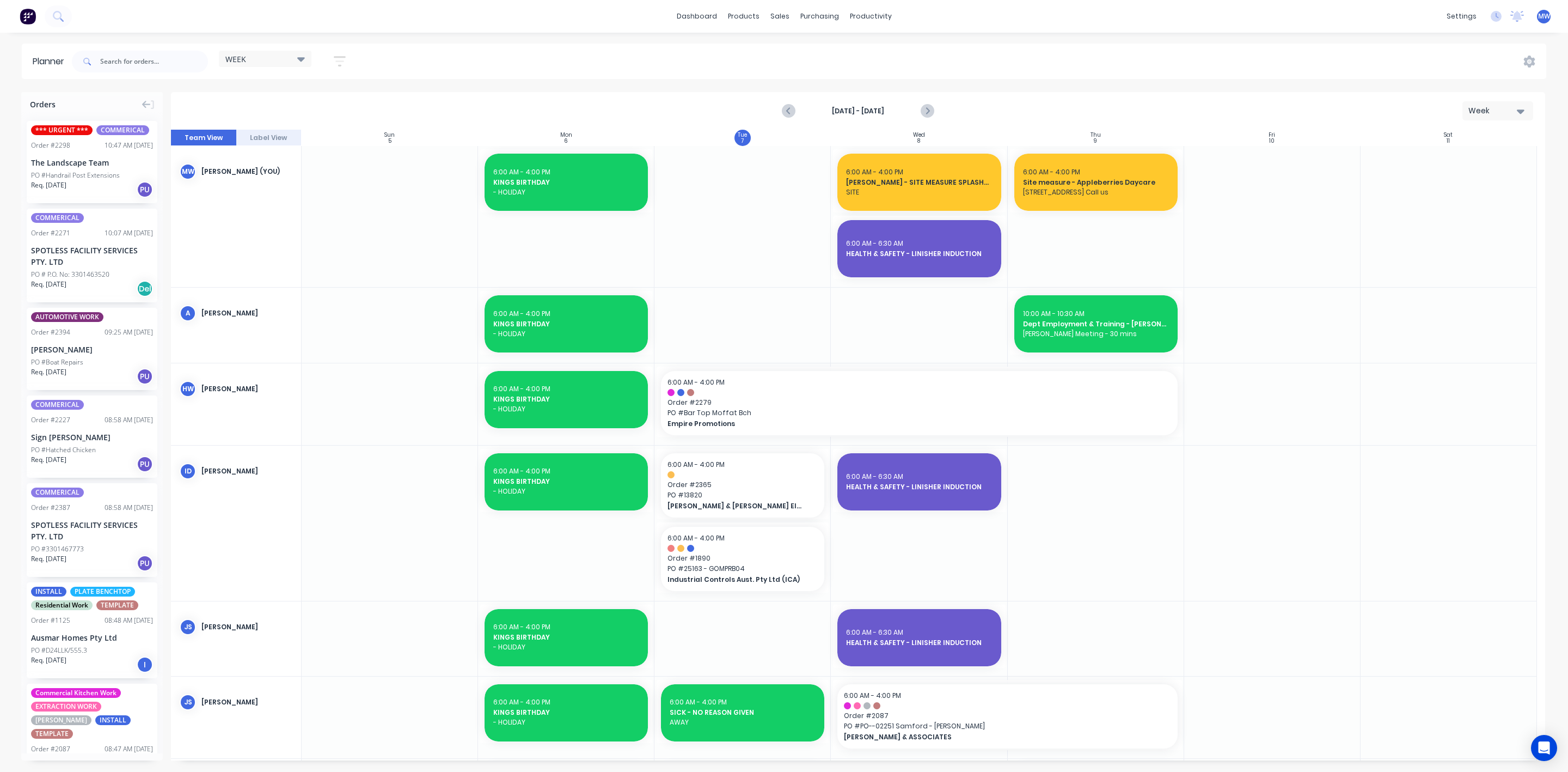
click at [103, 178] on div "PO #Handrail Post Extensions" at bounding box center [75, 175] width 88 height 10
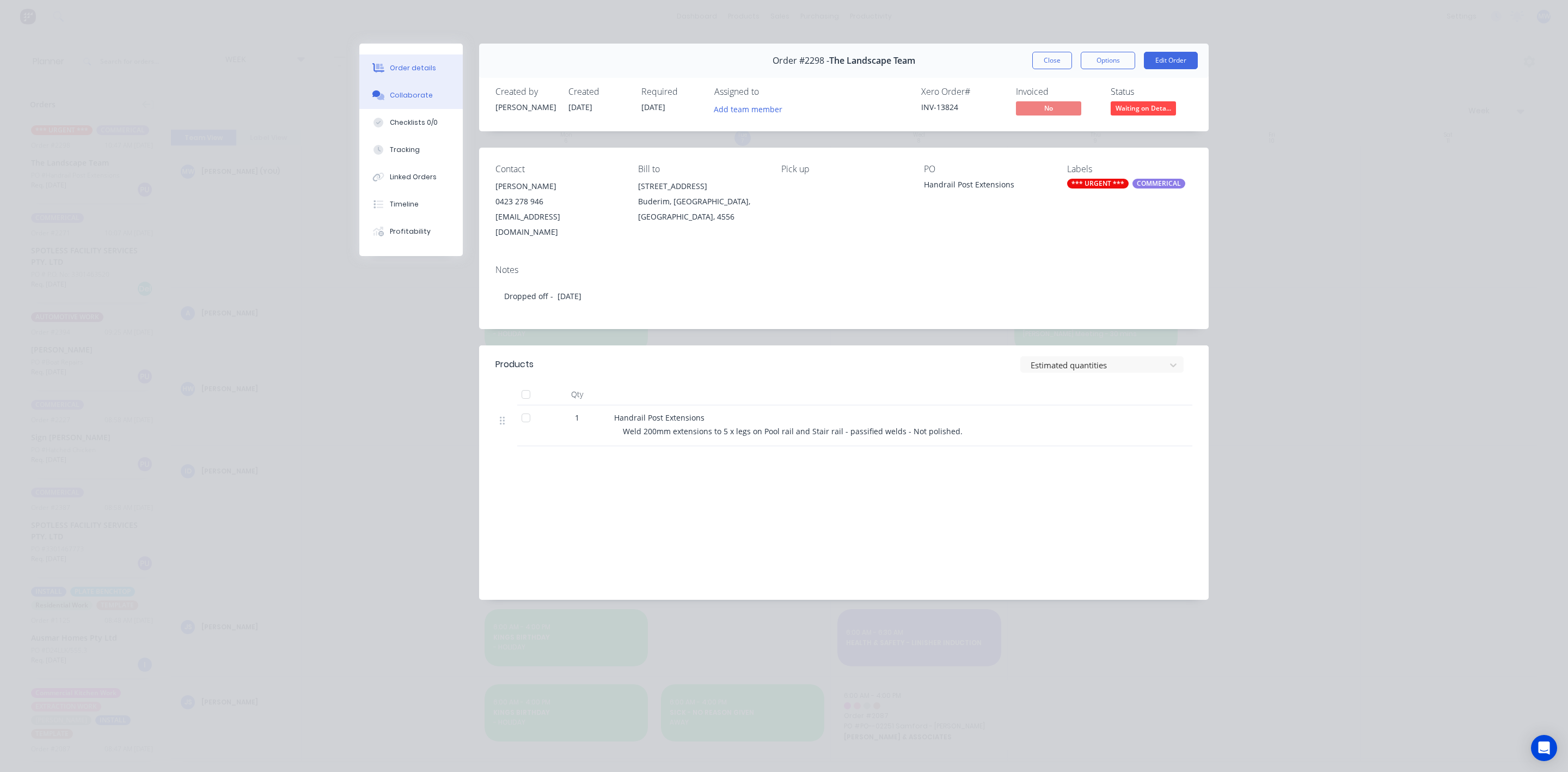
click at [425, 84] on button "Collaborate" at bounding box center [411, 95] width 103 height 27
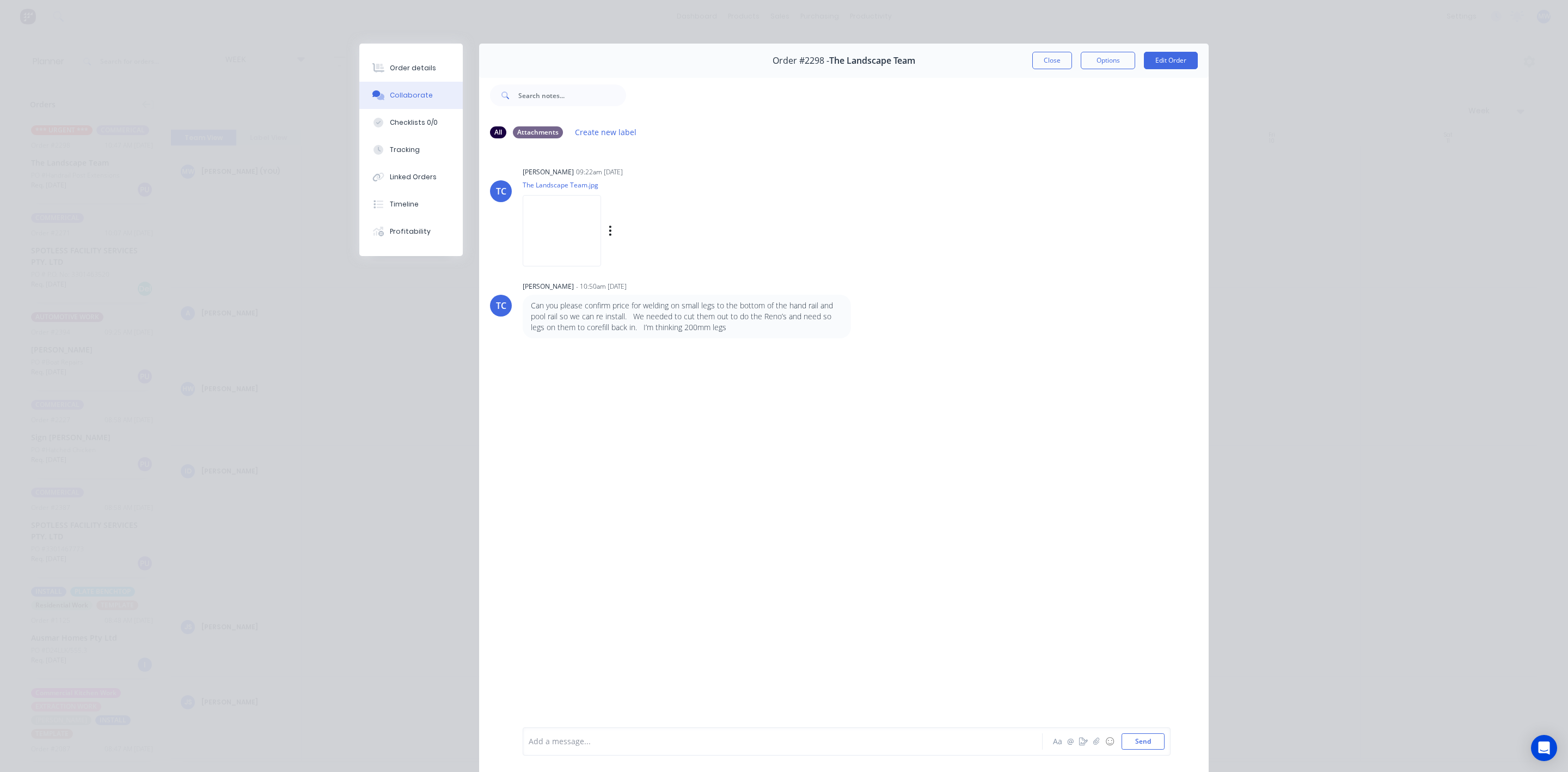
click at [577, 230] on img at bounding box center [562, 230] width 79 height 71
click at [564, 215] on img at bounding box center [562, 230] width 79 height 71
click at [413, 72] on div "Order details" at bounding box center [413, 68] width 46 height 10
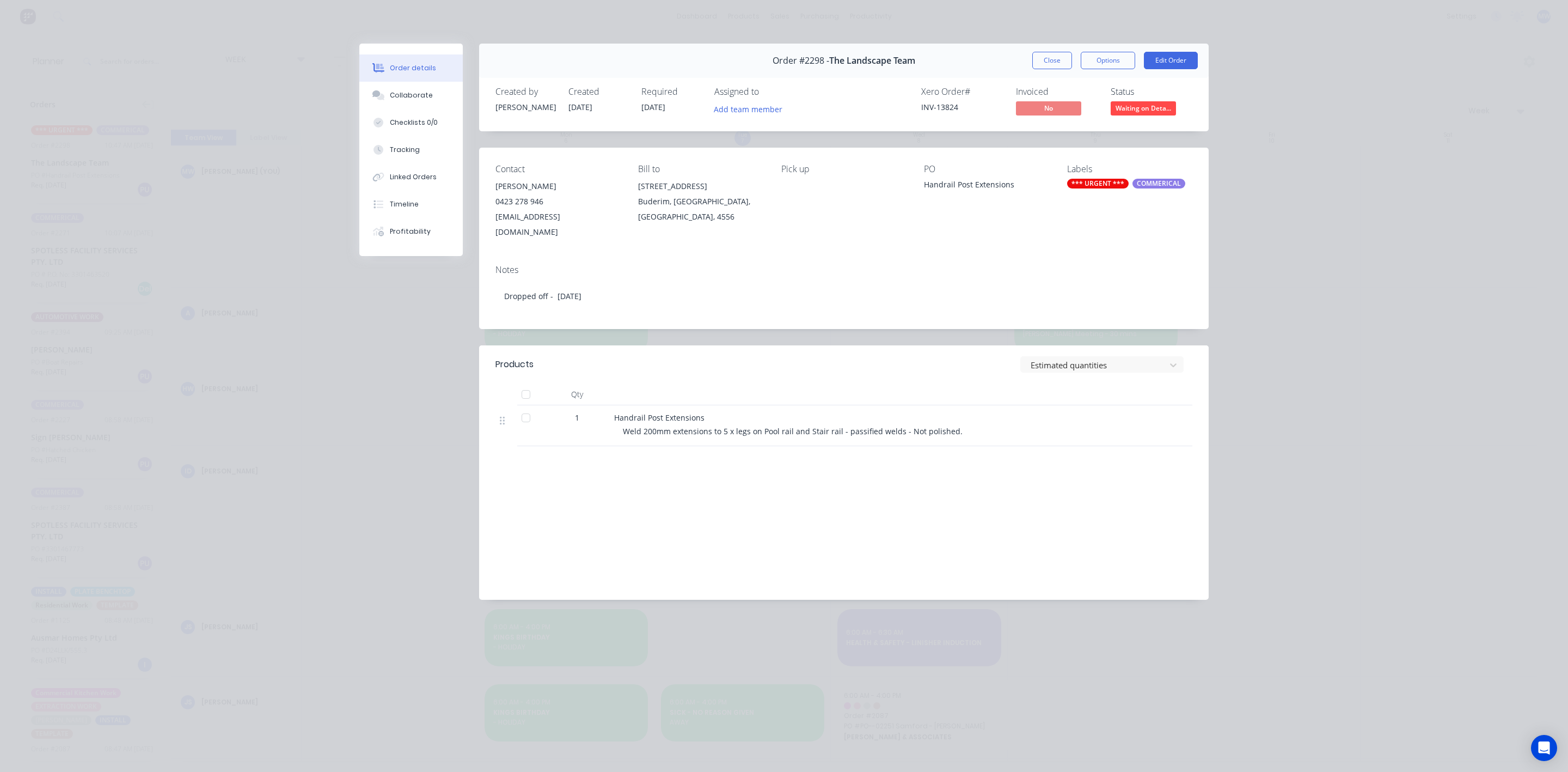
click at [1047, 54] on button "Close" at bounding box center [1053, 60] width 40 height 17
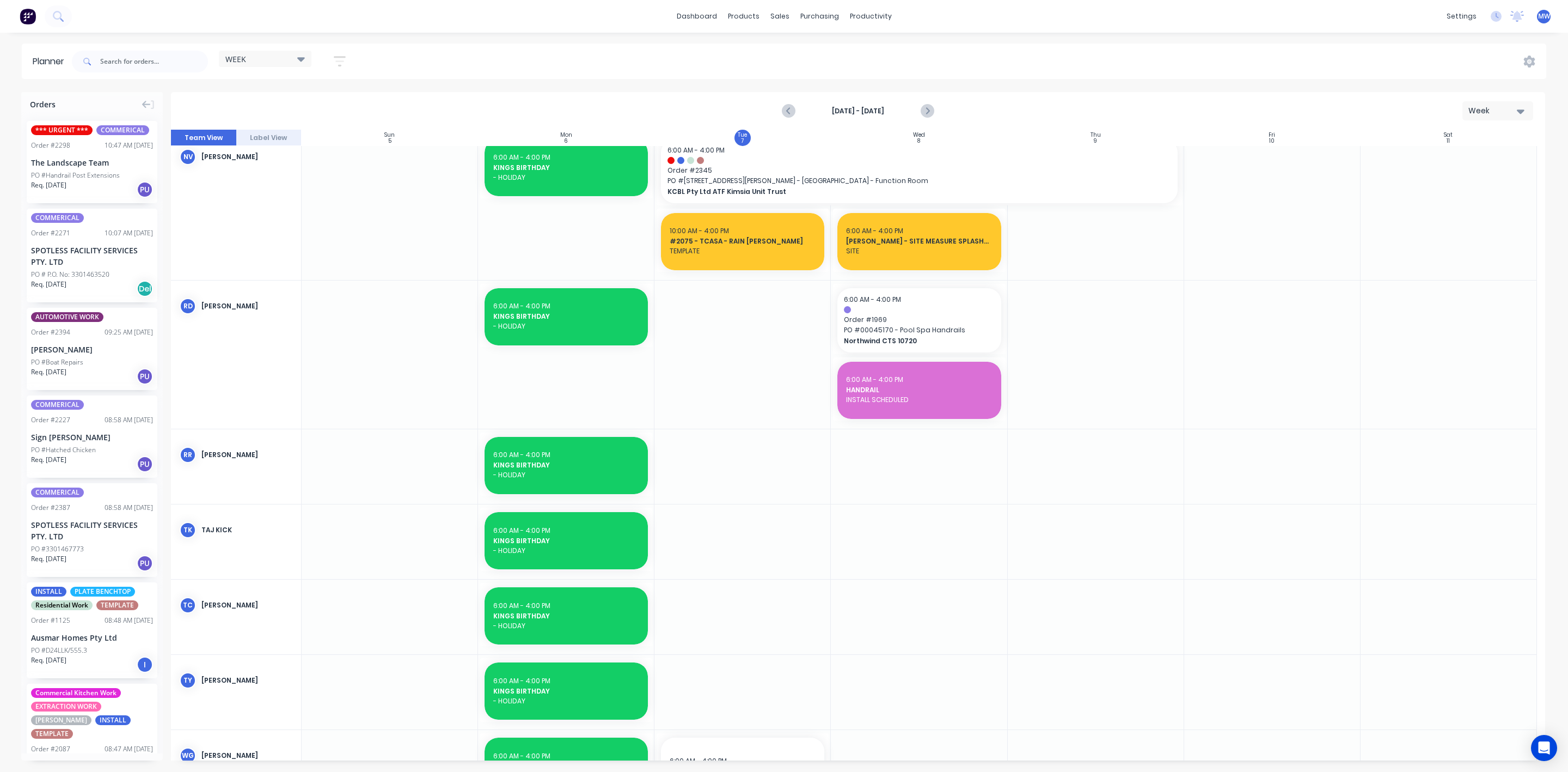
scroll to position [817, 0]
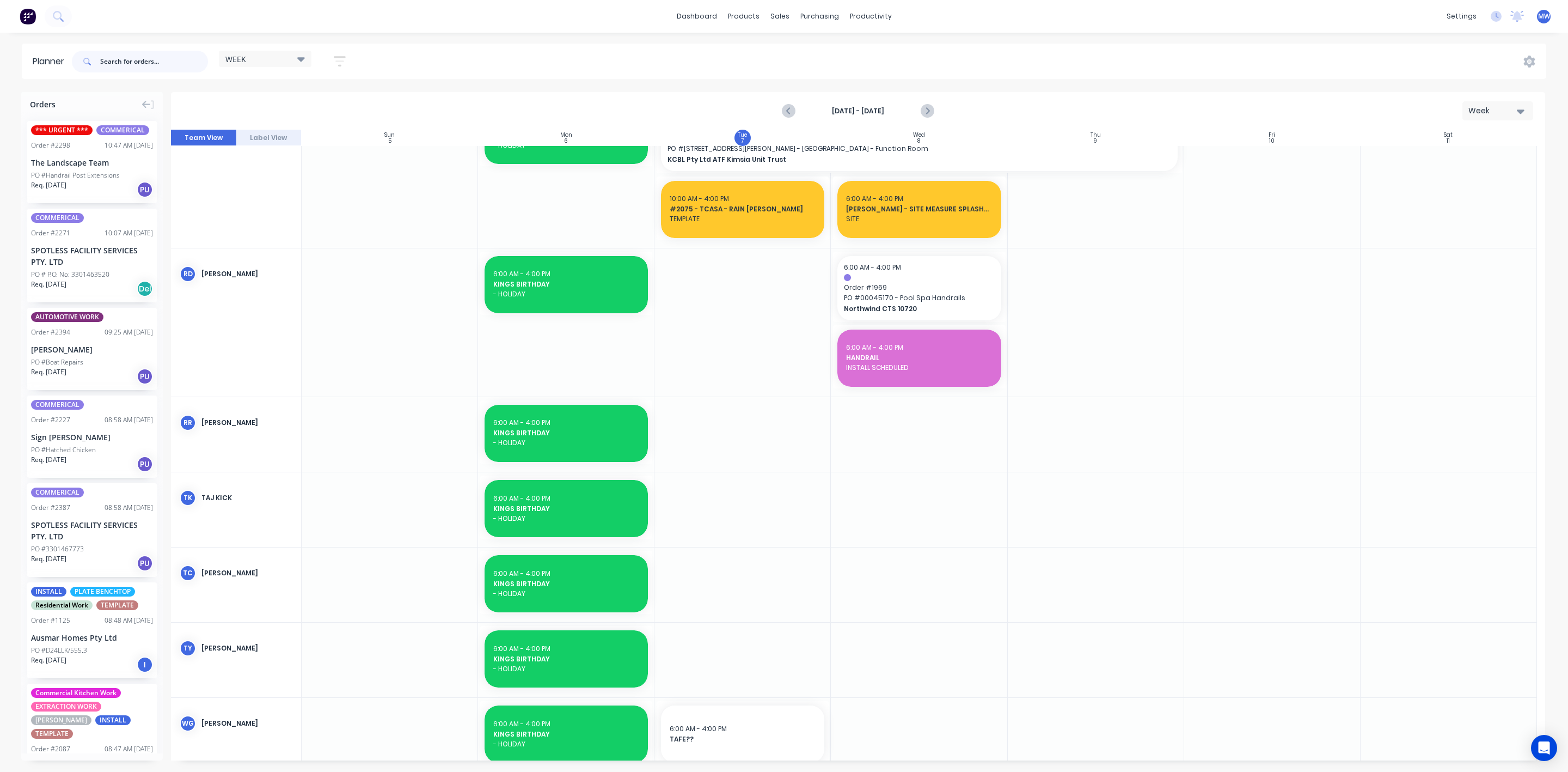
click at [151, 52] on input "text" at bounding box center [154, 61] width 108 height 22
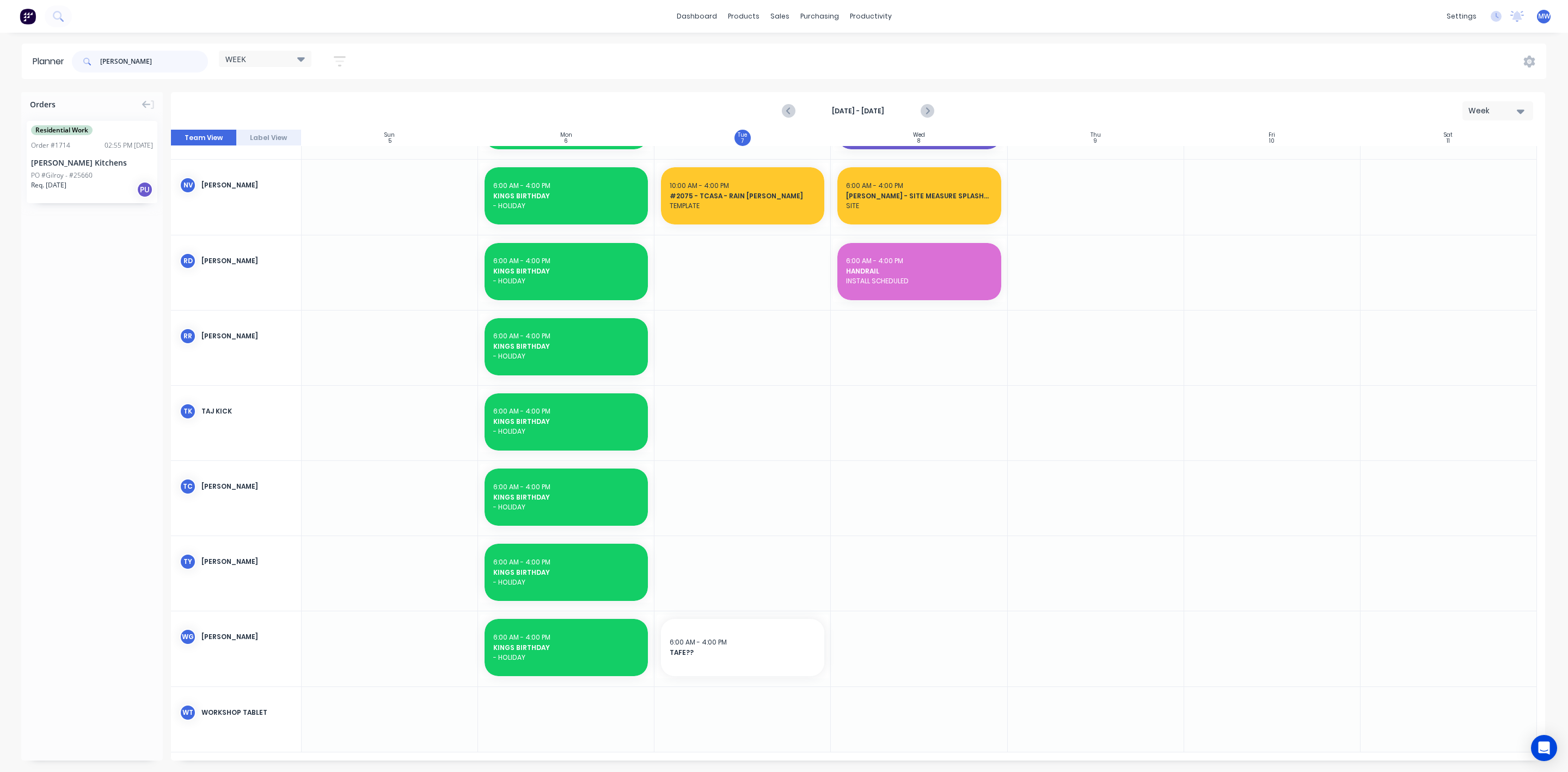
scroll to position [641, 0]
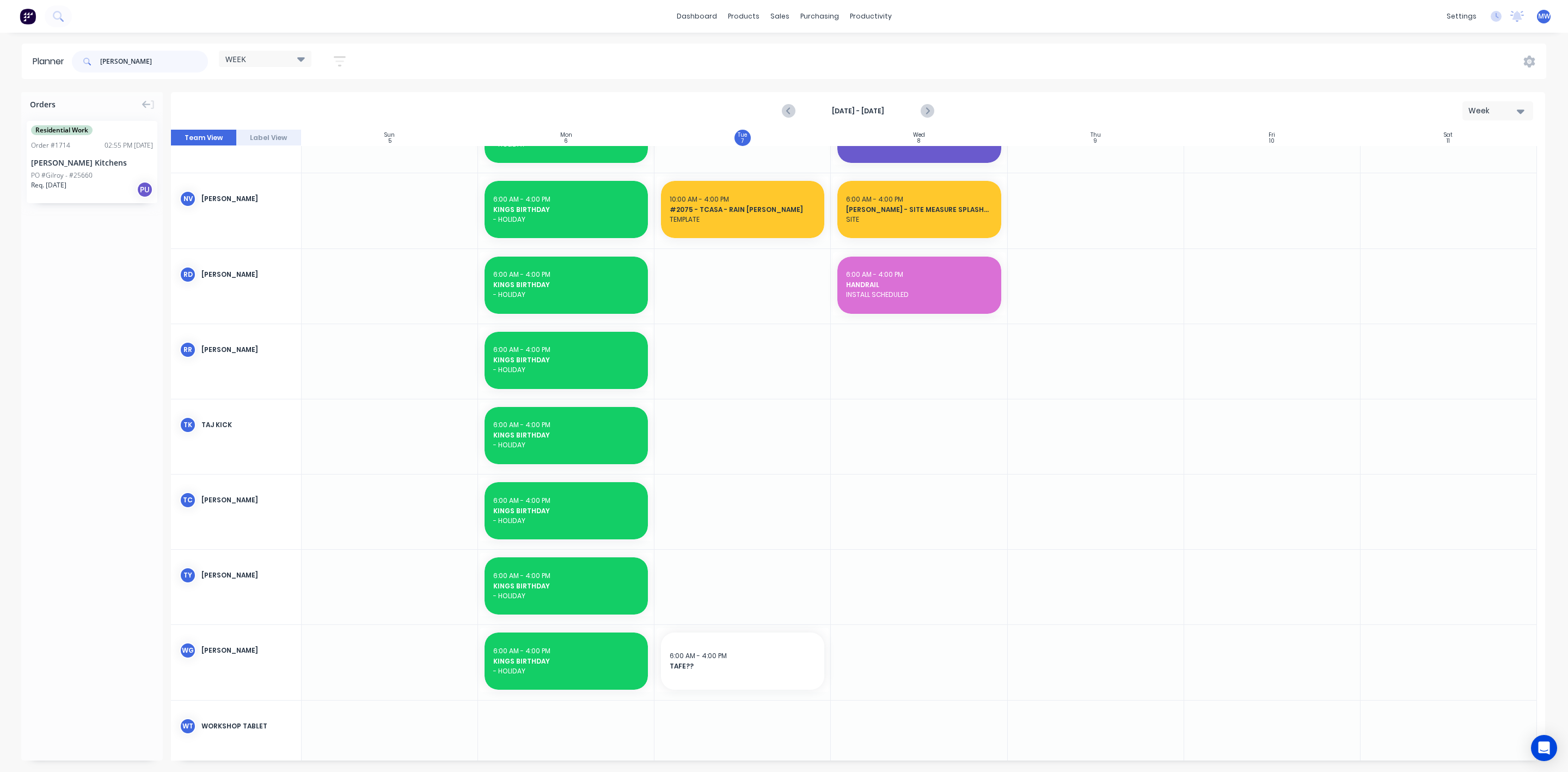
type input "[PERSON_NAME]"
drag, startPoint x: 45, startPoint y: 174, endPoint x: 715, endPoint y: 360, distance: 695.3
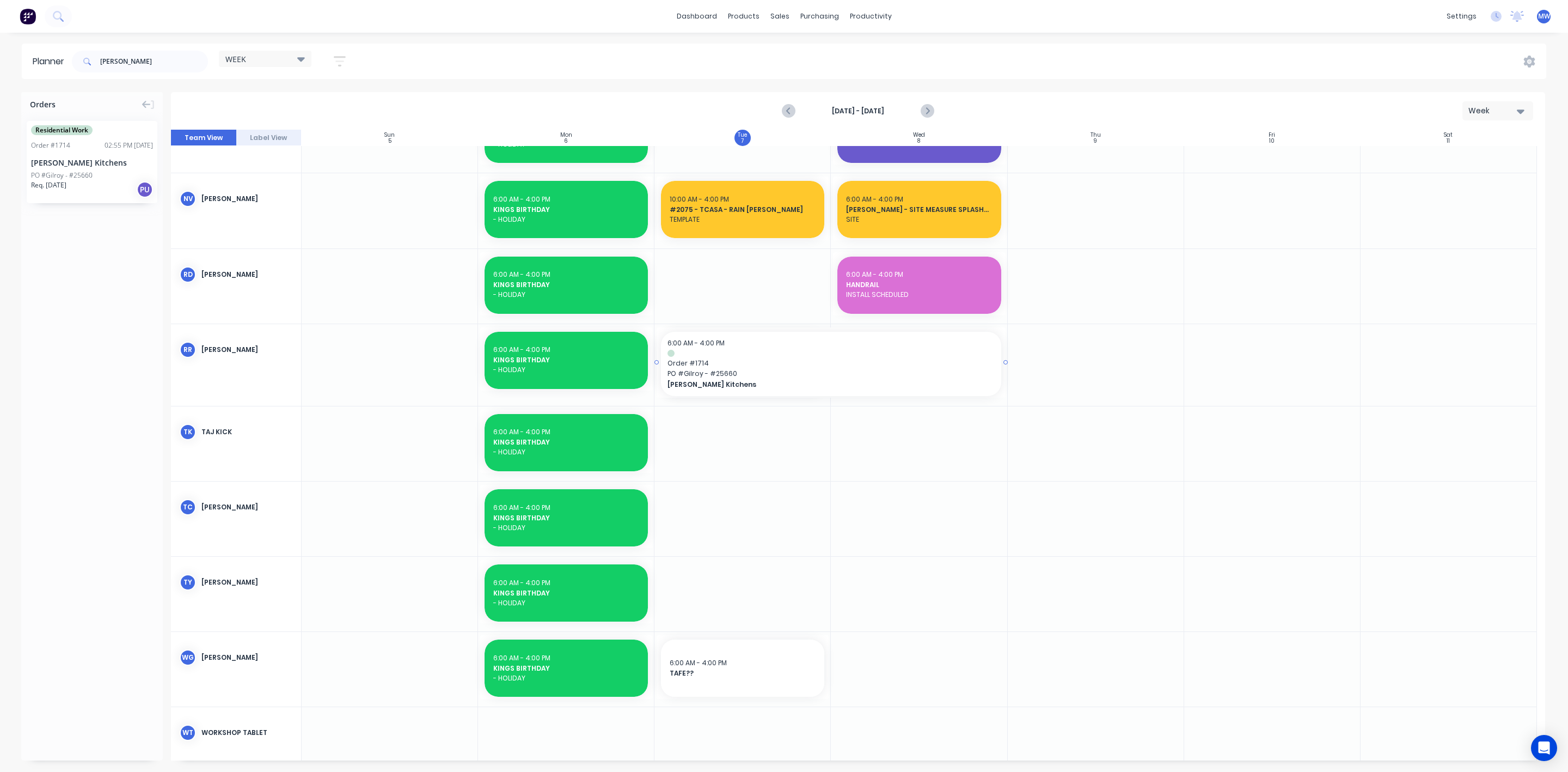
drag, startPoint x: 828, startPoint y: 362, endPoint x: 864, endPoint y: 362, distance: 36.0
